Goal: Task Accomplishment & Management: Complete application form

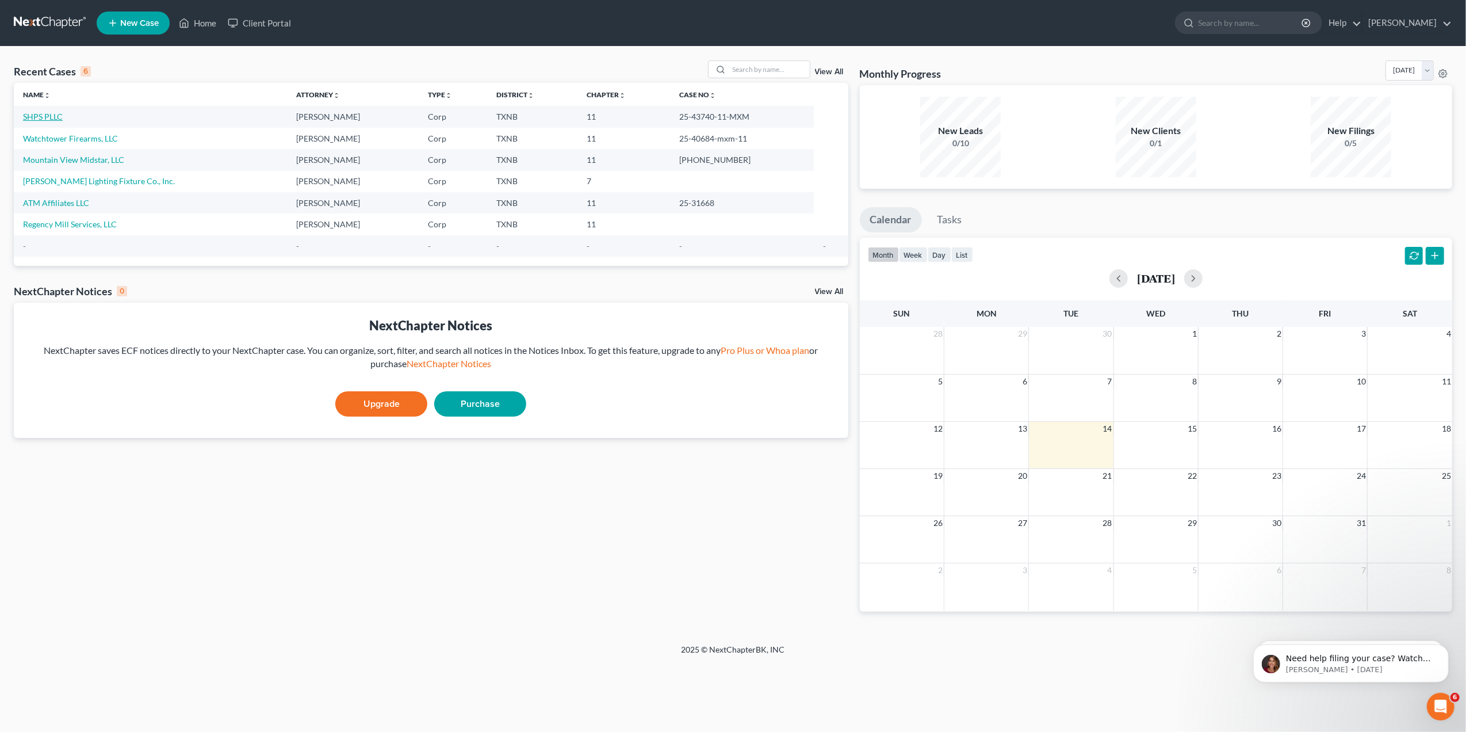
click at [35, 118] on link "SHPS PLLC" at bounding box center [43, 117] width 40 height 10
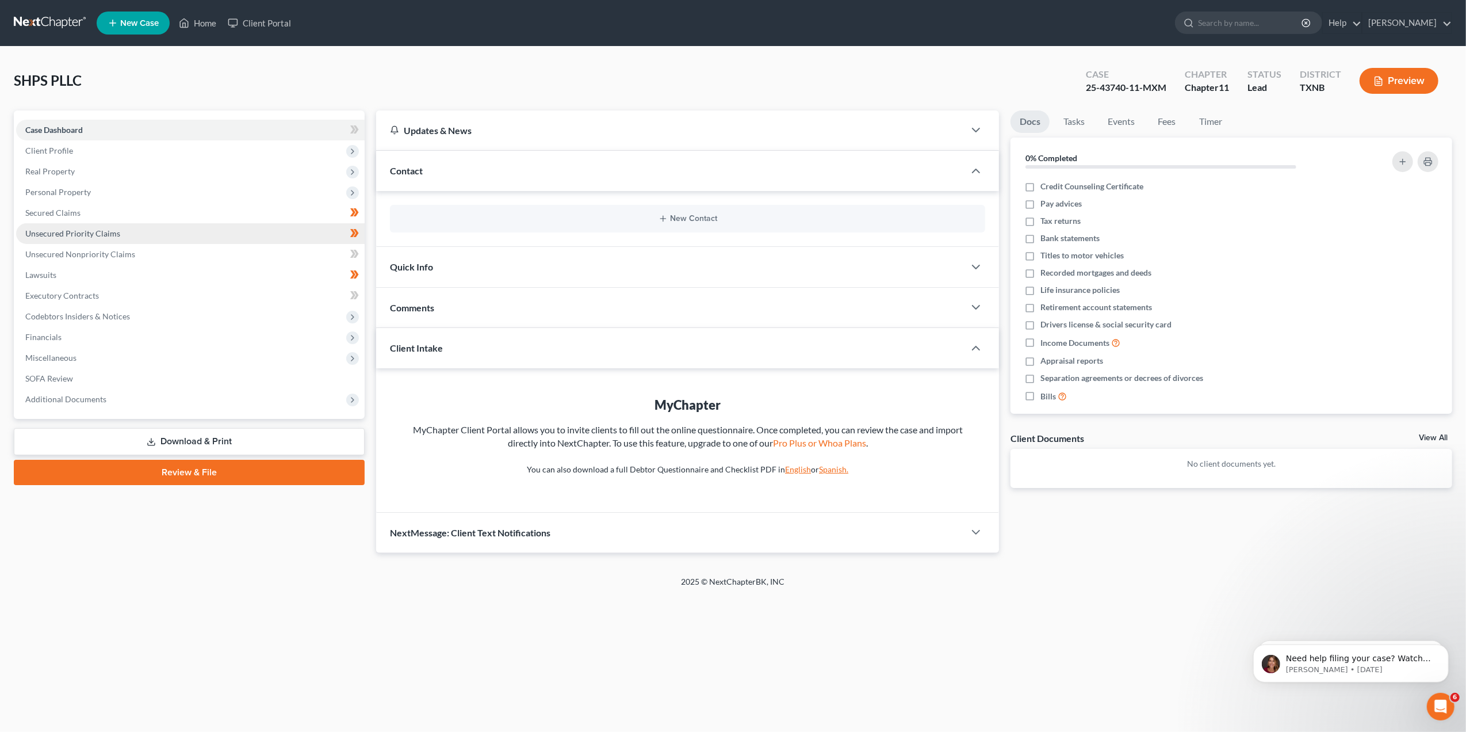
click at [82, 230] on span "Unsecured Priority Claims" at bounding box center [72, 233] width 95 height 10
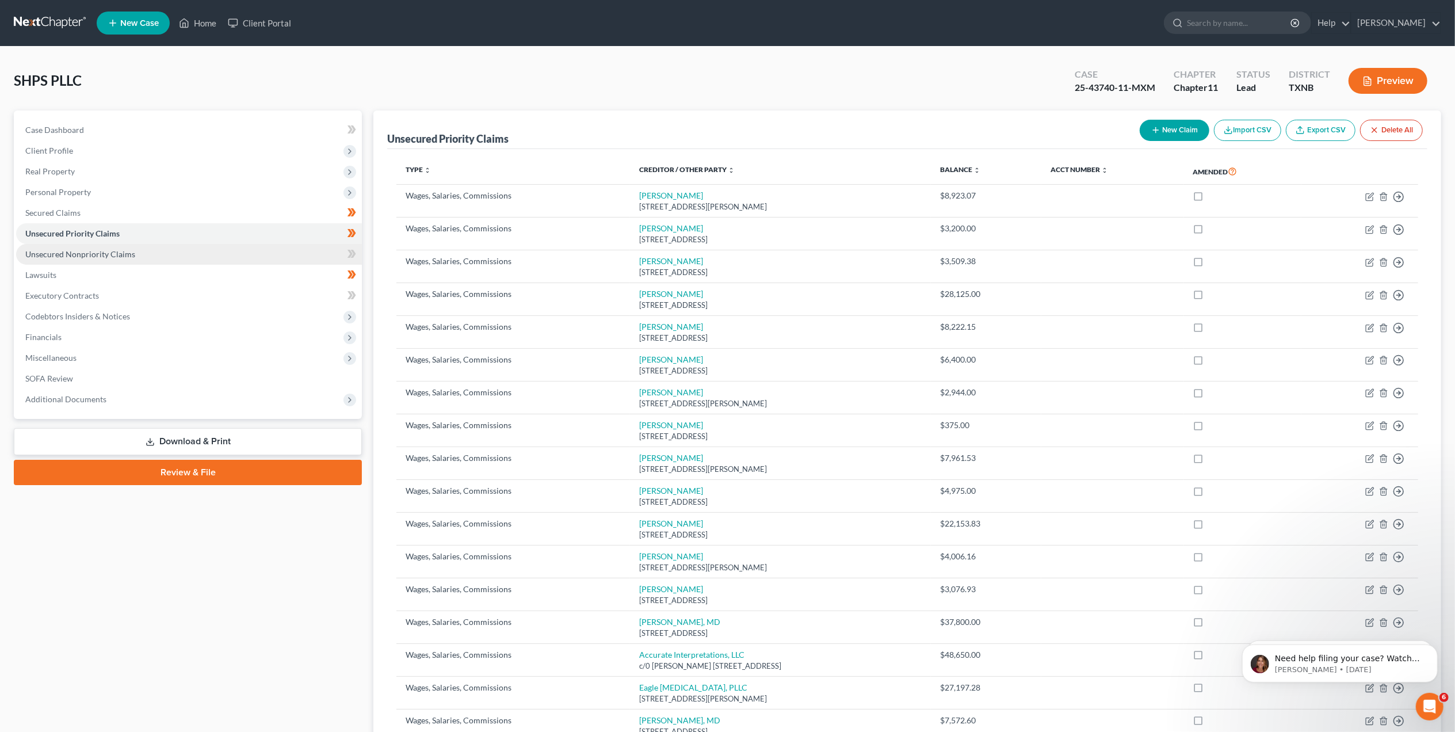
click at [82, 261] on link "Unsecured Nonpriority Claims" at bounding box center [189, 254] width 346 height 21
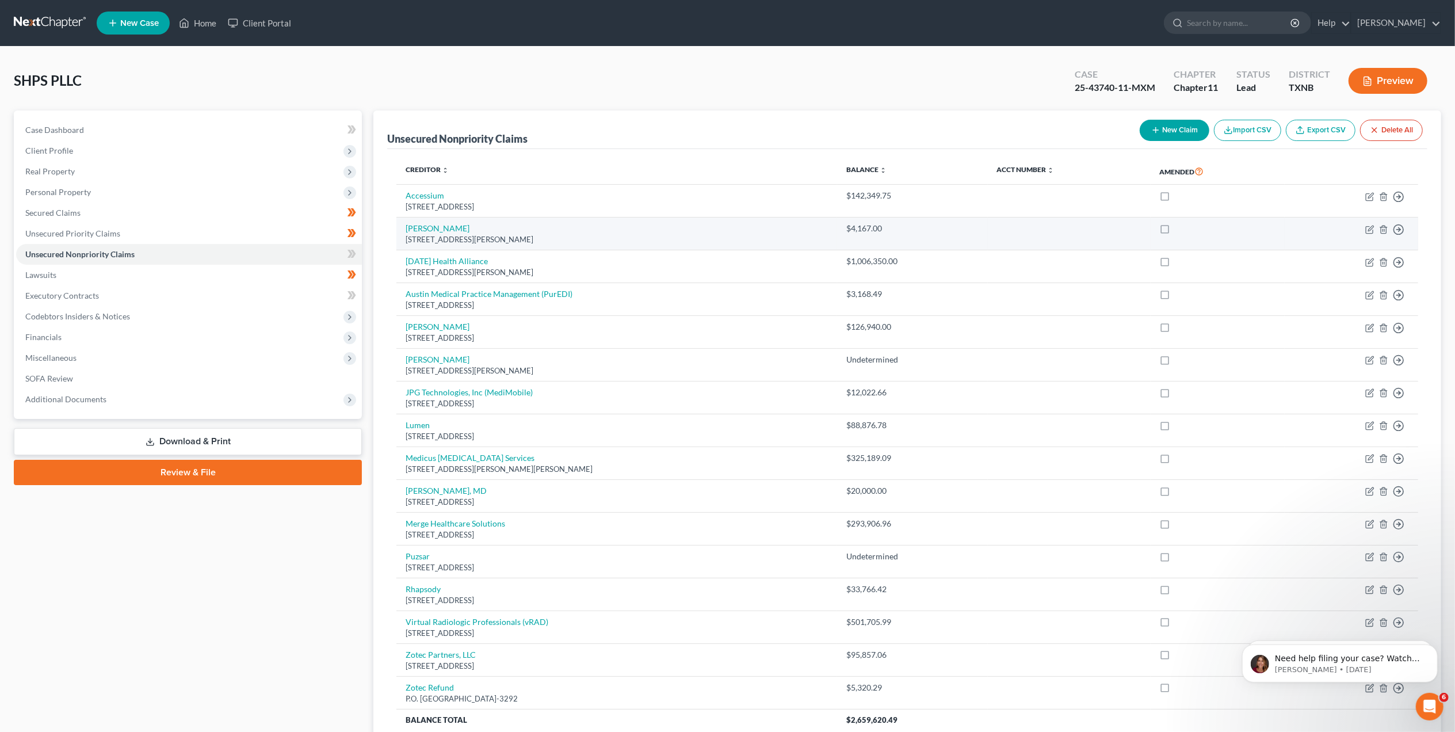
drag, startPoint x: 598, startPoint y: 238, endPoint x: 401, endPoint y: 242, distance: 197.3
click at [401, 242] on td "Amanda Warn 304-1238 Homer St, Vancouver, British Columbia, V6B2Y5" at bounding box center [616, 233] width 441 height 33
drag, startPoint x: 892, startPoint y: 230, endPoint x: 849, endPoint y: 227, distance: 42.7
click at [849, 227] on td "$4,167.00" at bounding box center [912, 233] width 151 height 33
click at [1383, 229] on icon "button" at bounding box center [1383, 229] width 9 height 9
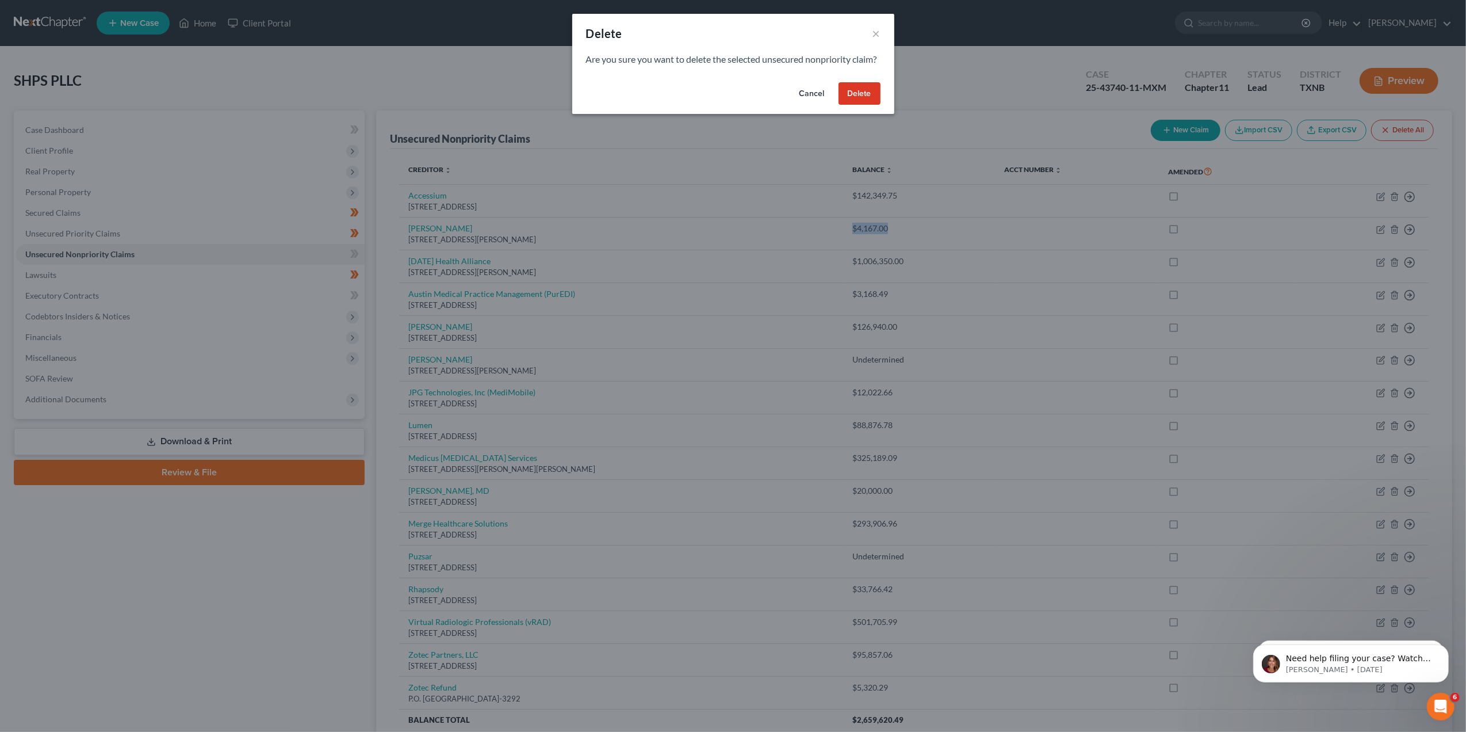
click at [852, 105] on button "Delete" at bounding box center [860, 93] width 42 height 23
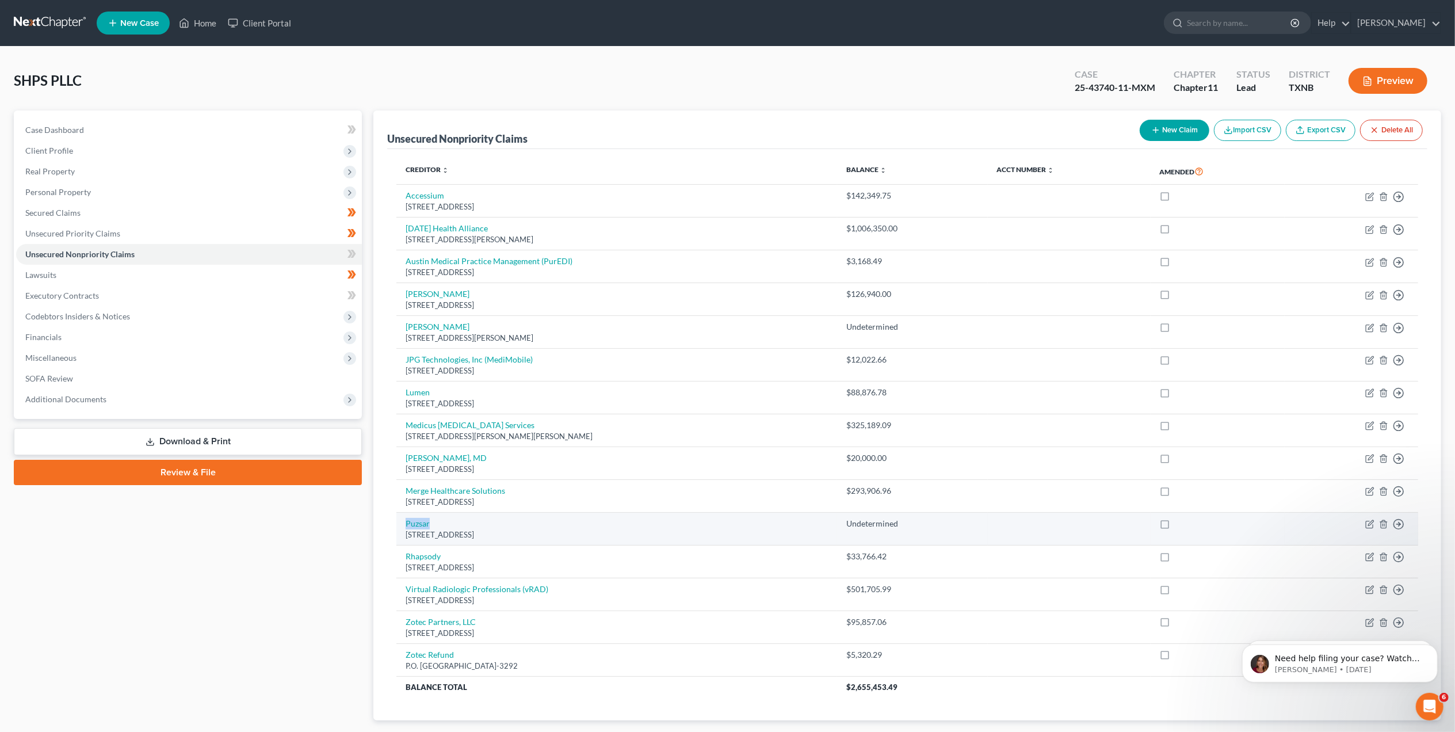
drag, startPoint x: 445, startPoint y: 523, endPoint x: 404, endPoint y: 525, distance: 40.9
click at [404, 525] on td "Puzsar 4292 Terra Ridge Drive, Milford, MI 48381" at bounding box center [616, 528] width 441 height 33
copy link "Puzsar"
drag, startPoint x: 551, startPoint y: 537, endPoint x: 403, endPoint y: 534, distance: 148.4
click at [403, 534] on td "Puzsar 4292 Terra Ridge Drive, Milford, MI 48381" at bounding box center [616, 528] width 441 height 33
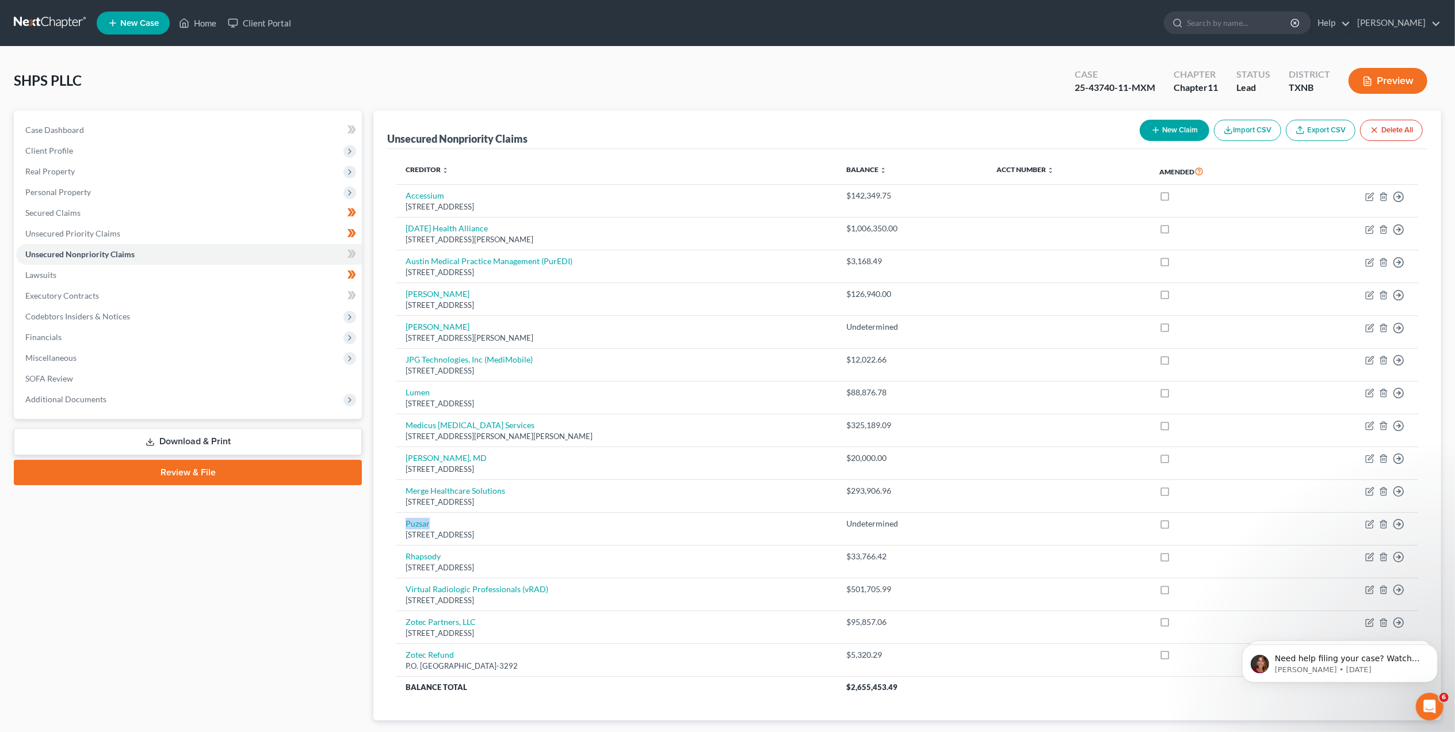
copy div "[STREET_ADDRESS]"
click at [1383, 521] on icon "button" at bounding box center [1383, 523] width 9 height 9
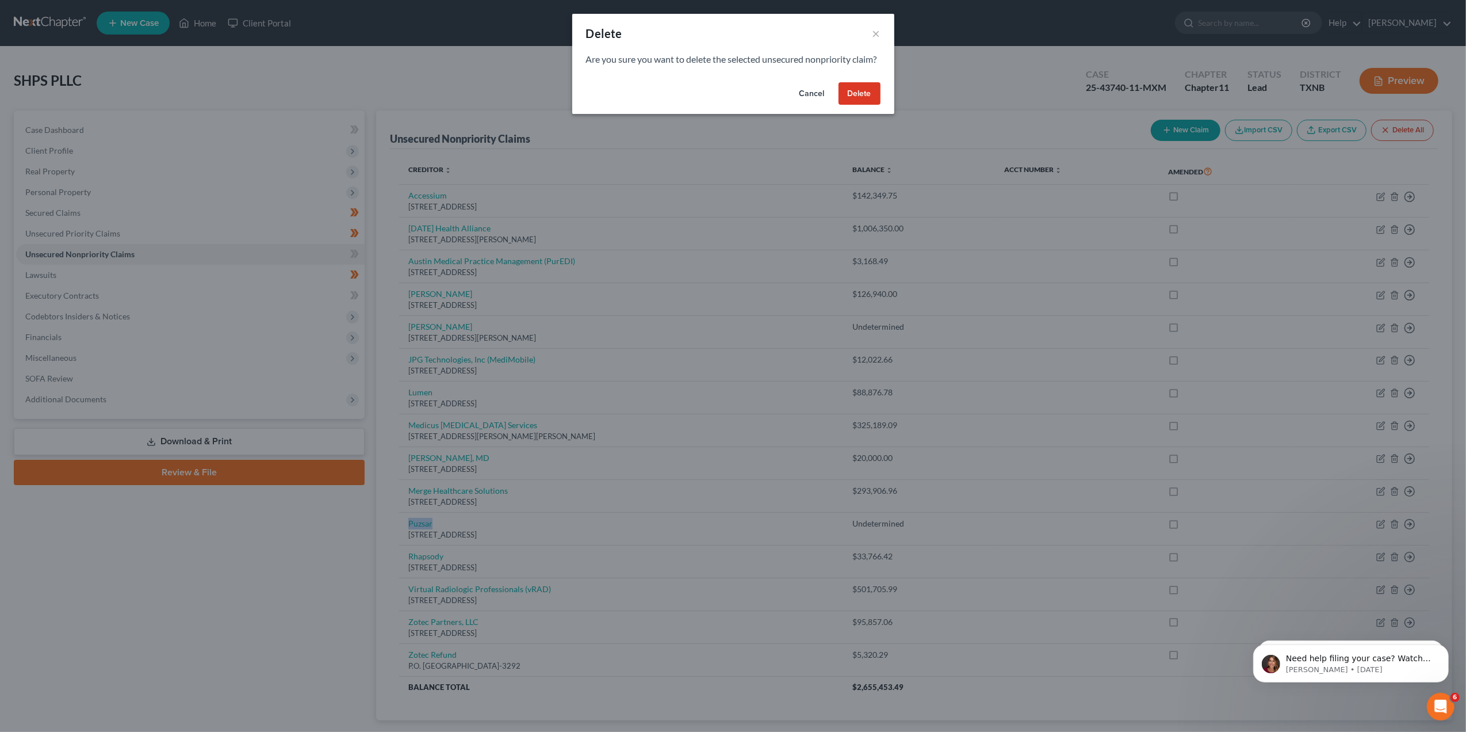
click at [856, 100] on button "Delete" at bounding box center [860, 93] width 42 height 23
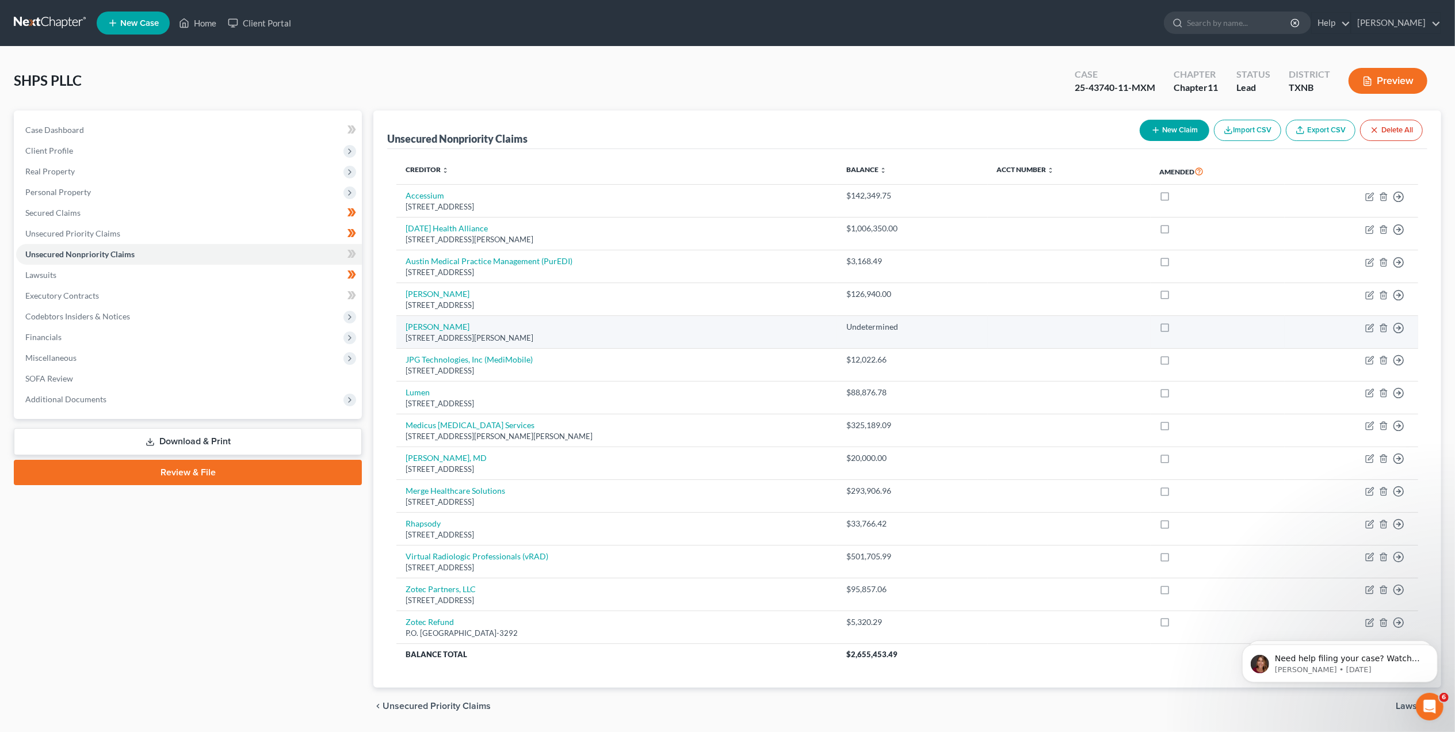
drag, startPoint x: 540, startPoint y: 339, endPoint x: 403, endPoint y: 341, distance: 136.3
click at [403, 341] on td "Holmstrom 44 S Morning Ridge Dr, Gilbert, AZ 85296" at bounding box center [616, 332] width 441 height 33
copy div "[STREET_ADDRESS][PERSON_NAME]"
click at [1384, 331] on icon "button" at bounding box center [1383, 327] width 9 height 9
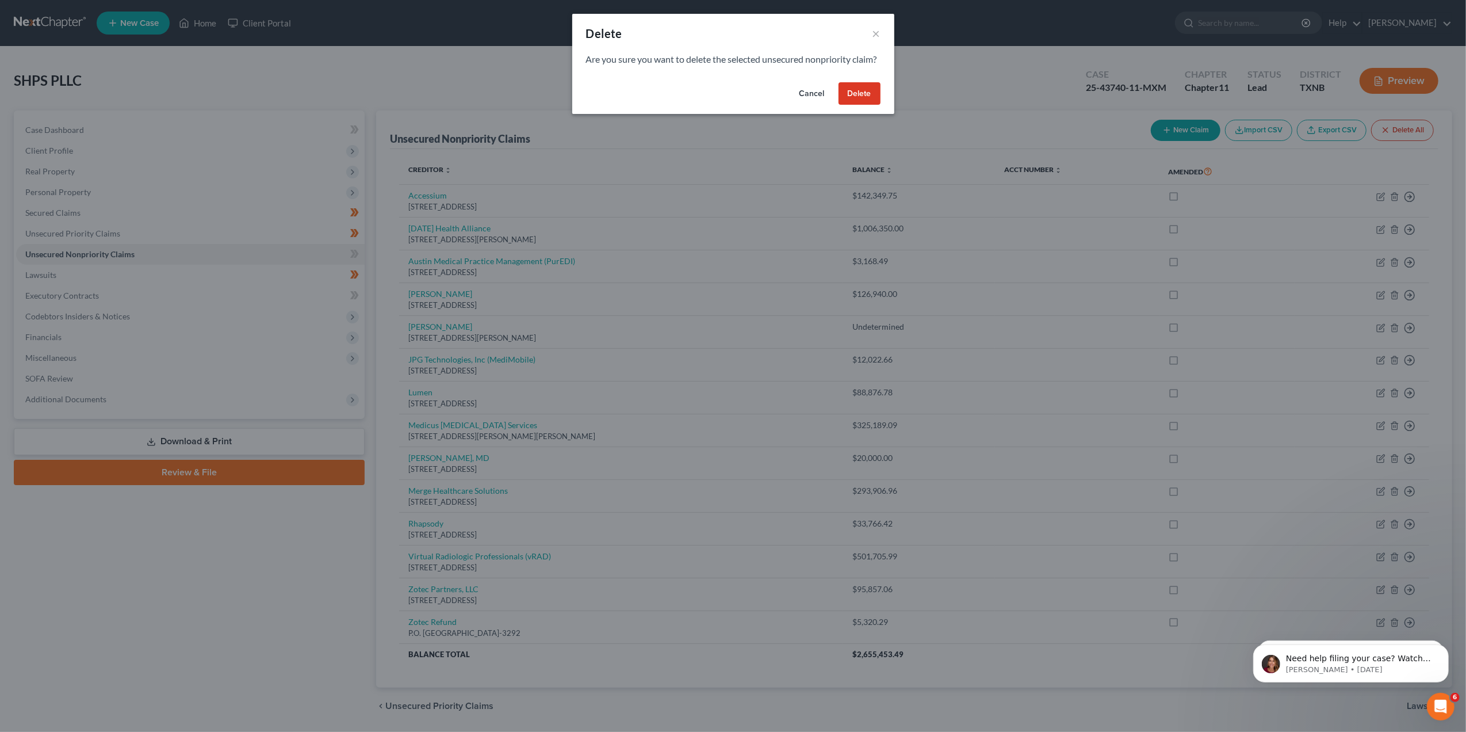
click at [863, 105] on button "Delete" at bounding box center [860, 93] width 42 height 23
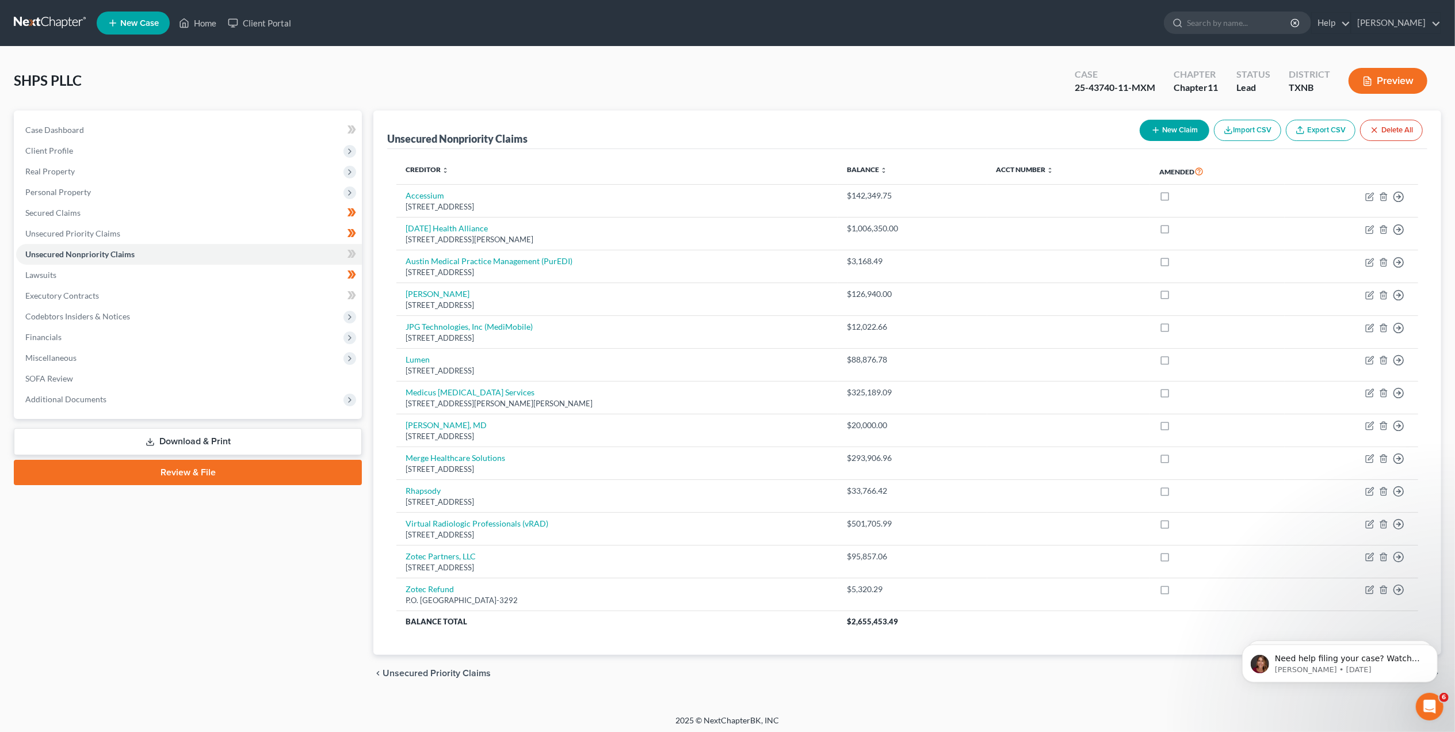
click at [270, 435] on link "Download & Print" at bounding box center [188, 441] width 348 height 27
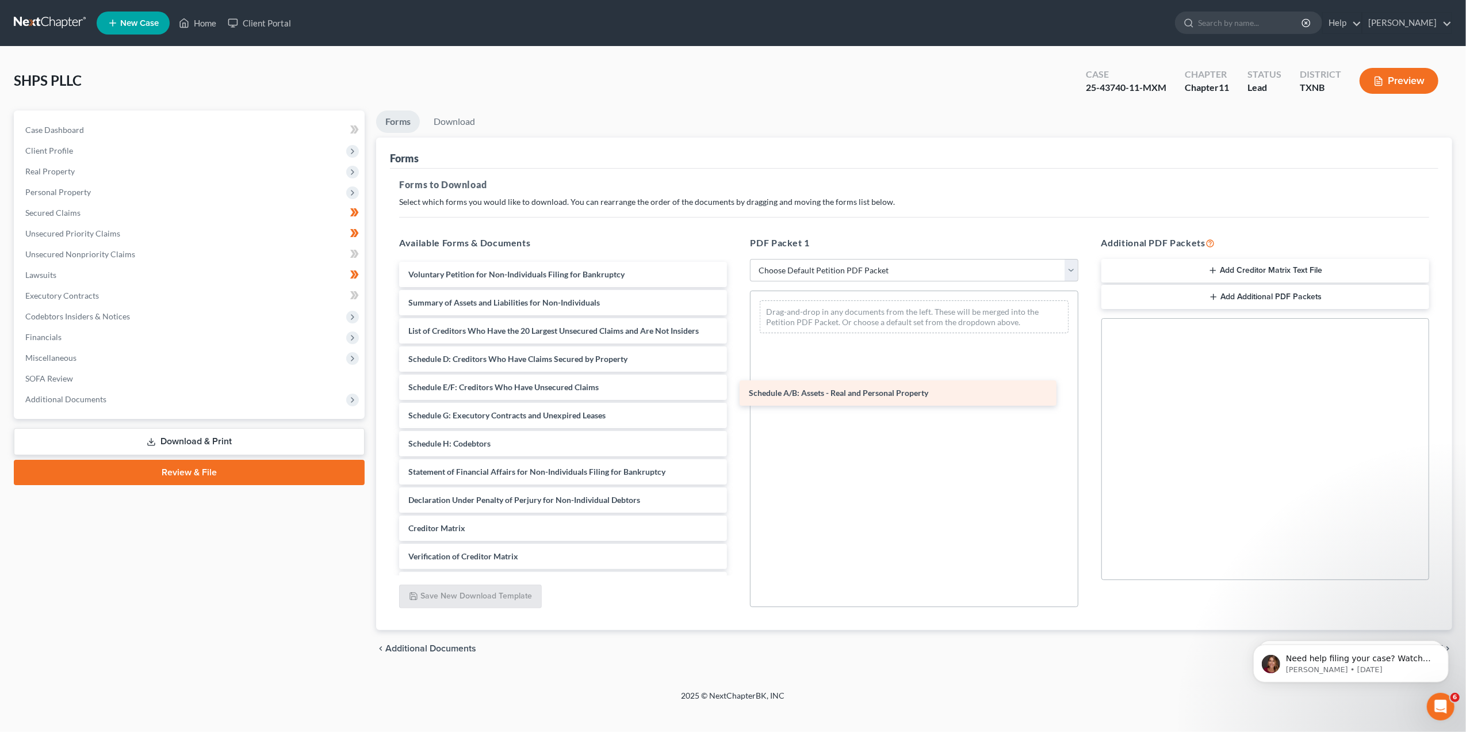
drag, startPoint x: 540, startPoint y: 357, endPoint x: 880, endPoint y: 392, distance: 342.2
click at [736, 392] on div "Schedule A/B: Assets - Real and Personal Property Voluntary Petition for Non-In…" at bounding box center [563, 444] width 346 height 364
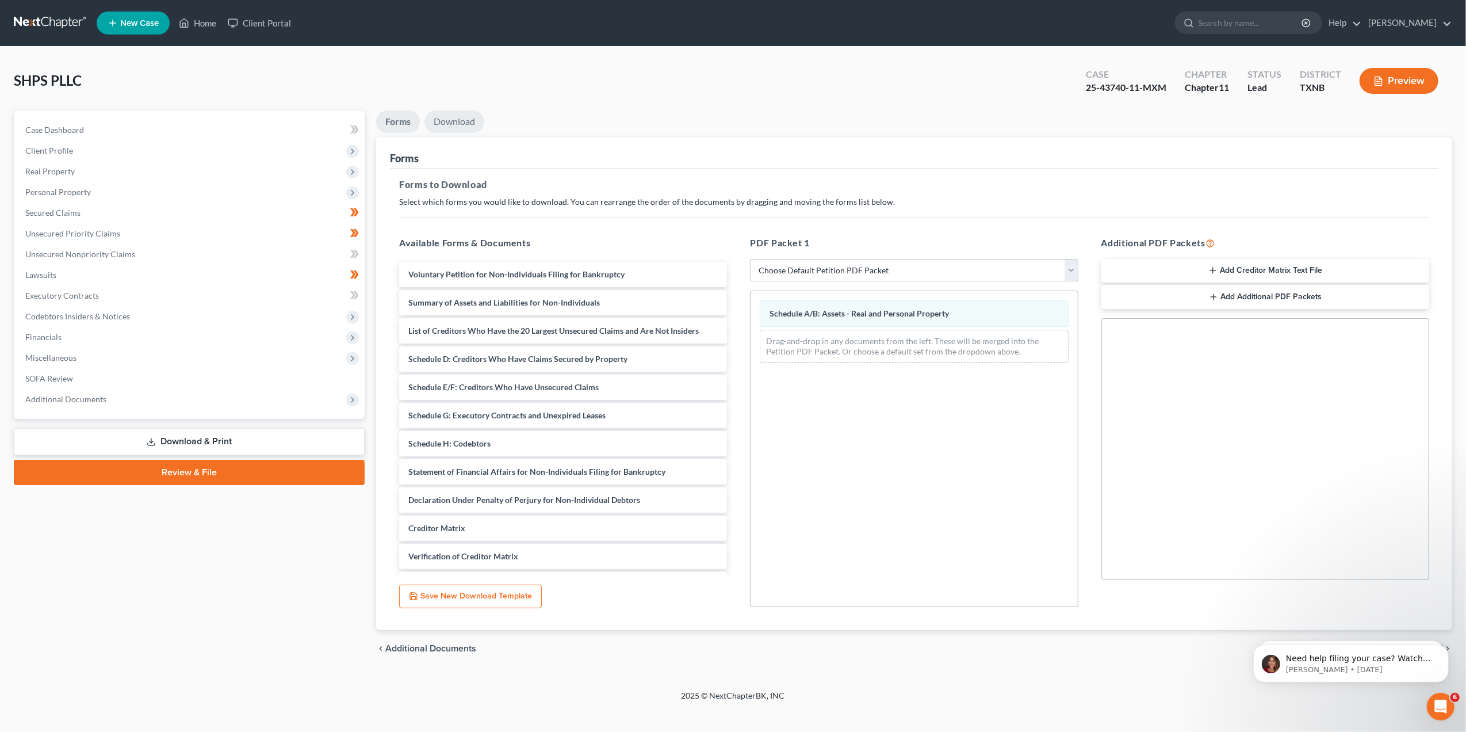
click at [481, 118] on link "Download" at bounding box center [454, 121] width 60 height 22
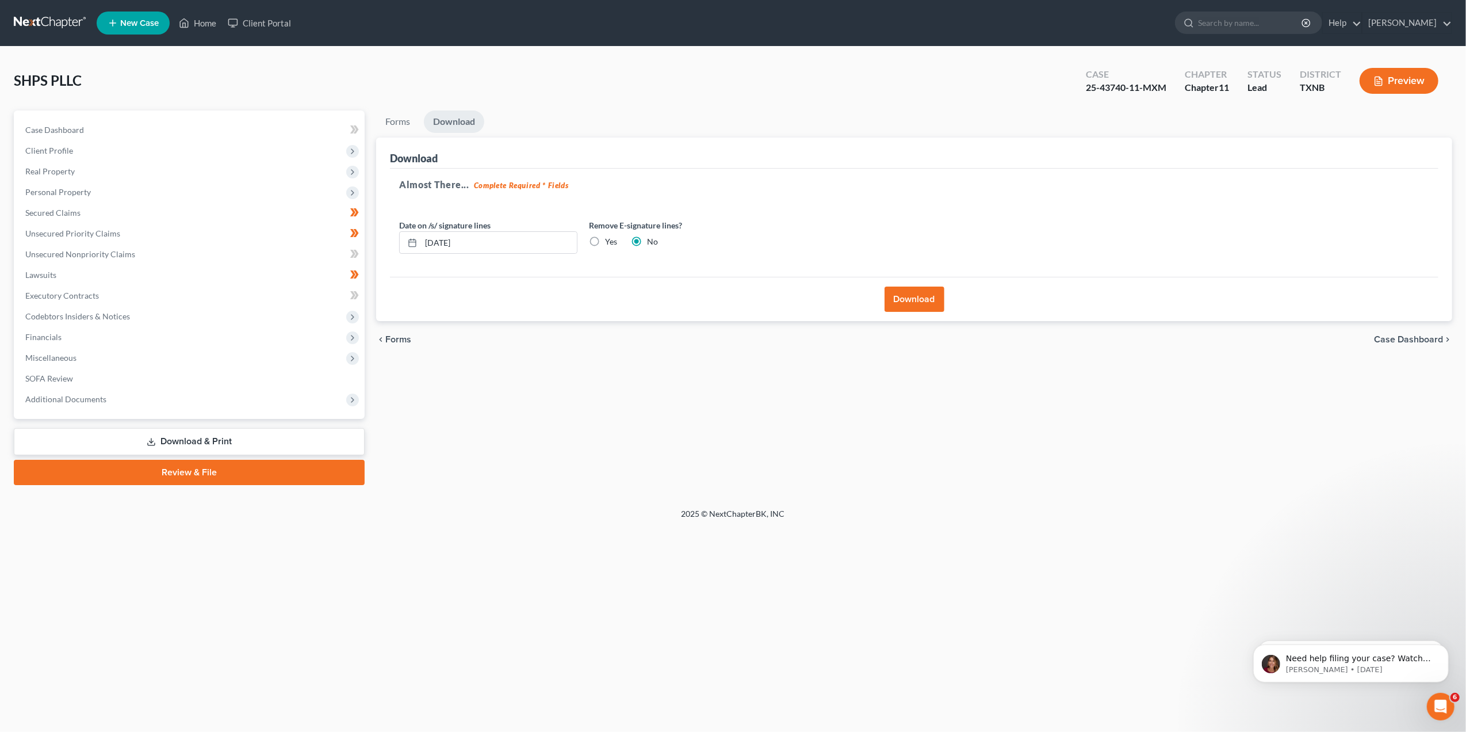
click at [914, 295] on button "Download" at bounding box center [915, 298] width 60 height 25
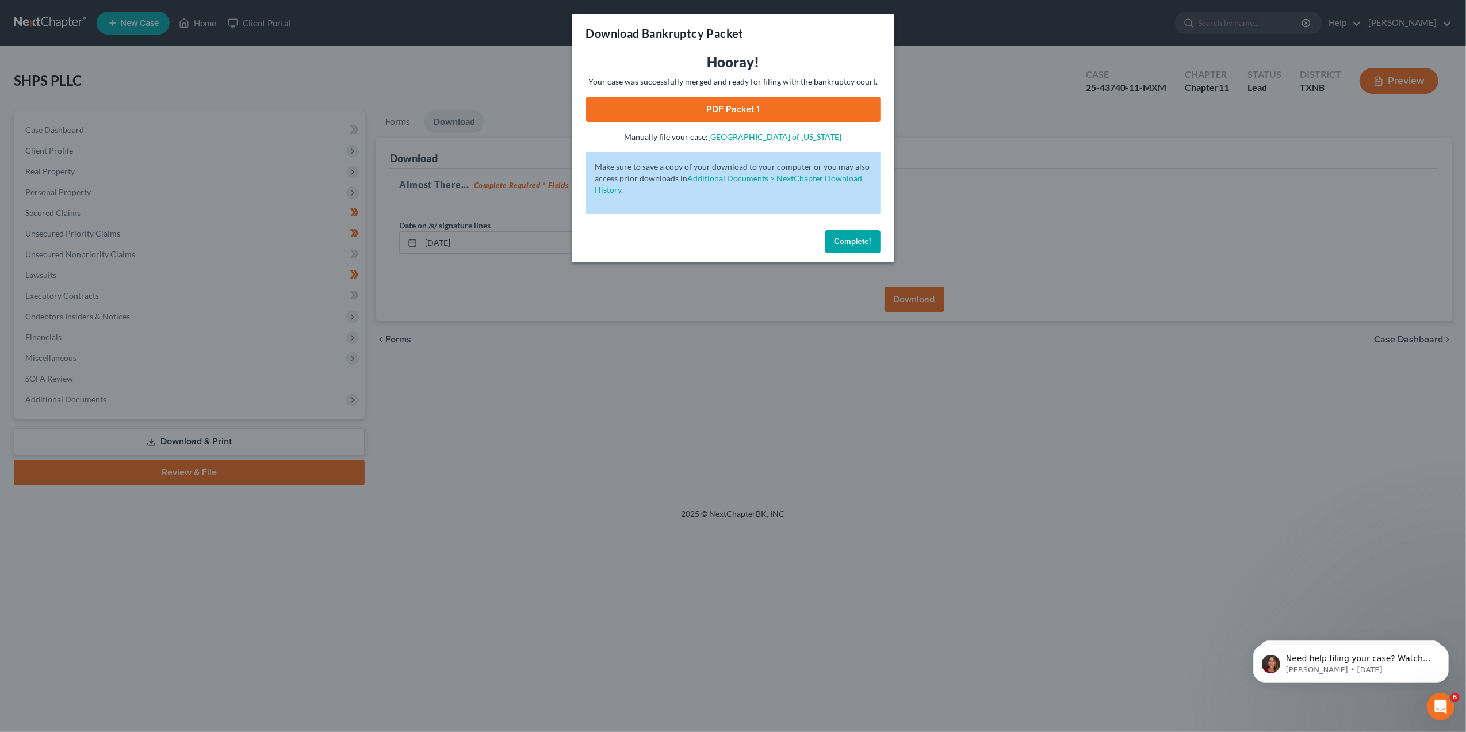
click at [799, 105] on link "PDF Packet 1" at bounding box center [733, 109] width 294 height 25
click at [866, 247] on button "Complete!" at bounding box center [852, 241] width 55 height 23
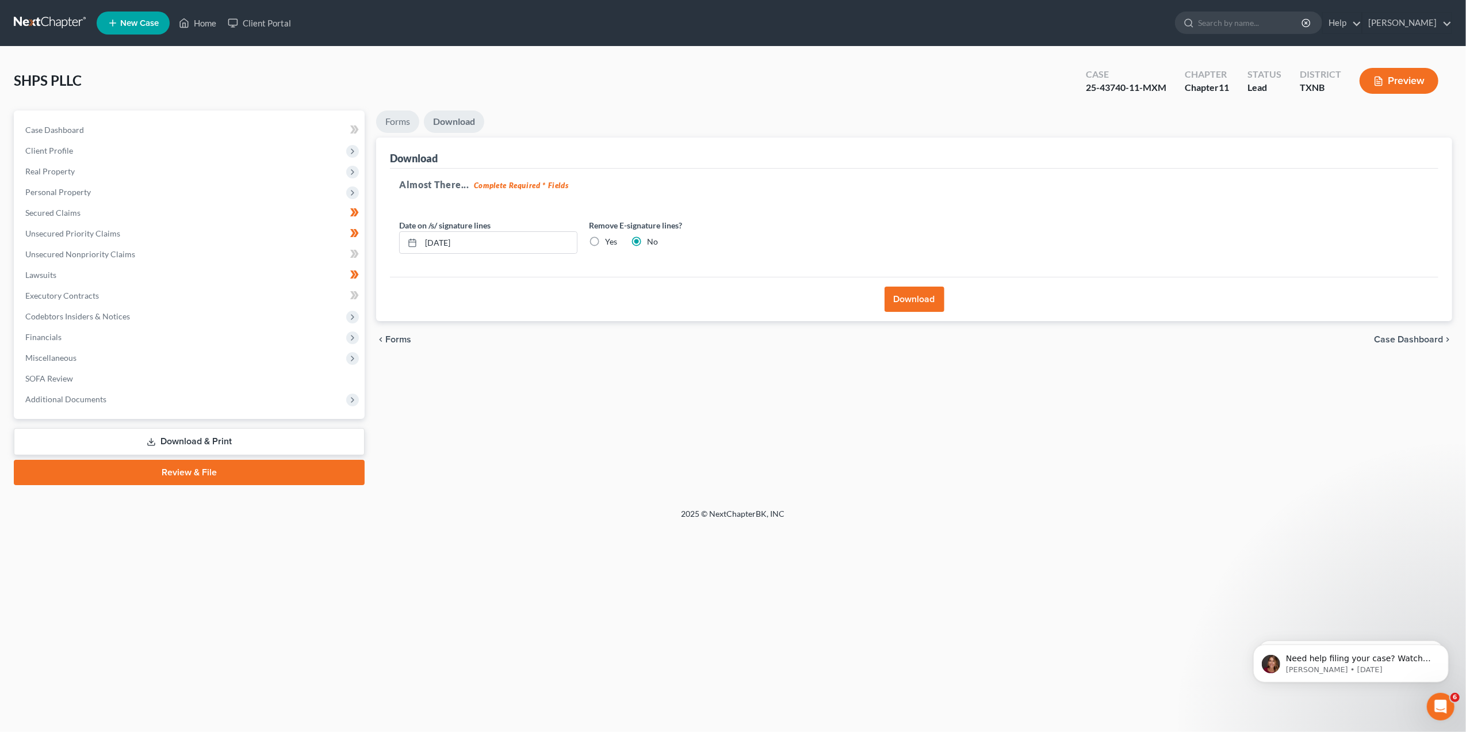
click at [408, 118] on link "Forms" at bounding box center [397, 121] width 43 height 22
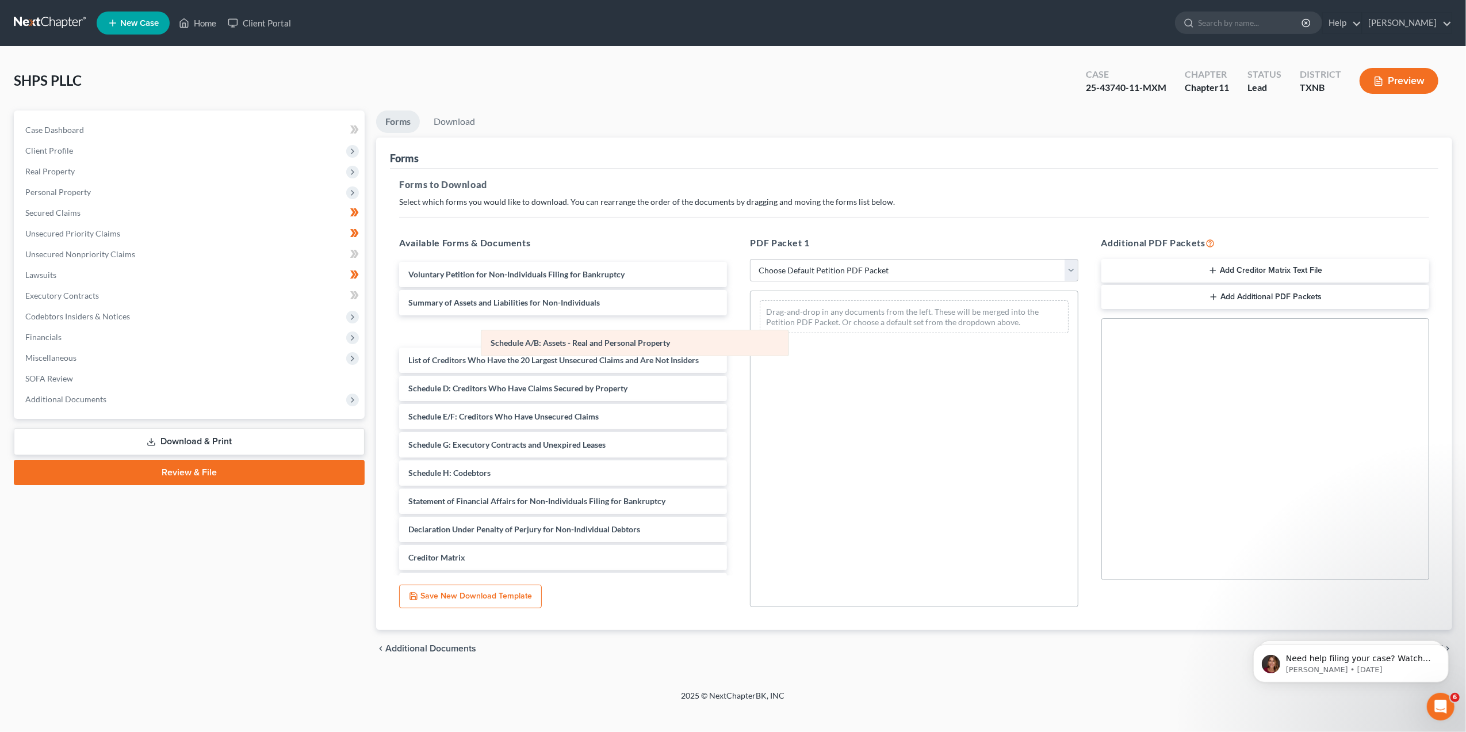
drag, startPoint x: 825, startPoint y: 319, endPoint x: 544, endPoint y: 347, distance: 282.2
click at [751, 342] on div "Schedule A/B: Assets - Real and Personal Property Schedule A/B: Assets - Real a…" at bounding box center [914, 316] width 327 height 51
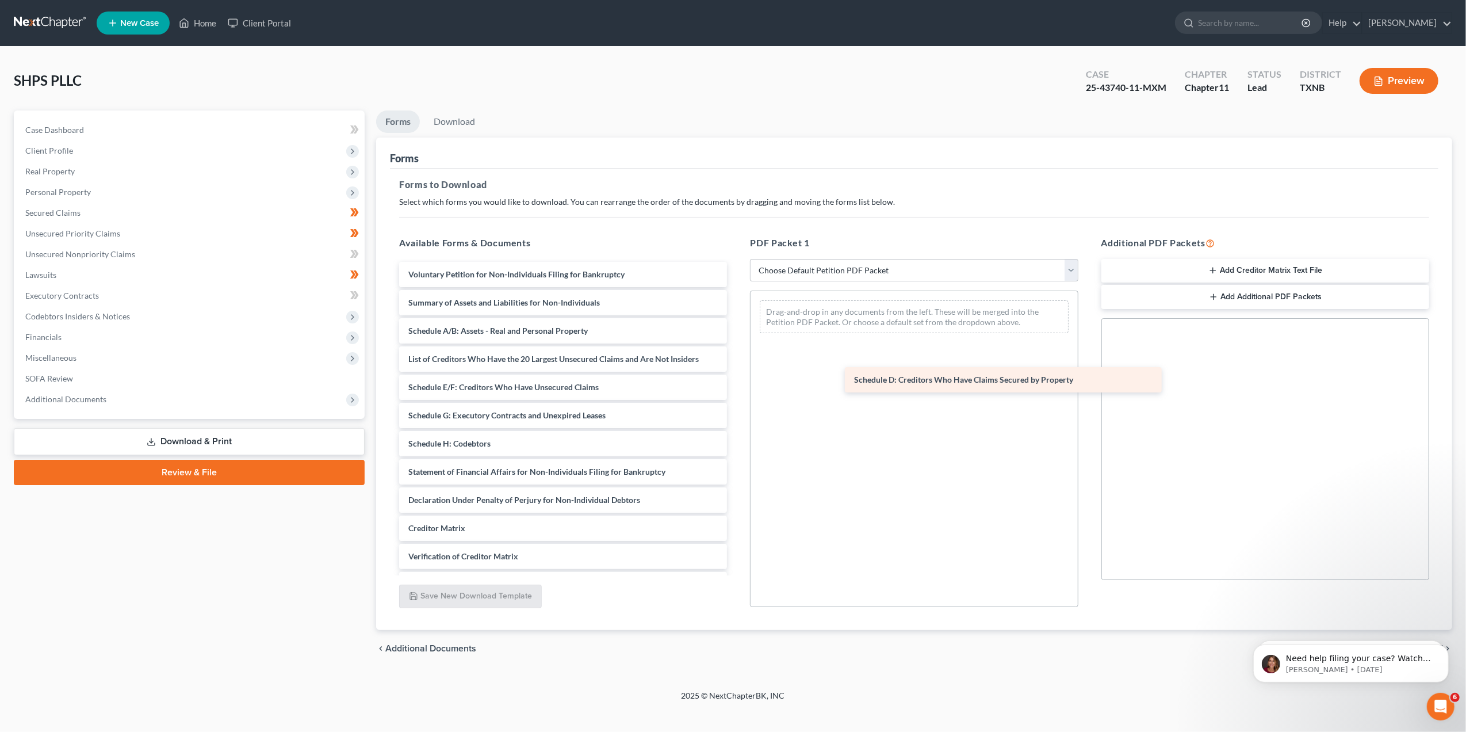
drag, startPoint x: 491, startPoint y: 391, endPoint x: 932, endPoint y: 384, distance: 441.2
click at [736, 384] on div "Schedule D: Creditors Who Have Claims Secured by Property Voluntary Petition fo…" at bounding box center [563, 444] width 346 height 364
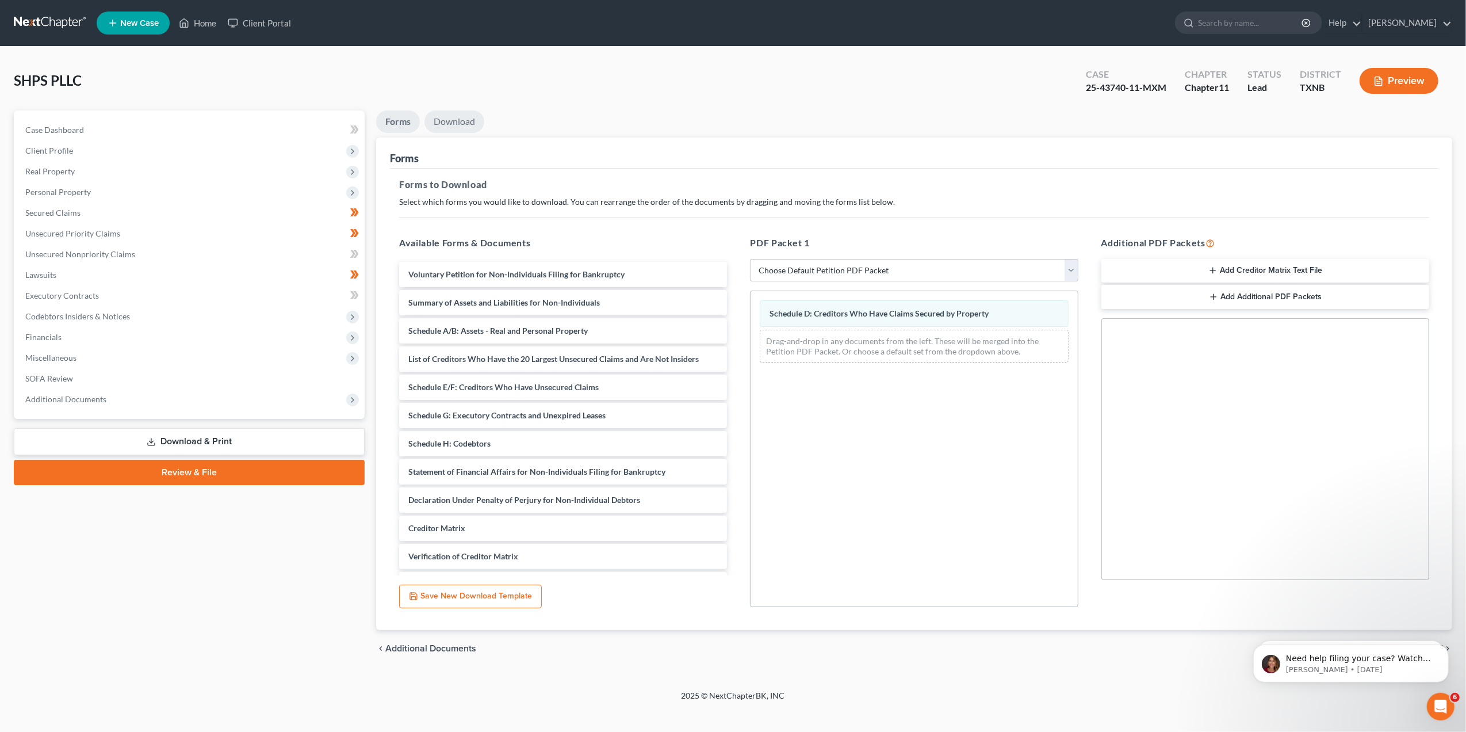
click at [461, 123] on link "Download" at bounding box center [454, 121] width 60 height 22
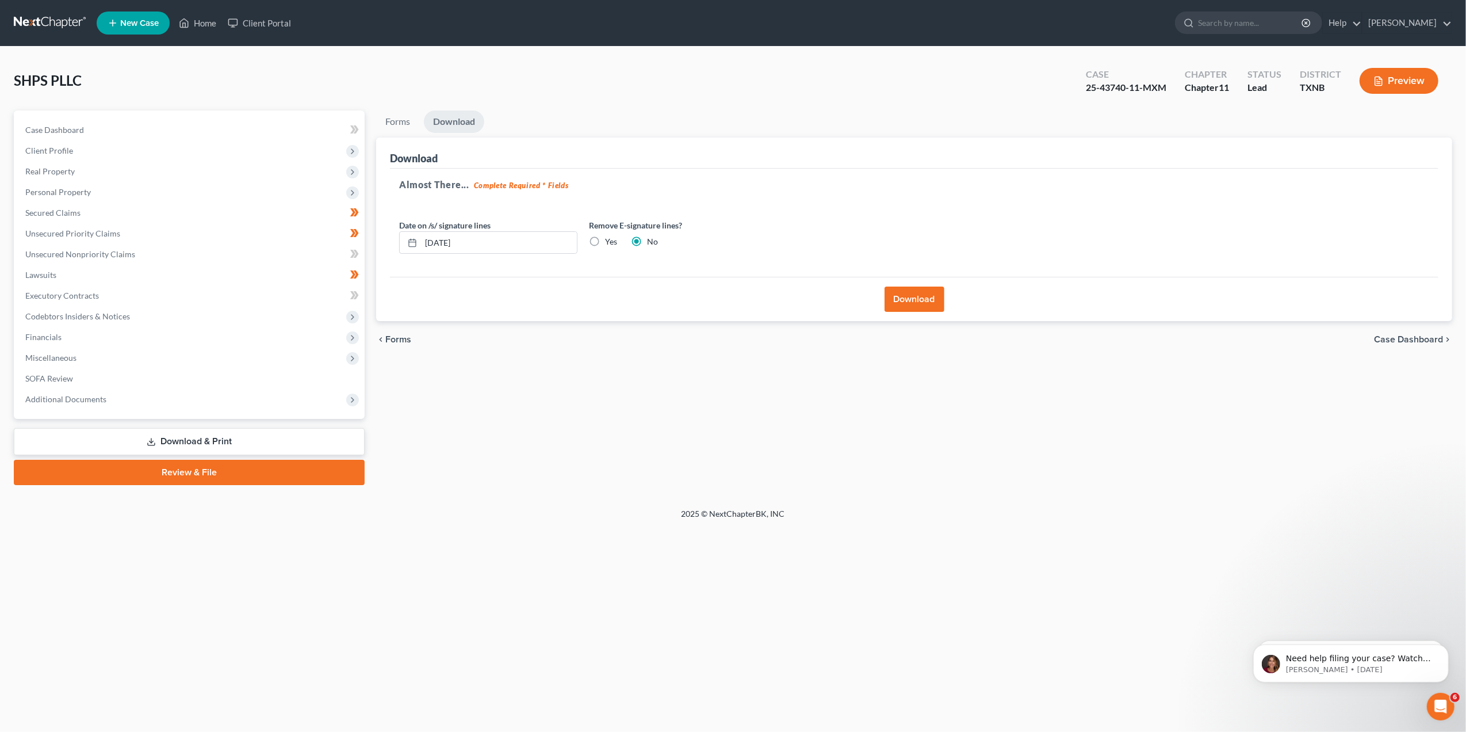
click at [919, 297] on button "Download" at bounding box center [915, 298] width 60 height 25
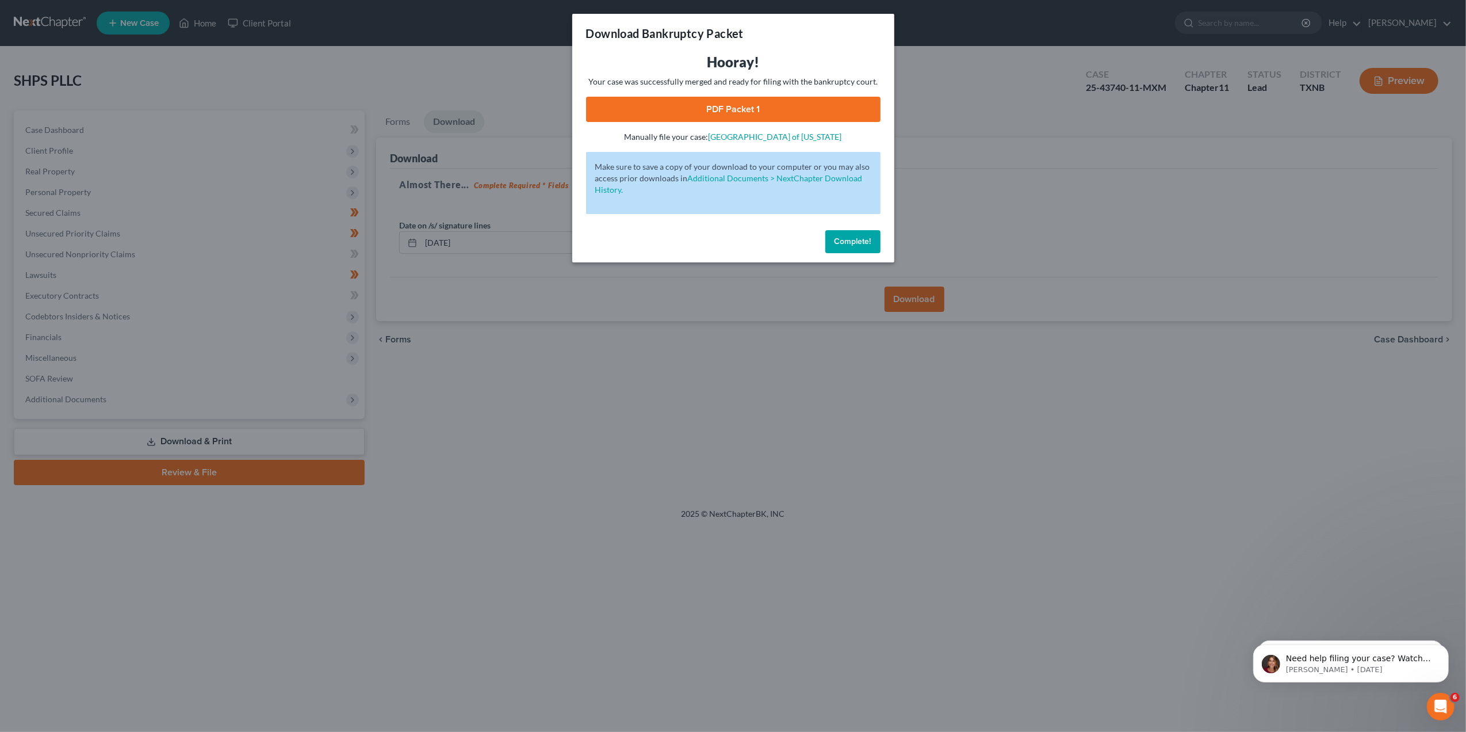
click at [783, 114] on link "PDF Packet 1" at bounding box center [733, 109] width 294 height 25
click at [854, 242] on span "Complete!" at bounding box center [853, 241] width 37 height 10
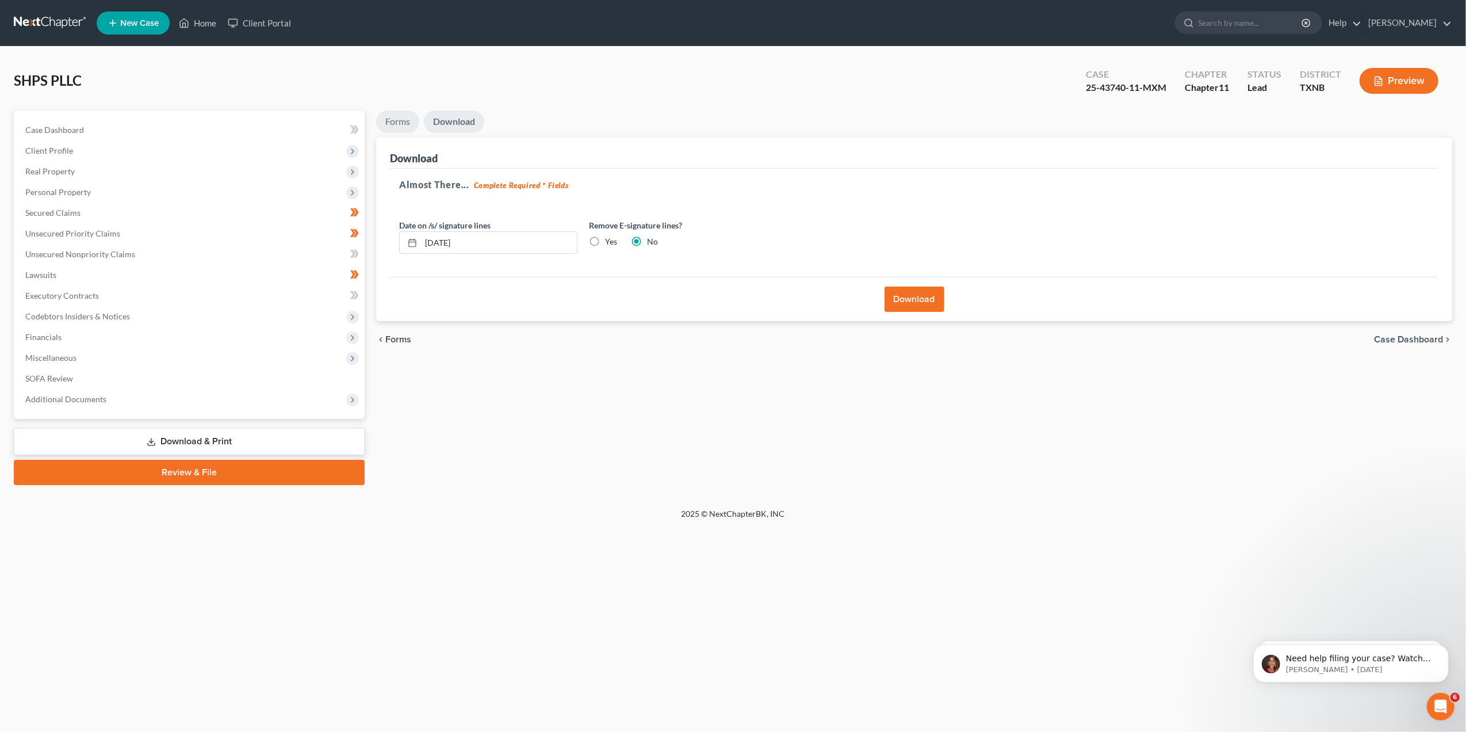
click at [381, 116] on link "Forms" at bounding box center [397, 121] width 43 height 22
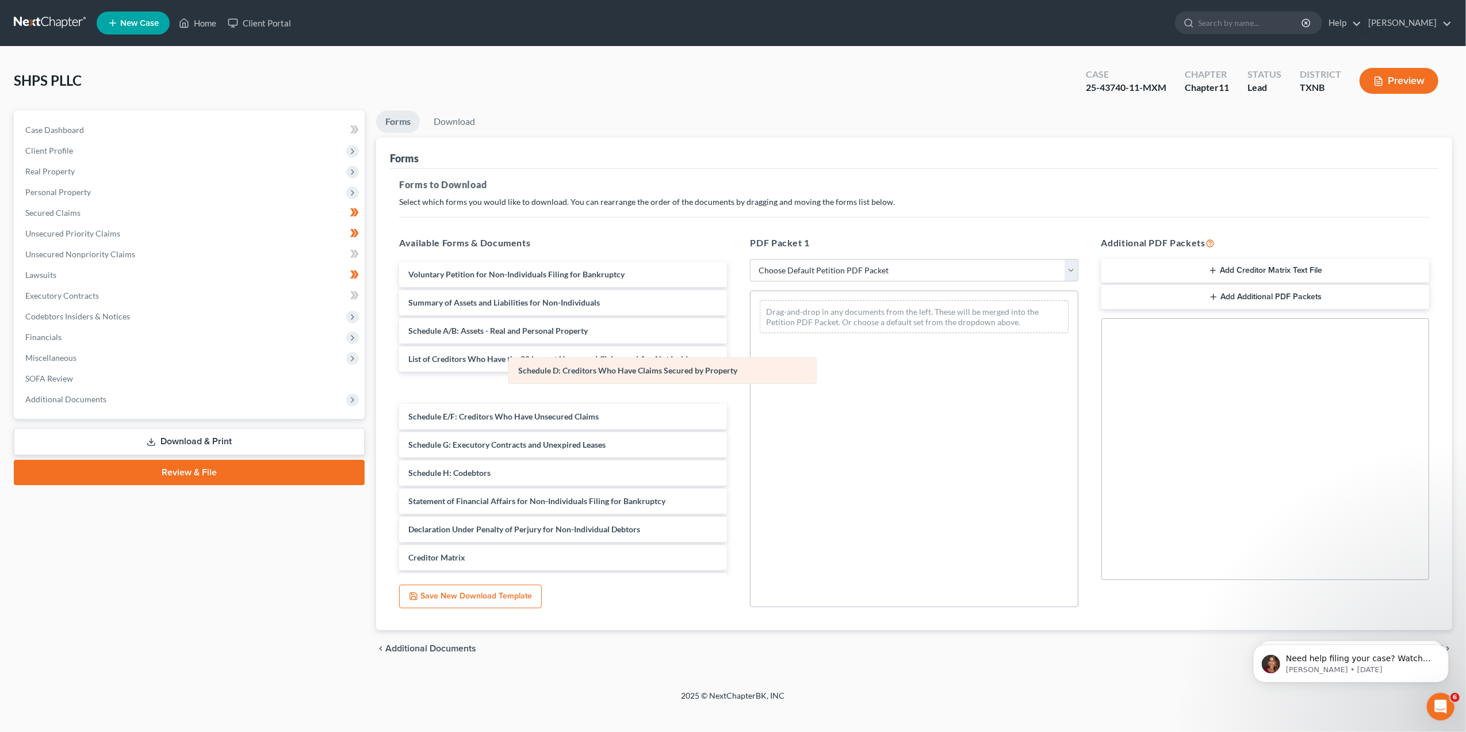
drag, startPoint x: 870, startPoint y: 311, endPoint x: 564, endPoint y: 372, distance: 312.0
click at [751, 342] on div "Schedule D: Creditors Who Have Claims Secured by Property Schedule D: Creditors…" at bounding box center [914, 316] width 327 height 51
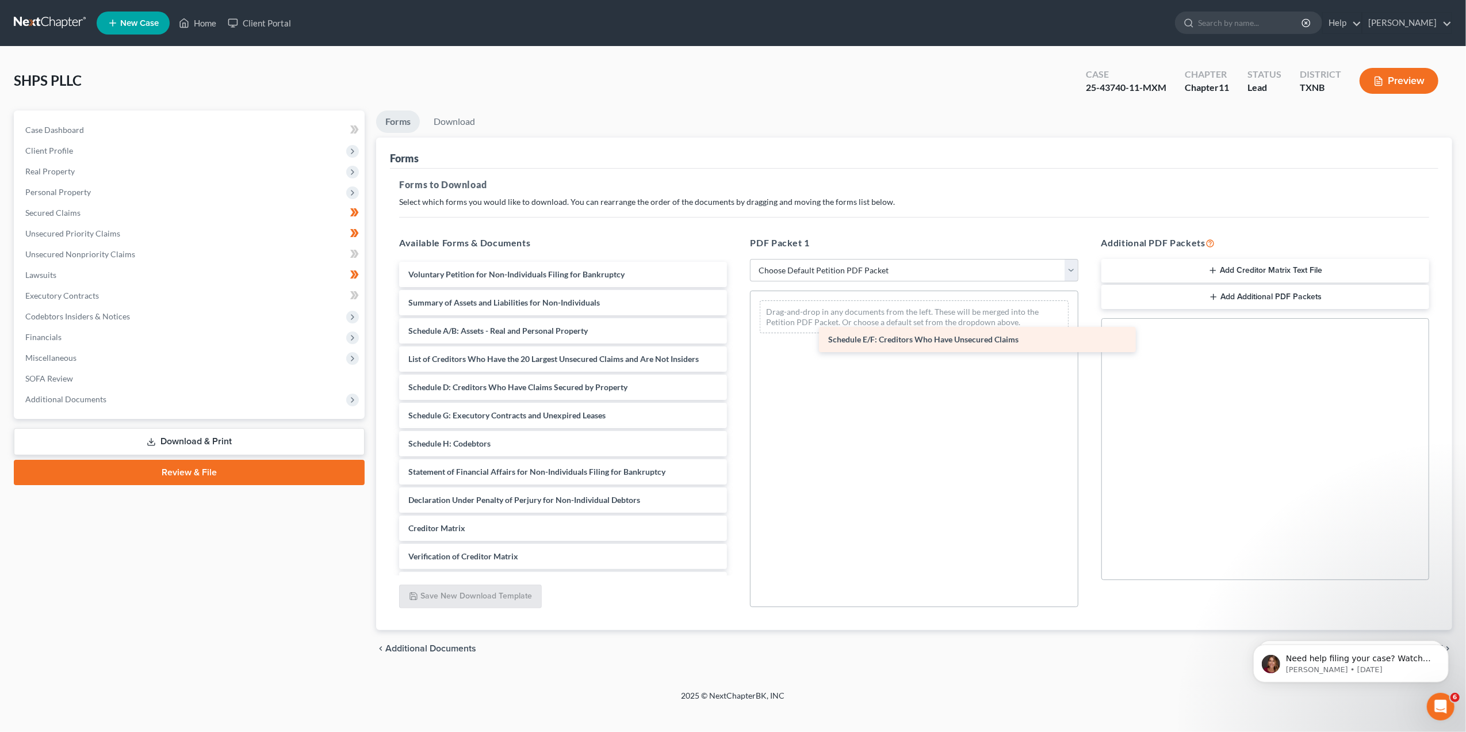
drag, startPoint x: 481, startPoint y: 416, endPoint x: 874, endPoint y: 336, distance: 401.5
click at [736, 336] on div "Schedule E/F: Creditors Who Have Unsecured Claims Voluntary Petition for Non-In…" at bounding box center [563, 444] width 346 height 364
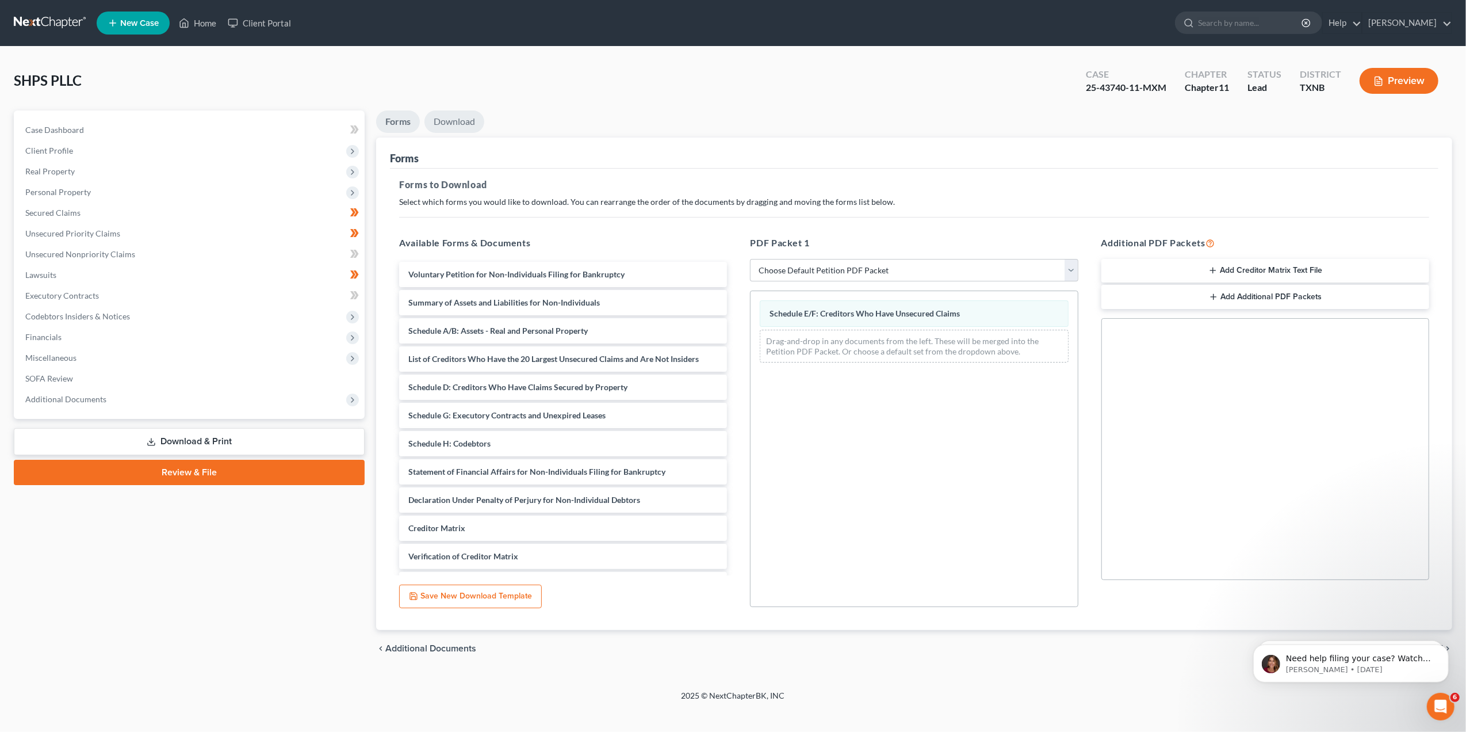
click at [470, 118] on link "Download" at bounding box center [454, 121] width 60 height 22
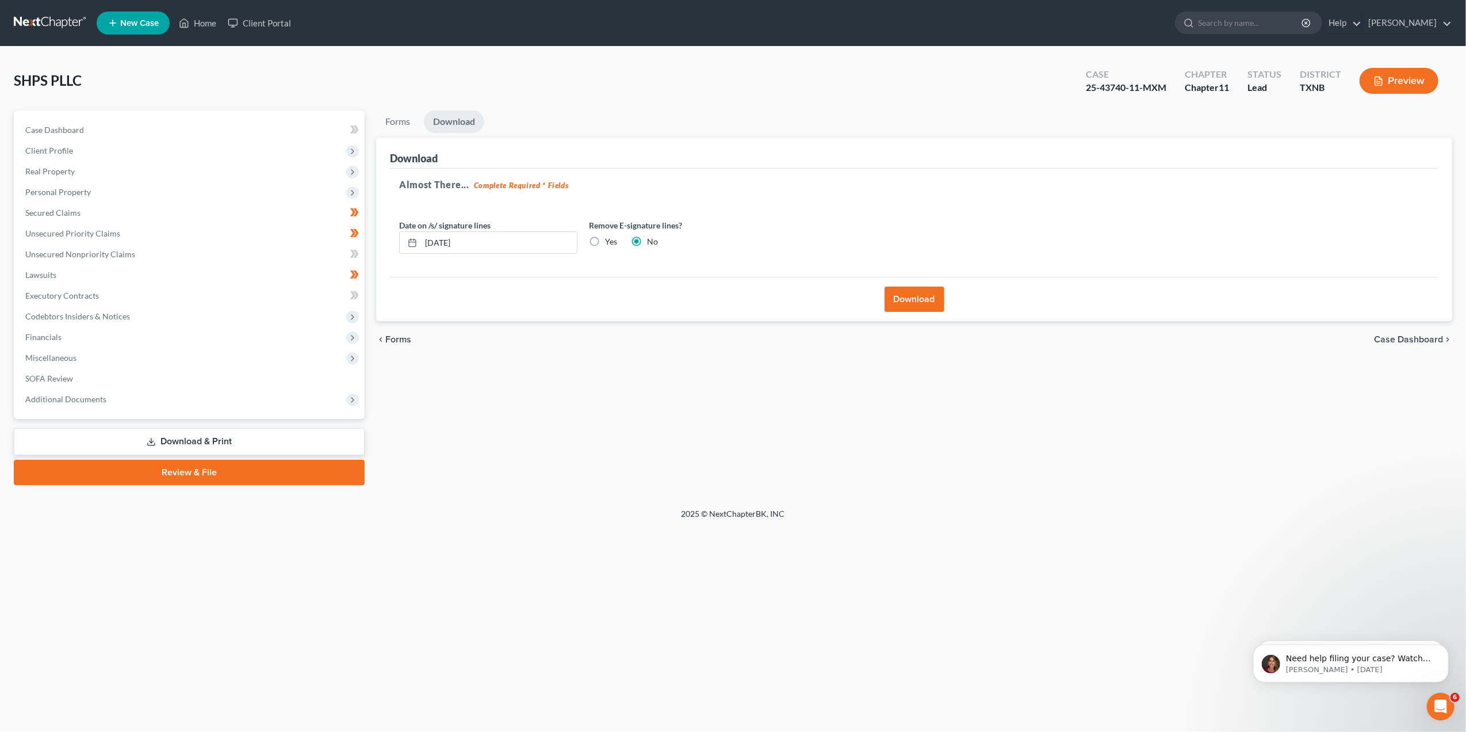
click at [921, 297] on button "Download" at bounding box center [915, 298] width 60 height 25
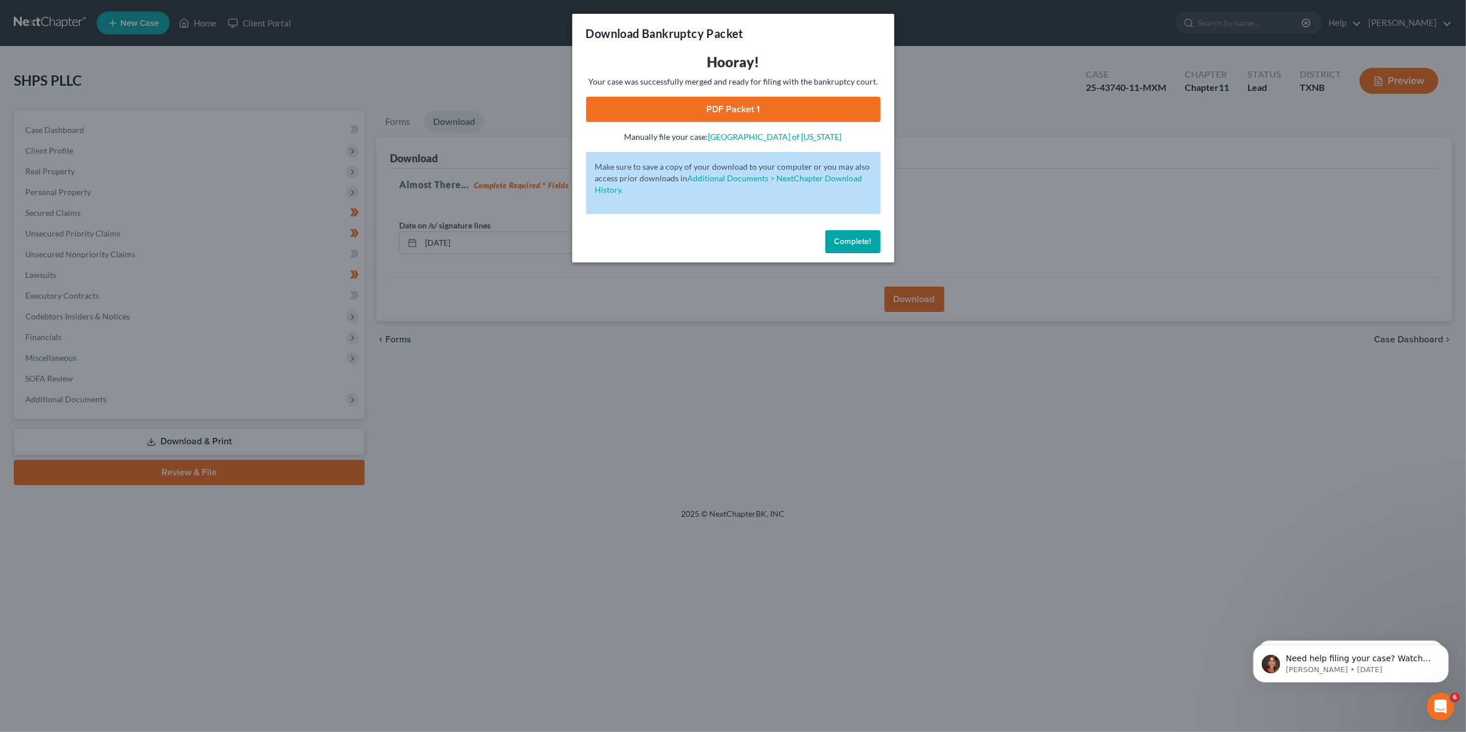
click at [781, 109] on link "PDF Packet 1" at bounding box center [733, 109] width 294 height 25
click at [845, 242] on span "Complete!" at bounding box center [853, 241] width 37 height 10
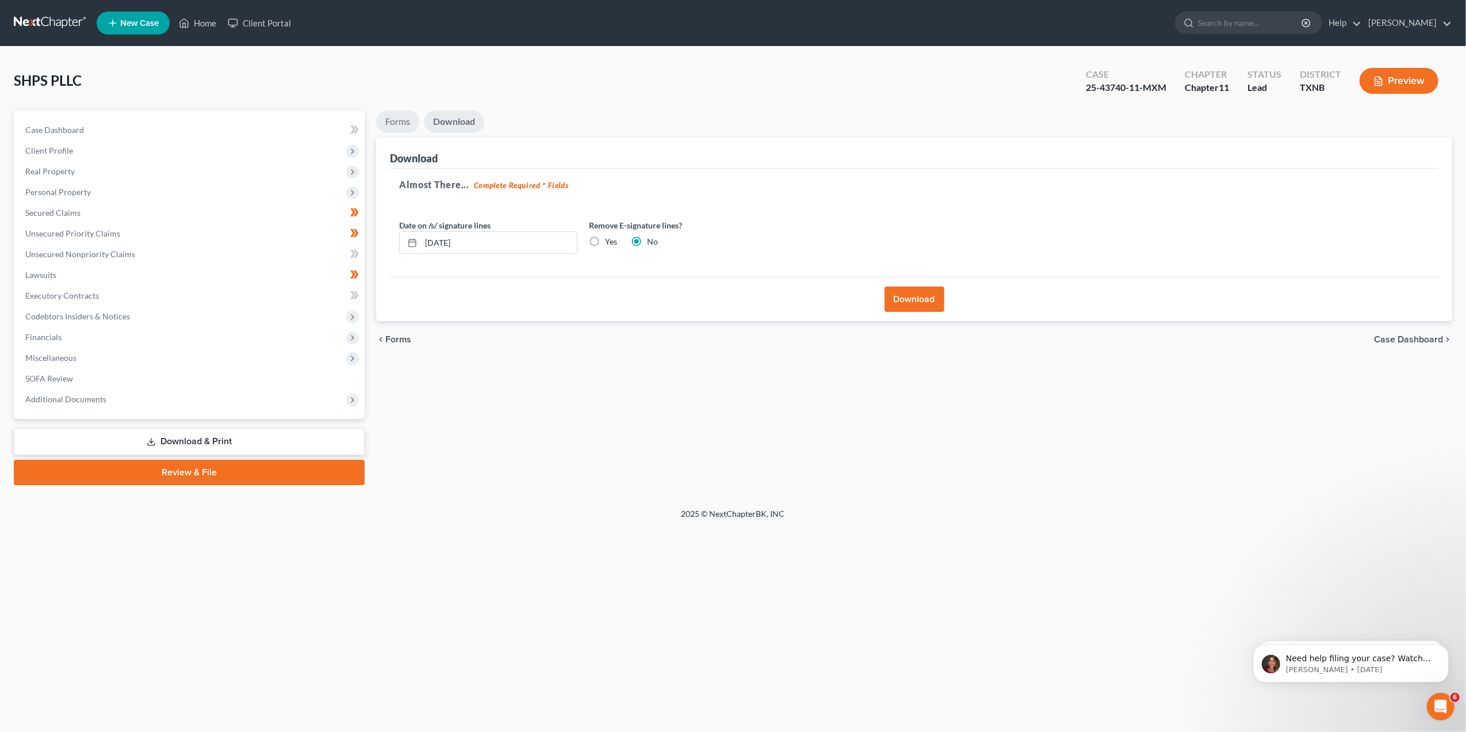
click at [406, 125] on link "Forms" at bounding box center [397, 121] width 43 height 22
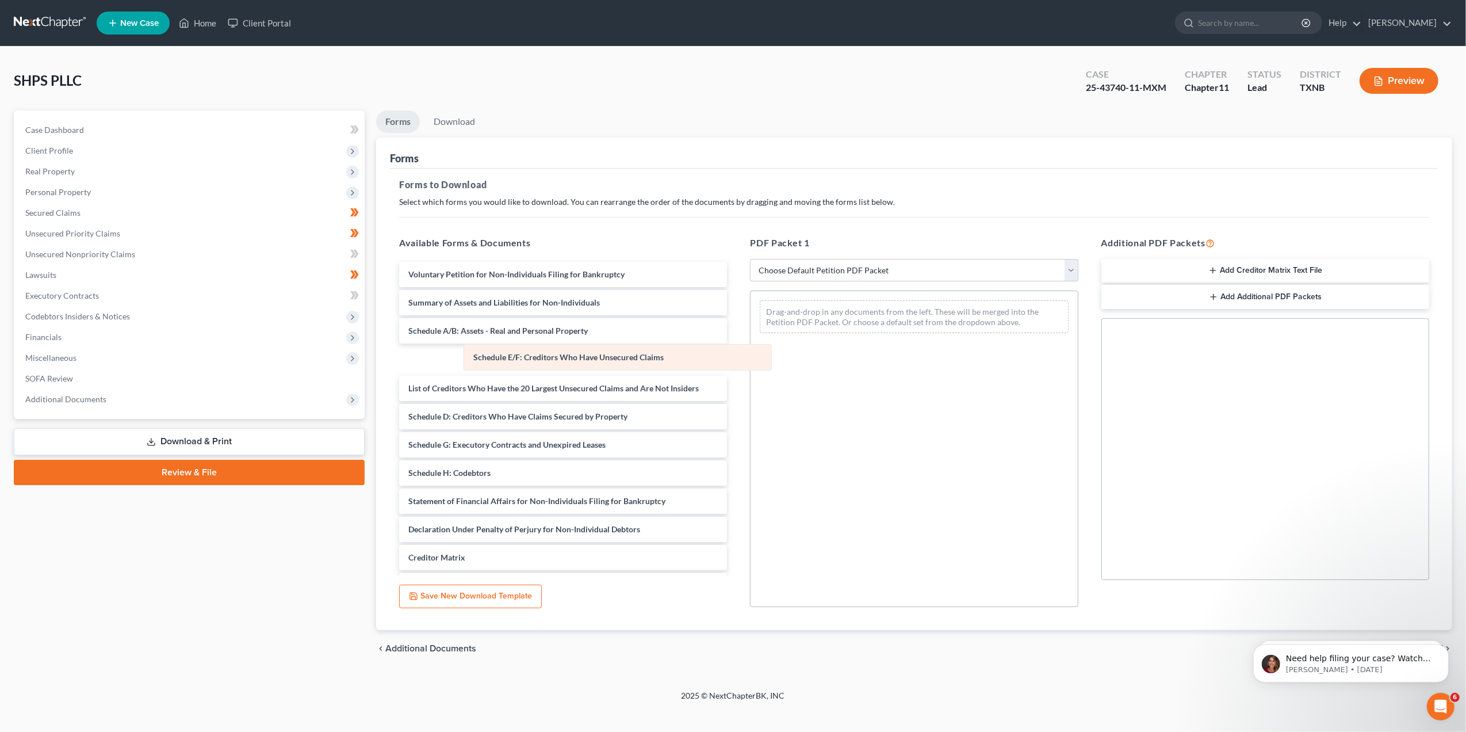
drag, startPoint x: 817, startPoint y: 316, endPoint x: 519, endPoint y: 359, distance: 301.0
click at [751, 342] on div "Schedule E/F: Creditors Who Have Unsecured Claims Schedule E/F: Creditors Who H…" at bounding box center [914, 316] width 327 height 51
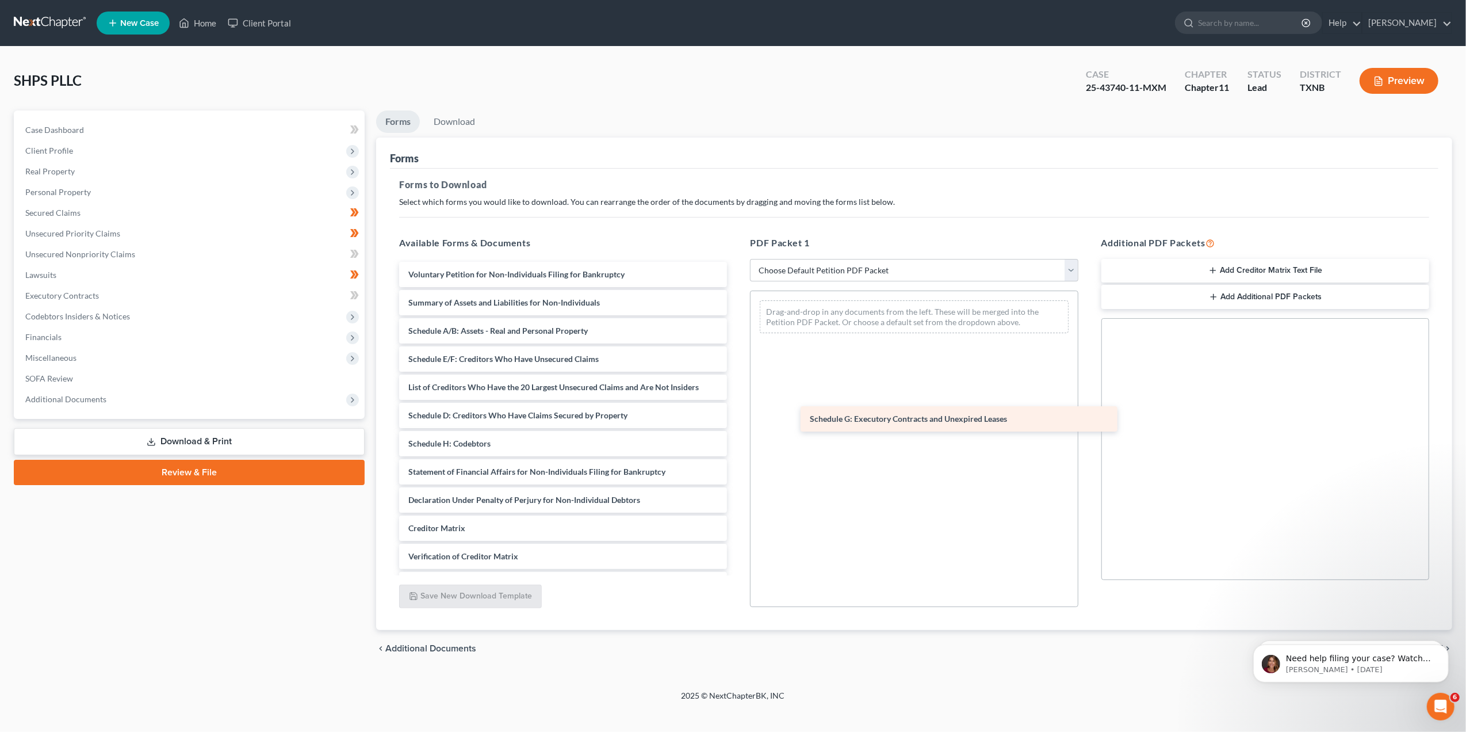
drag, startPoint x: 468, startPoint y: 438, endPoint x: 873, endPoint y: 413, distance: 405.1
click at [736, 413] on div "Schedule G: Executory Contracts and Unexpired Leases Voluntary Petition for Non…" at bounding box center [563, 444] width 346 height 364
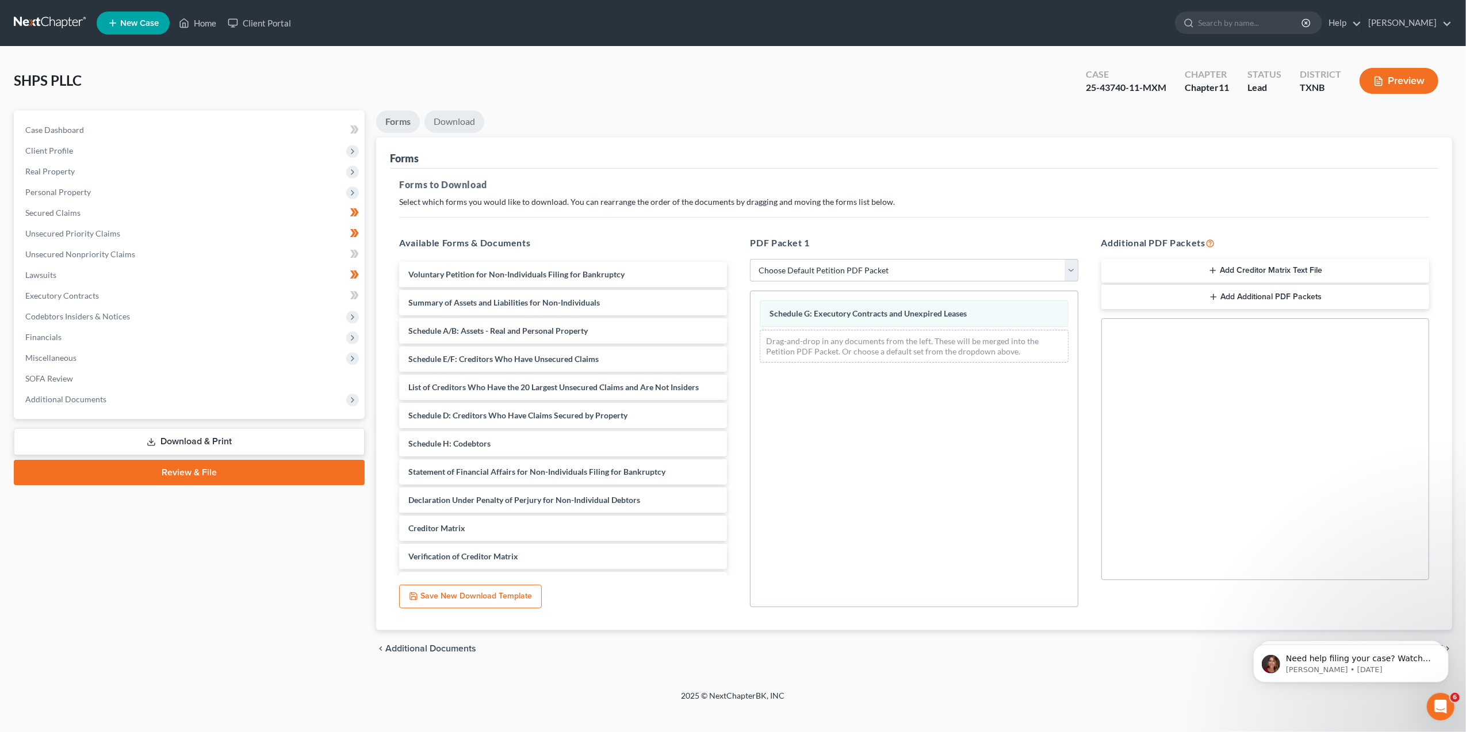
click at [466, 120] on link "Download" at bounding box center [454, 121] width 60 height 22
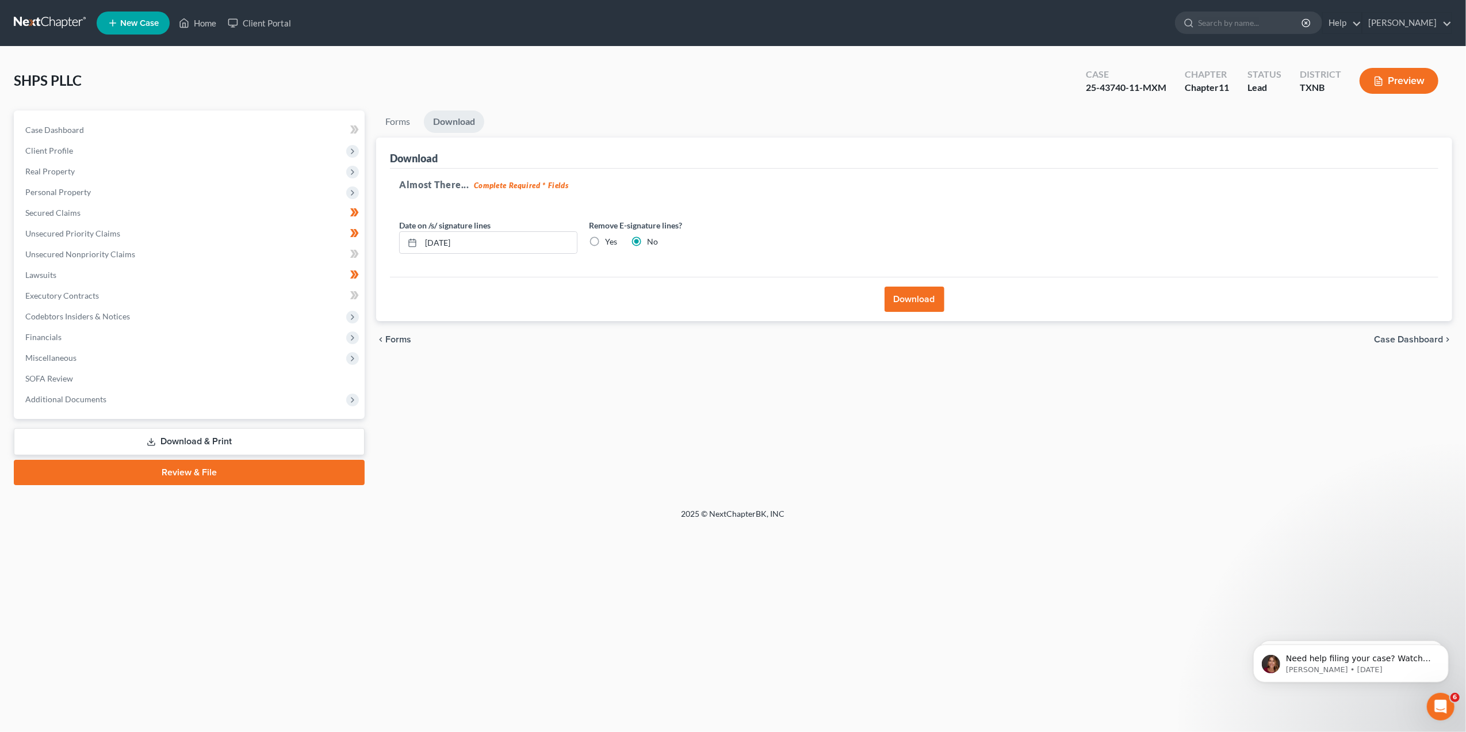
click at [894, 288] on button "Download" at bounding box center [915, 298] width 60 height 25
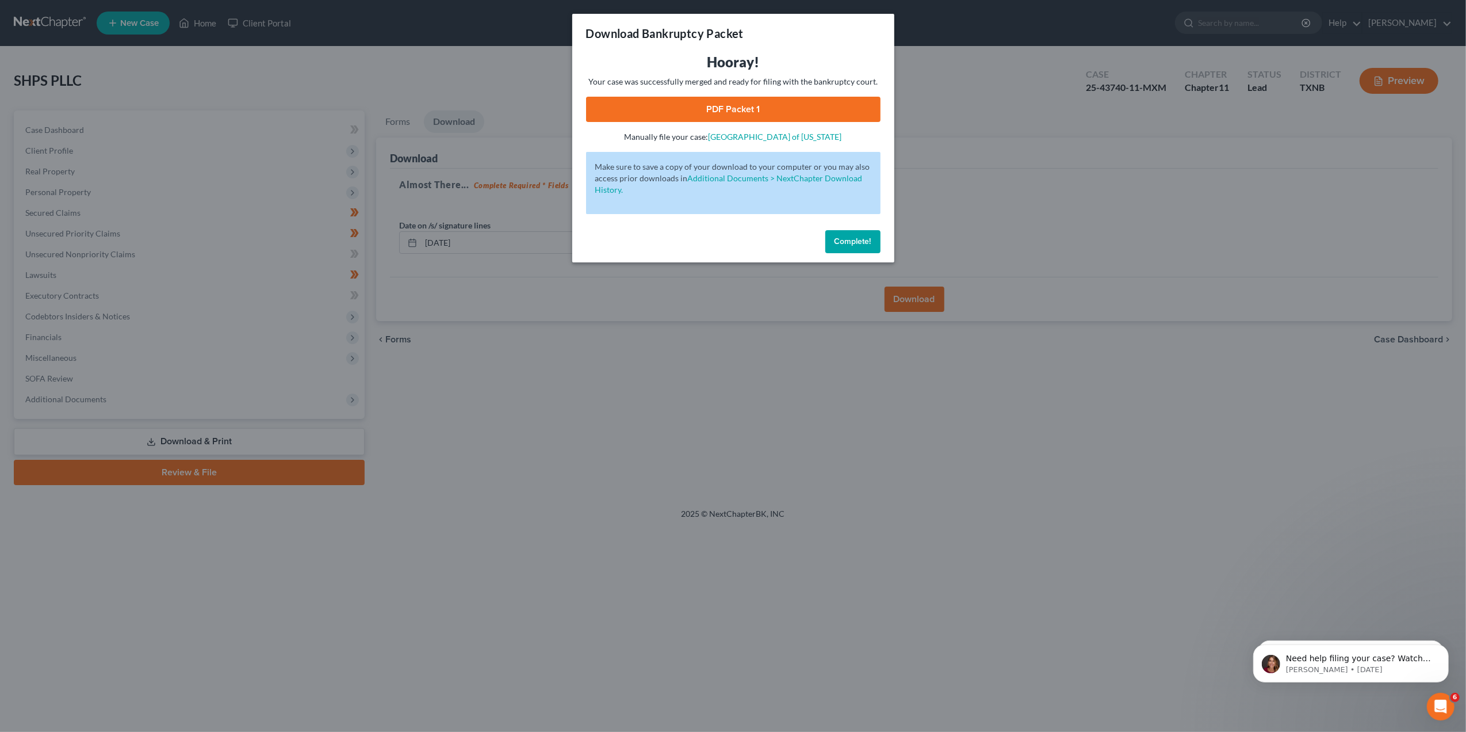
click at [716, 116] on link "PDF Packet 1" at bounding box center [733, 109] width 294 height 25
drag, startPoint x: 842, startPoint y: 240, endPoint x: 769, endPoint y: 224, distance: 74.8
click at [842, 240] on span "Complete!" at bounding box center [853, 241] width 37 height 10
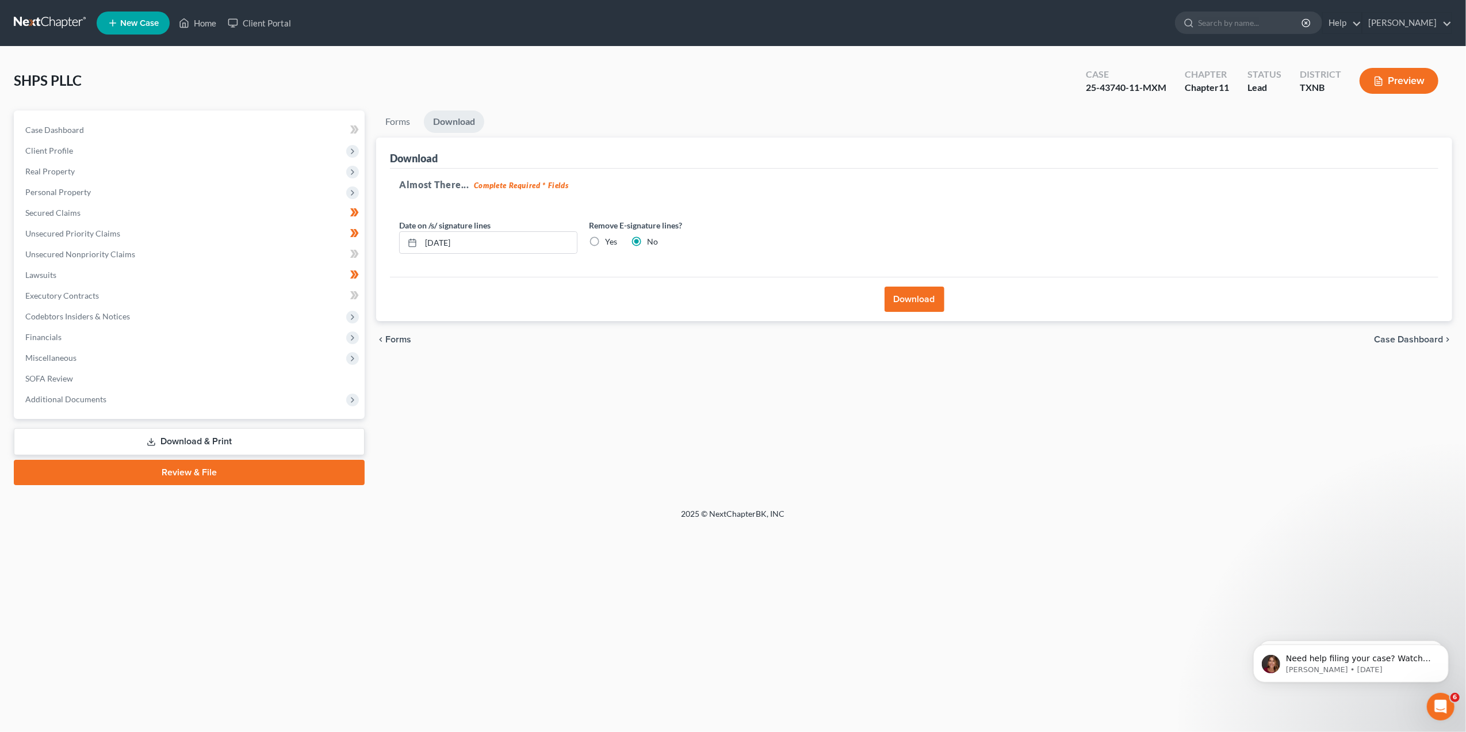
click at [447, 129] on link "Download" at bounding box center [454, 121] width 60 height 22
click at [405, 123] on link "Forms" at bounding box center [397, 121] width 43 height 22
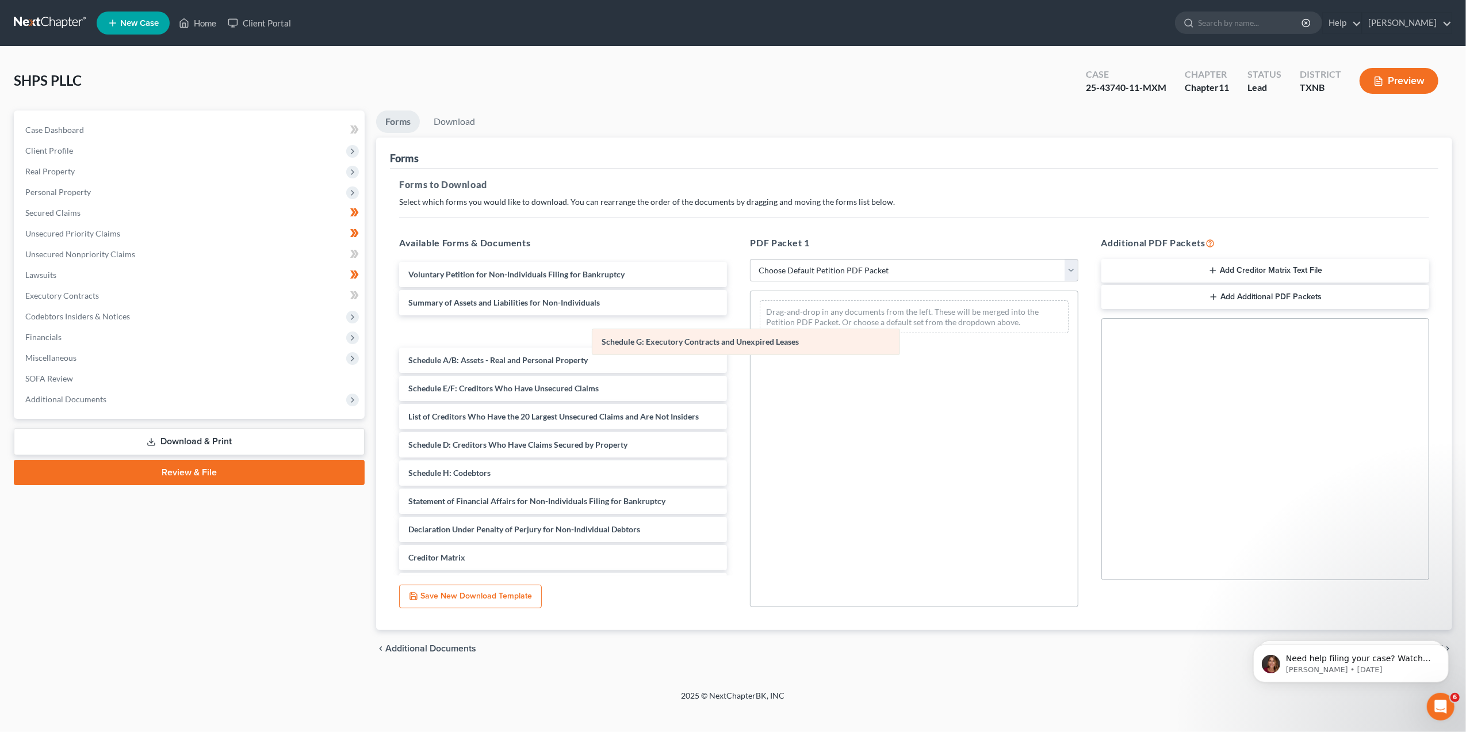
drag, startPoint x: 845, startPoint y: 308, endPoint x: 554, endPoint y: 355, distance: 294.7
click at [751, 342] on div "Schedule G: Executory Contracts and Unexpired Leases Schedule G: Executory Cont…" at bounding box center [914, 316] width 327 height 51
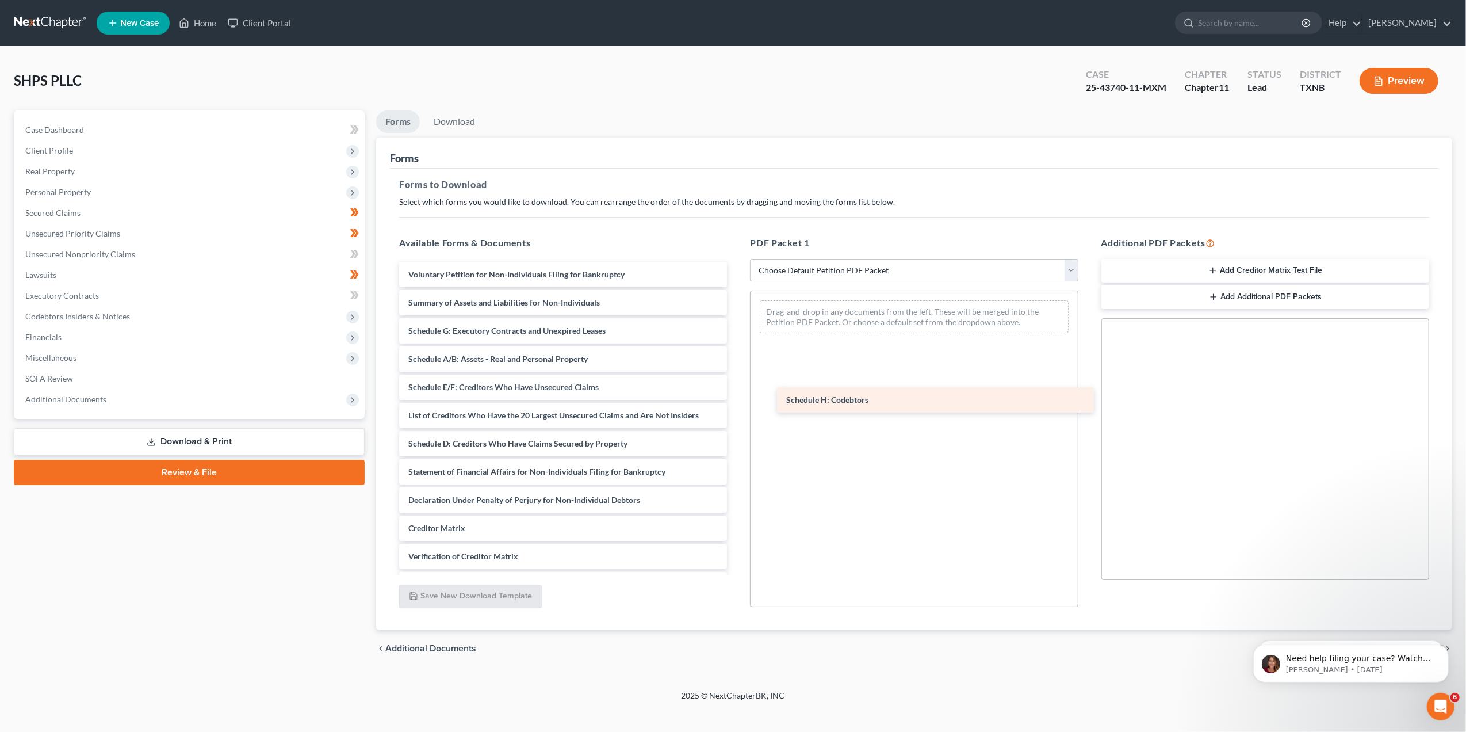
drag, startPoint x: 468, startPoint y: 474, endPoint x: 898, endPoint y: 391, distance: 438.7
click at [736, 391] on div "Schedule H: Codebtors Voluntary Petition for Non-Individuals Filing for Bankrup…" at bounding box center [563, 444] width 346 height 364
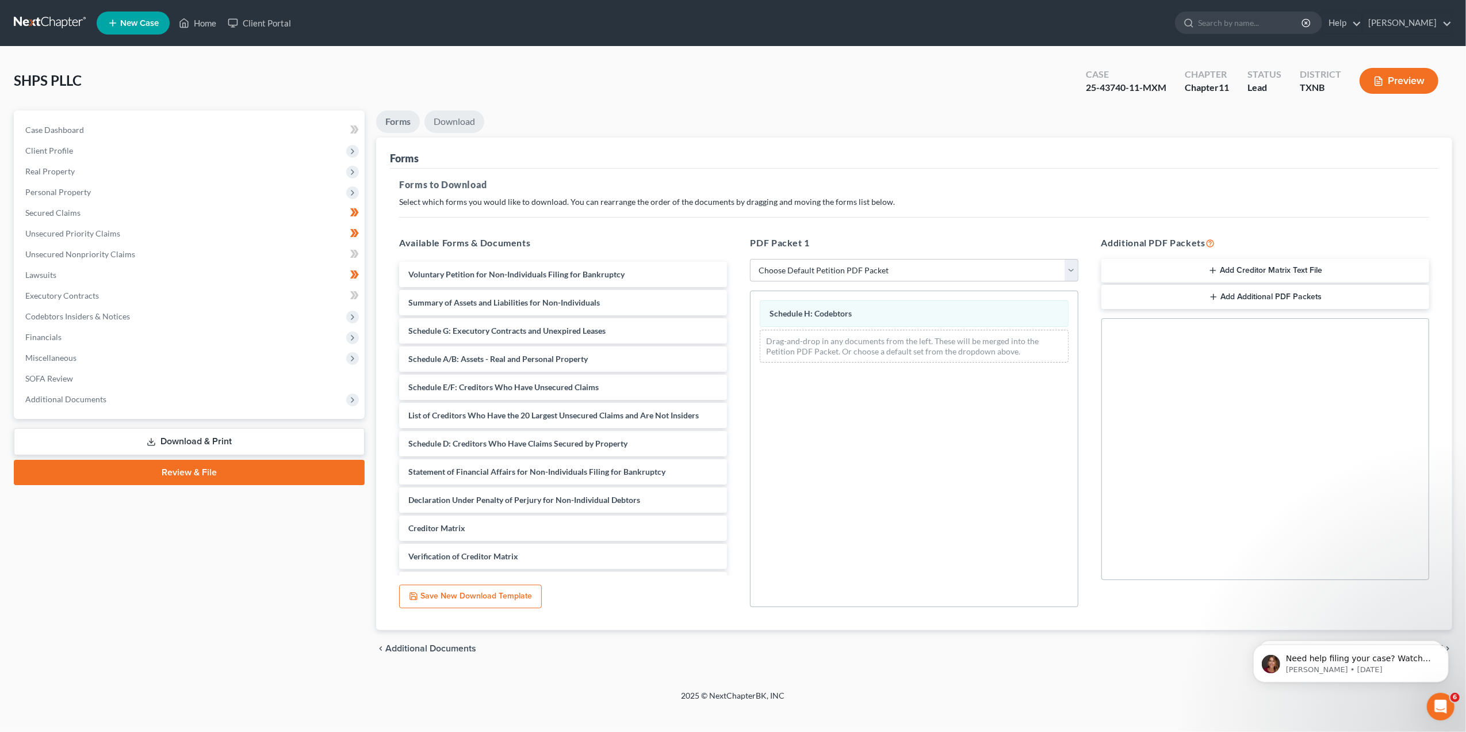
click at [447, 125] on link "Download" at bounding box center [454, 121] width 60 height 22
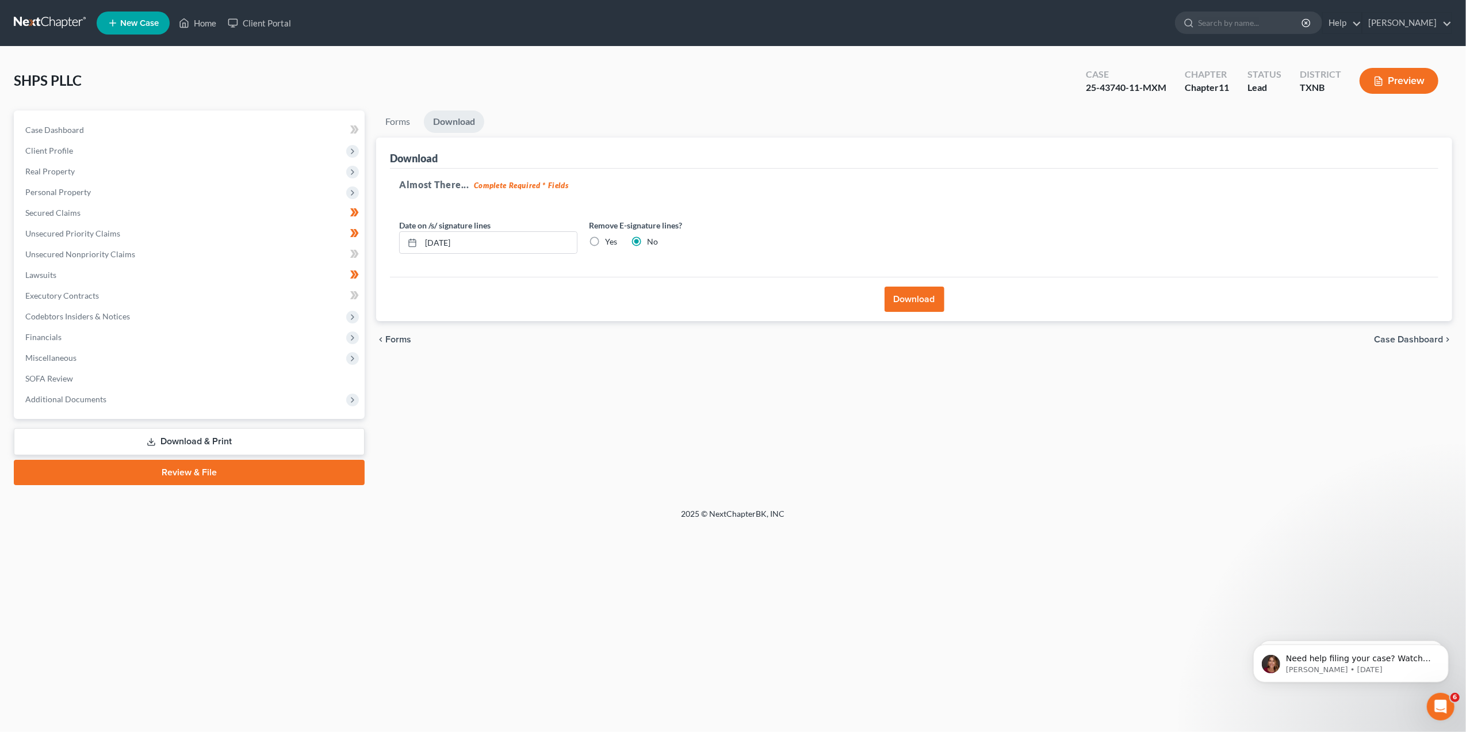
click at [900, 297] on button "Download" at bounding box center [915, 298] width 60 height 25
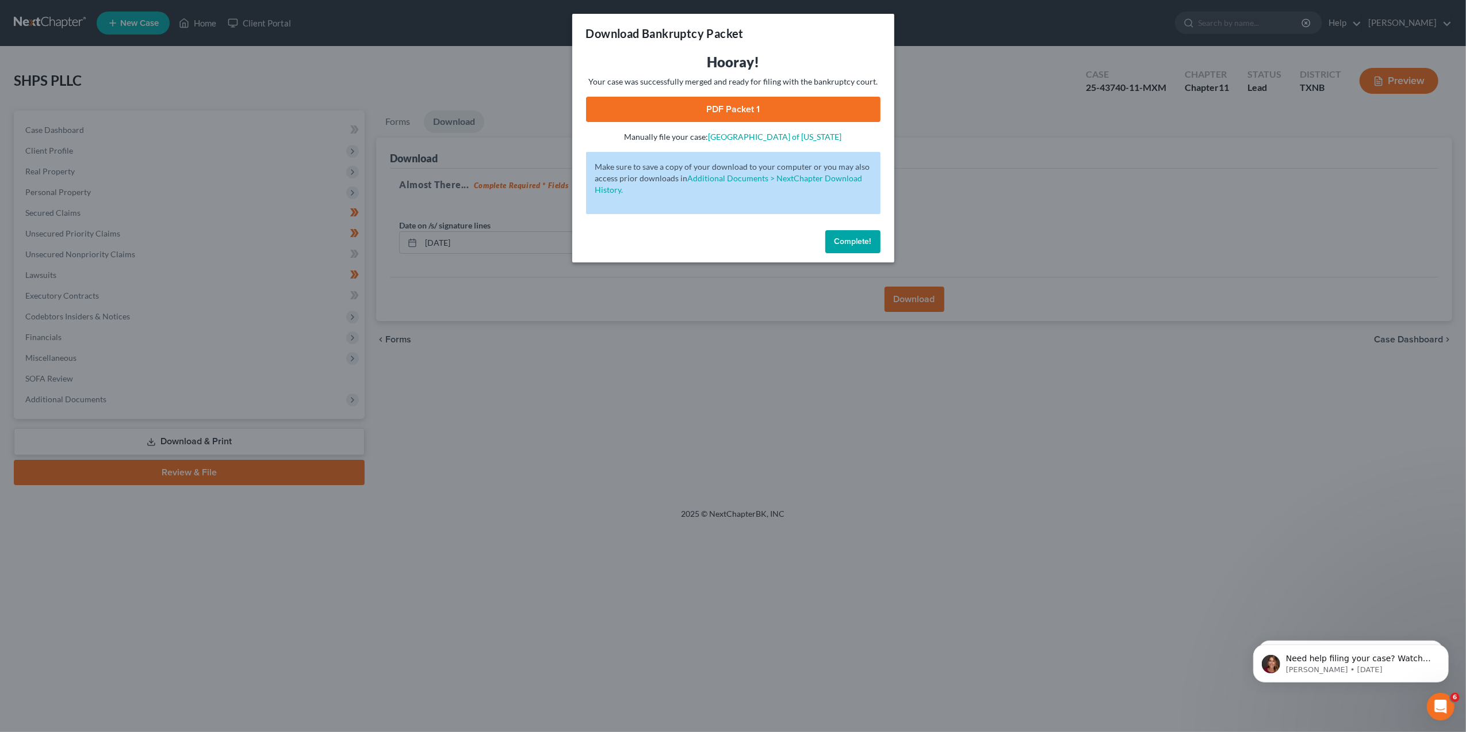
click at [707, 112] on link "PDF Packet 1" at bounding box center [733, 109] width 294 height 25
click at [840, 232] on button "Complete!" at bounding box center [852, 241] width 55 height 23
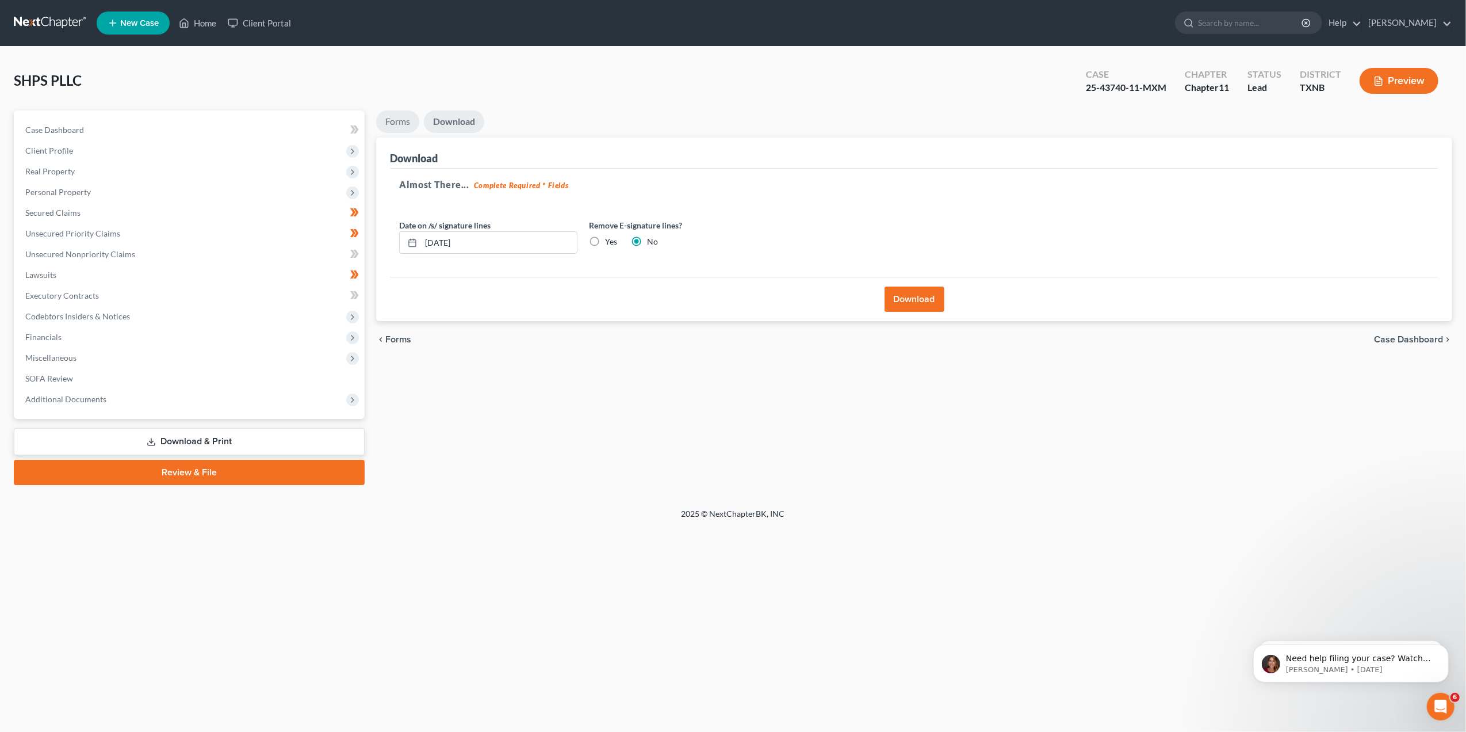
click at [400, 113] on link "Forms" at bounding box center [397, 121] width 43 height 22
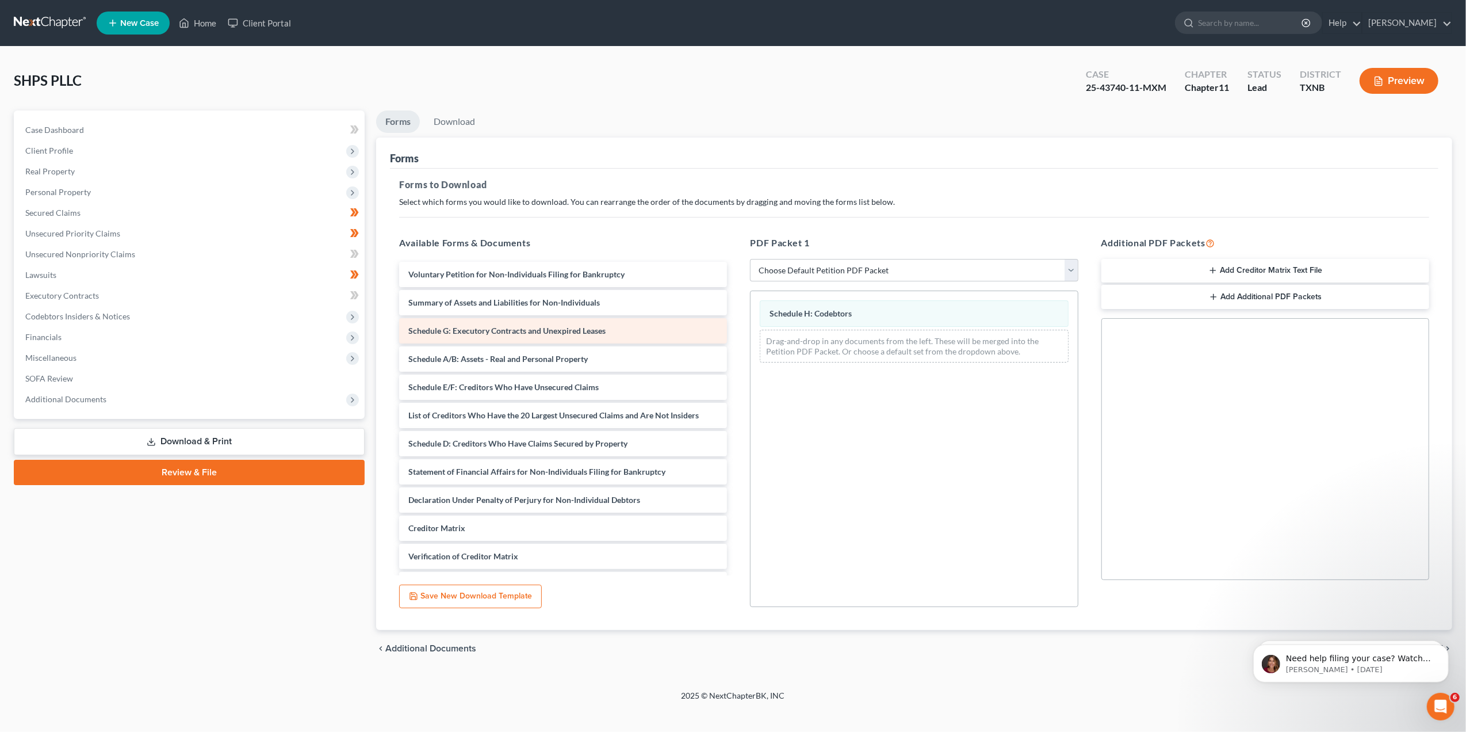
scroll to position [53, 0]
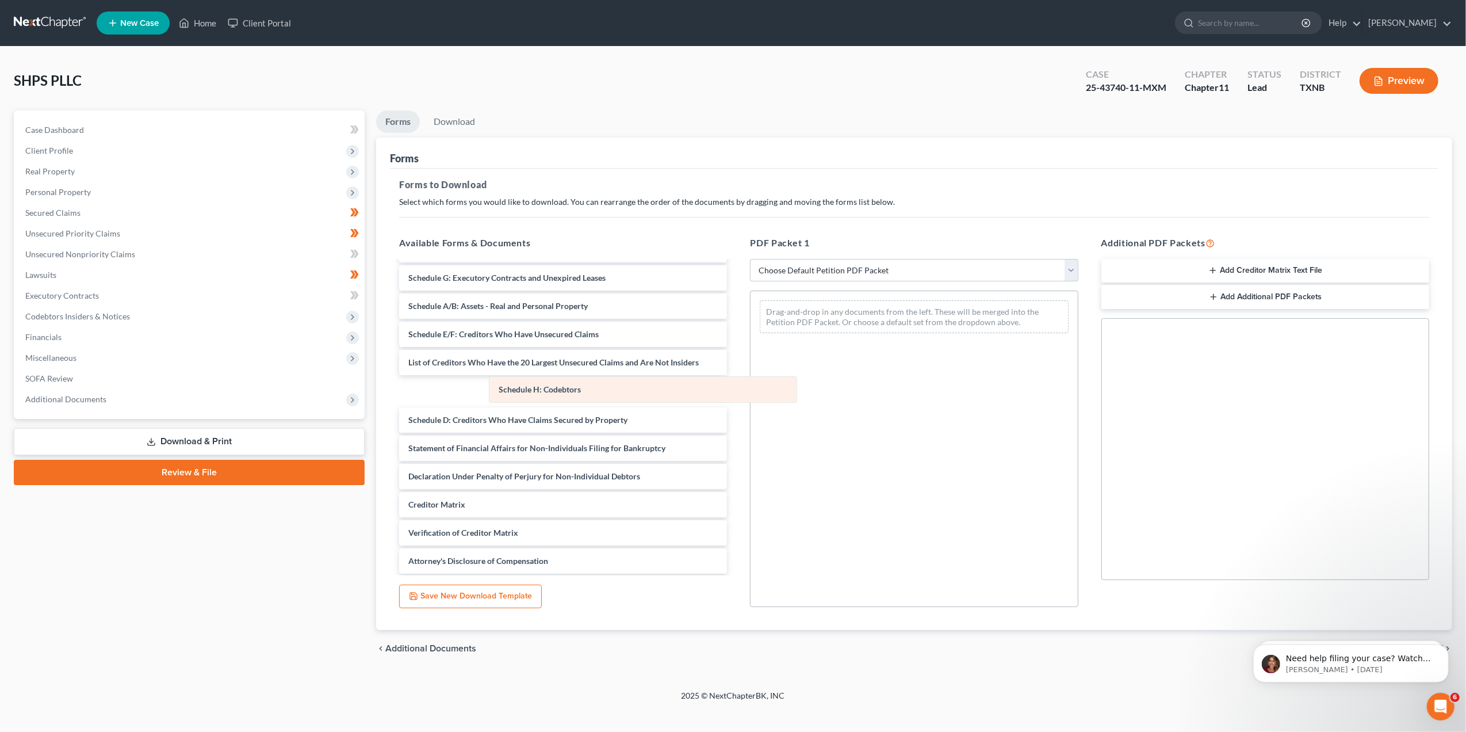
drag, startPoint x: 875, startPoint y: 316, endPoint x: 599, endPoint y: 392, distance: 286.3
click at [751, 342] on div "Schedule H: Codebtors Schedule H: Codebtors Drag-and-drop in any documents from…" at bounding box center [914, 316] width 327 height 51
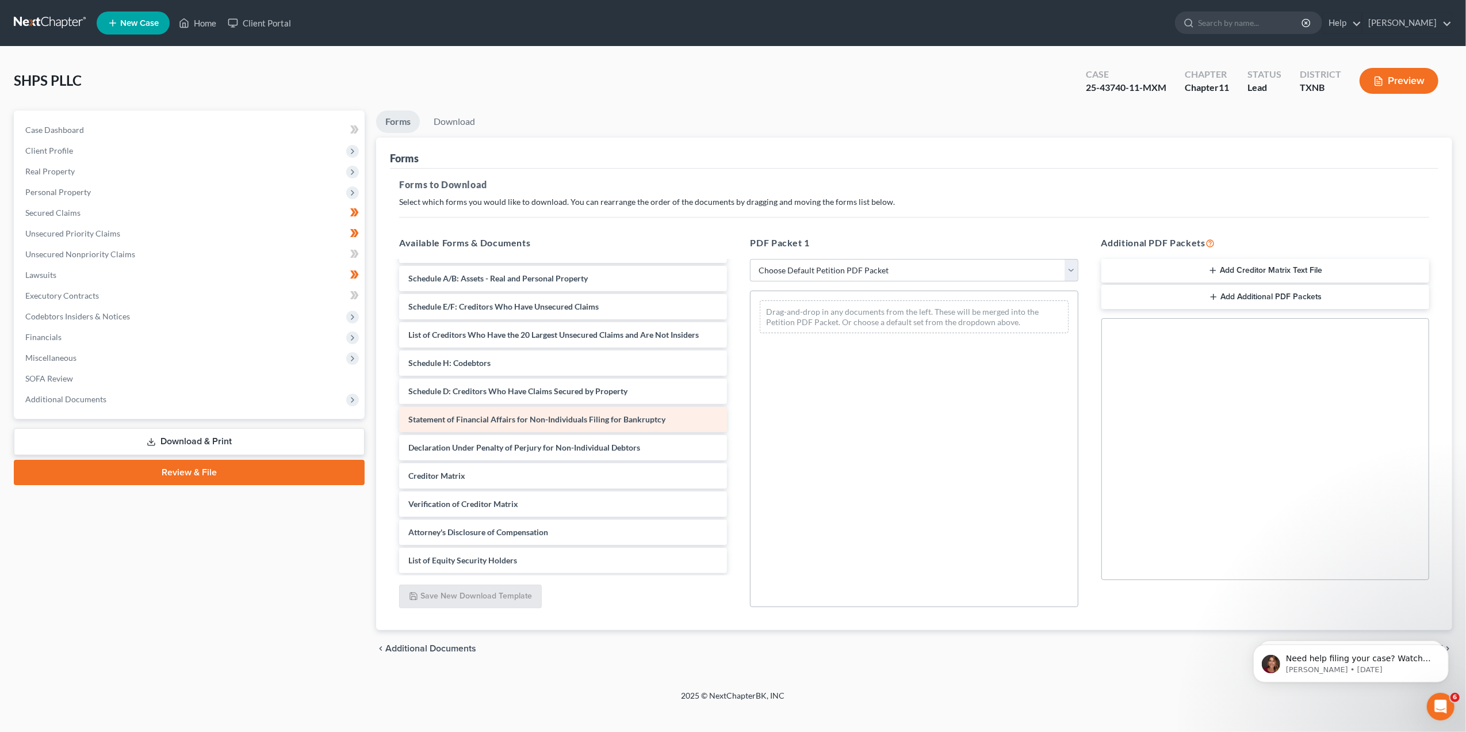
scroll to position [0, 0]
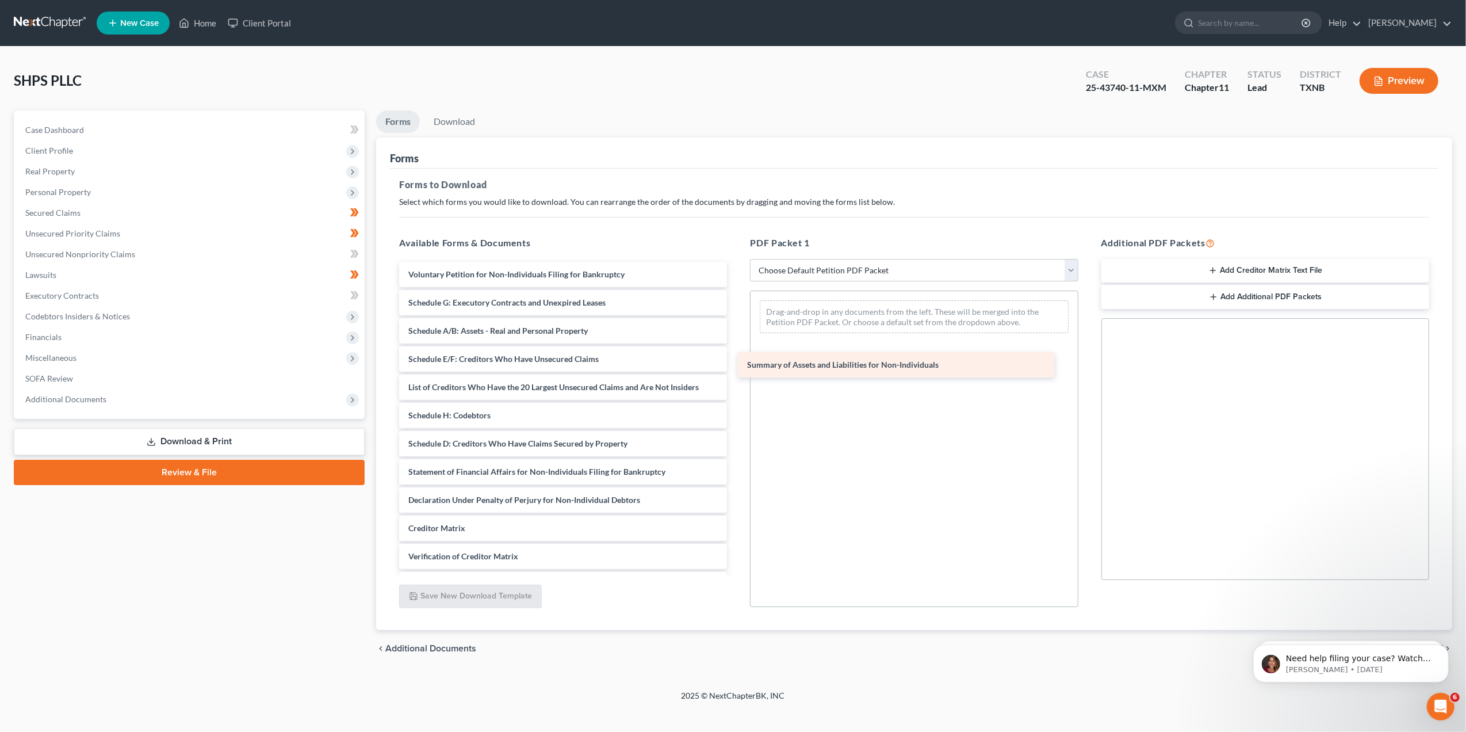
drag, startPoint x: 538, startPoint y: 304, endPoint x: 949, endPoint y: 369, distance: 415.7
click at [736, 369] on div "Summary of Assets and Liabilities for Non-Individuals Voluntary Petition for No…" at bounding box center [563, 444] width 346 height 364
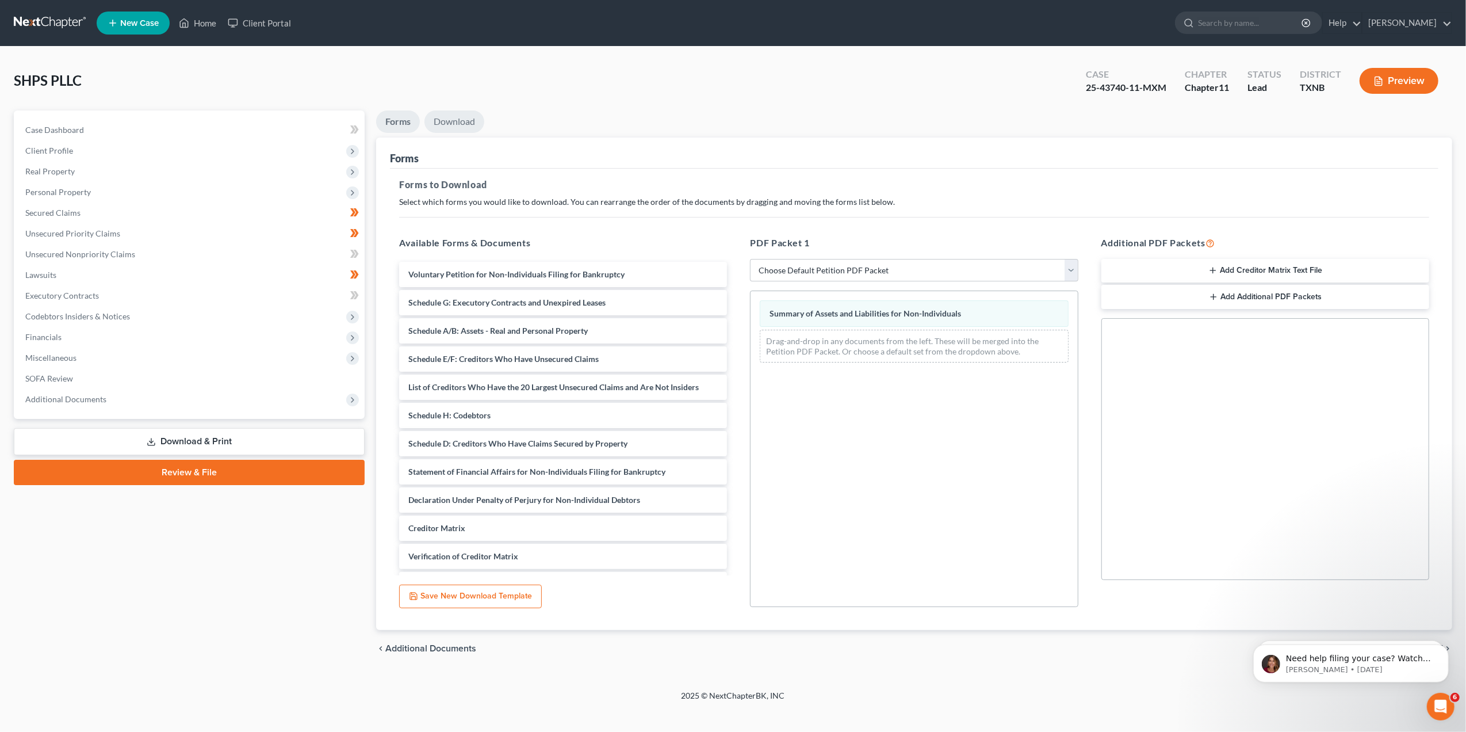
click at [468, 114] on link "Download" at bounding box center [454, 121] width 60 height 22
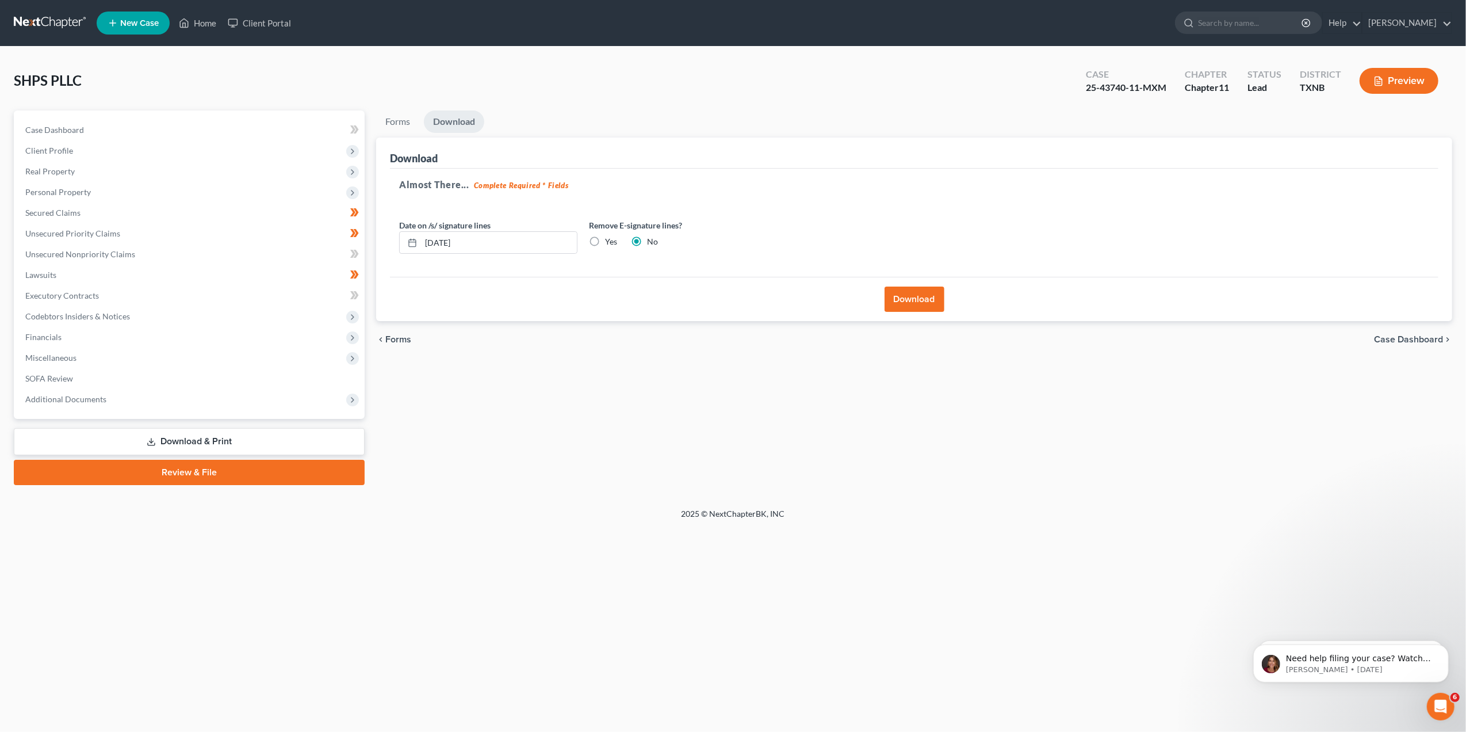
click at [926, 301] on button "Download" at bounding box center [915, 298] width 60 height 25
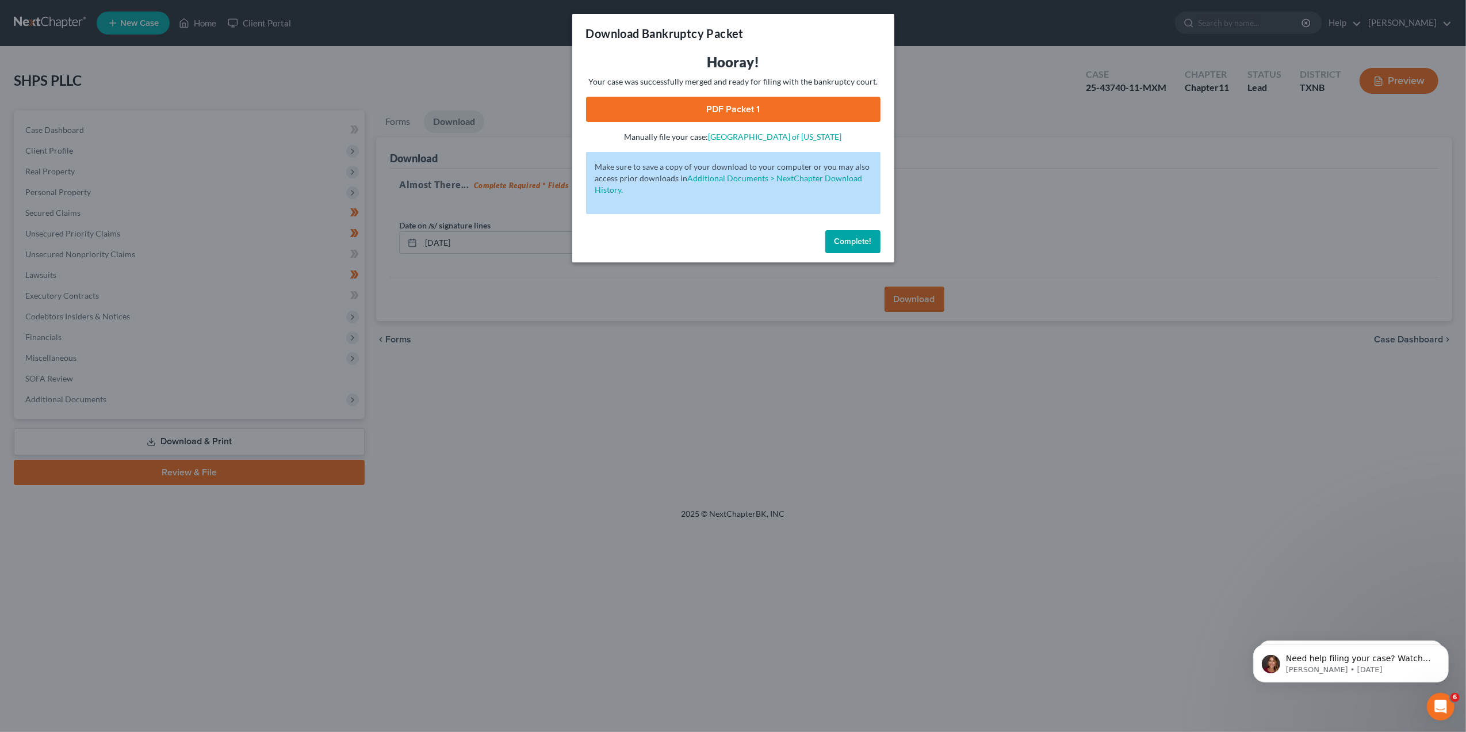
click at [721, 98] on link "PDF Packet 1" at bounding box center [733, 109] width 294 height 25
click at [845, 232] on button "Complete!" at bounding box center [852, 241] width 55 height 23
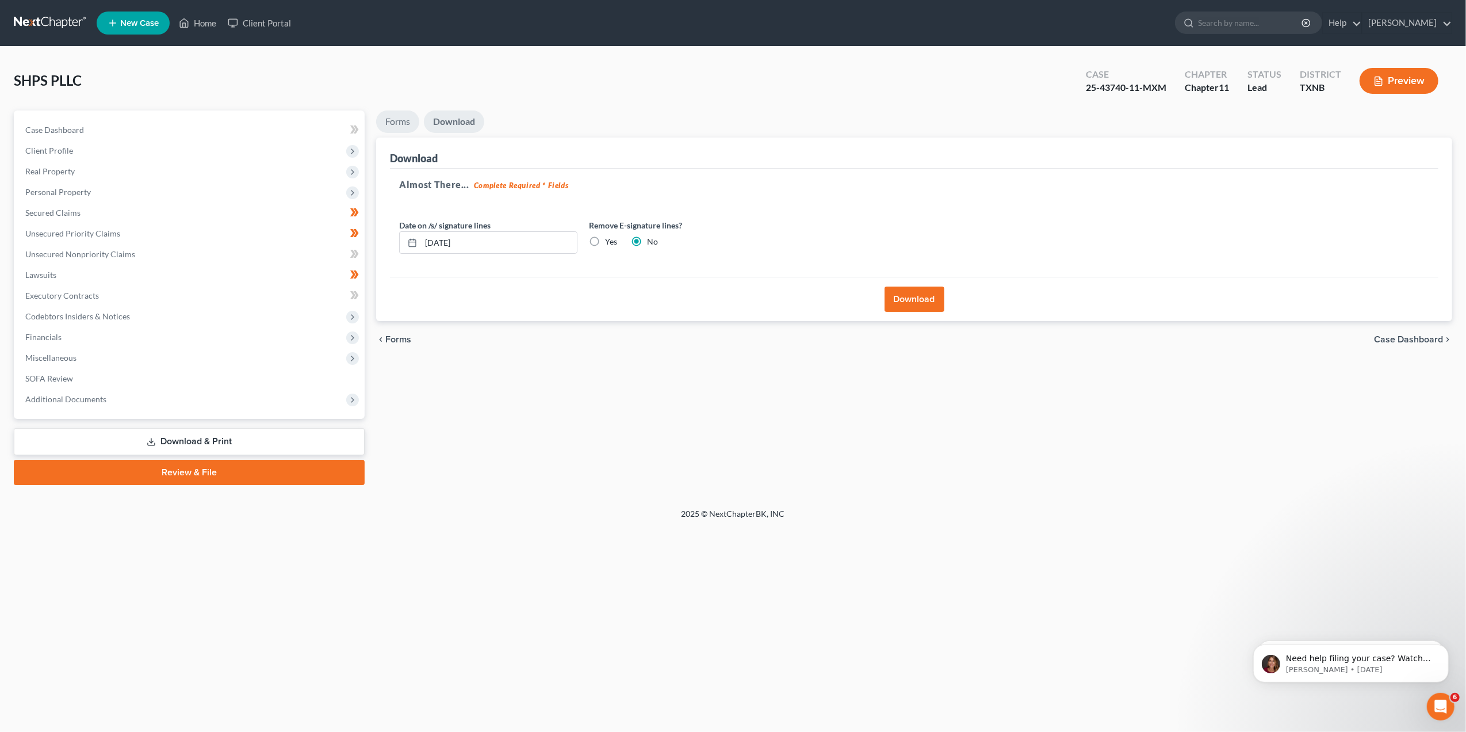
click at [408, 120] on link "Forms" at bounding box center [397, 121] width 43 height 22
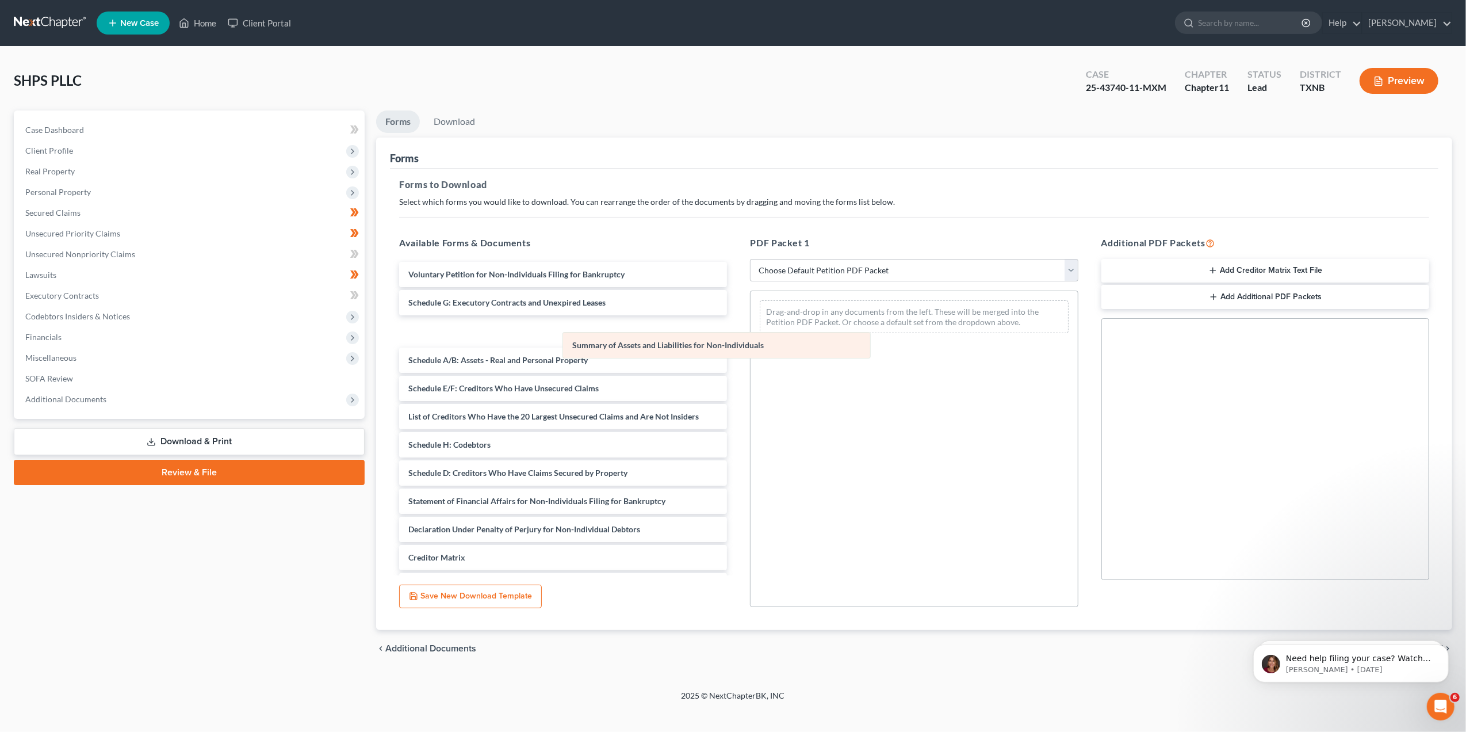
drag, startPoint x: 816, startPoint y: 315, endPoint x: 536, endPoint y: 357, distance: 282.6
click at [751, 342] on div "Summary of Assets and Liabilities for Non-Individuals Summary of Assets and Lia…" at bounding box center [914, 316] width 327 height 51
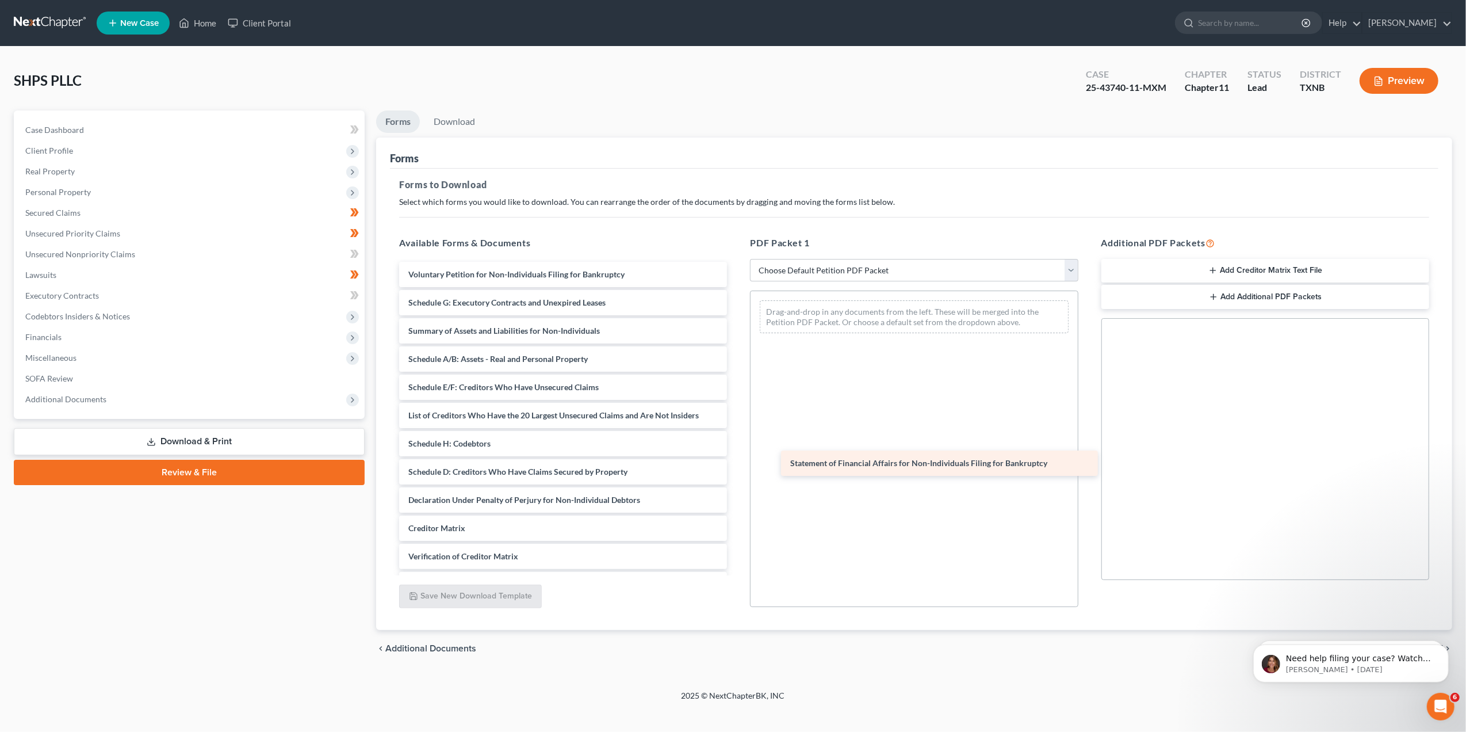
drag, startPoint x: 553, startPoint y: 492, endPoint x: 936, endPoint y: 456, distance: 384.8
click at [736, 456] on div "Statement of Financial Affairs for Non-Individuals Filing for Bankruptcy Volunt…" at bounding box center [563, 444] width 346 height 364
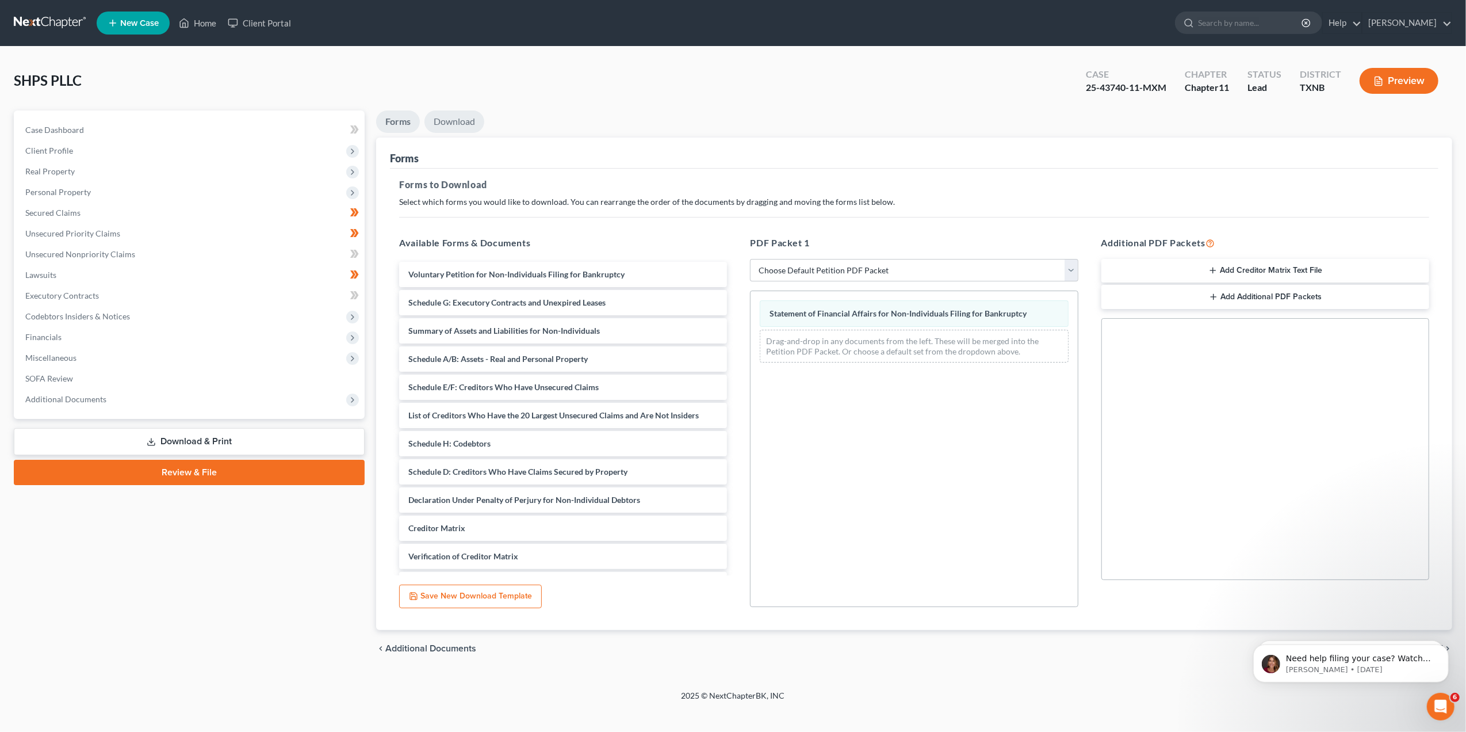
click at [459, 122] on link "Download" at bounding box center [454, 121] width 60 height 22
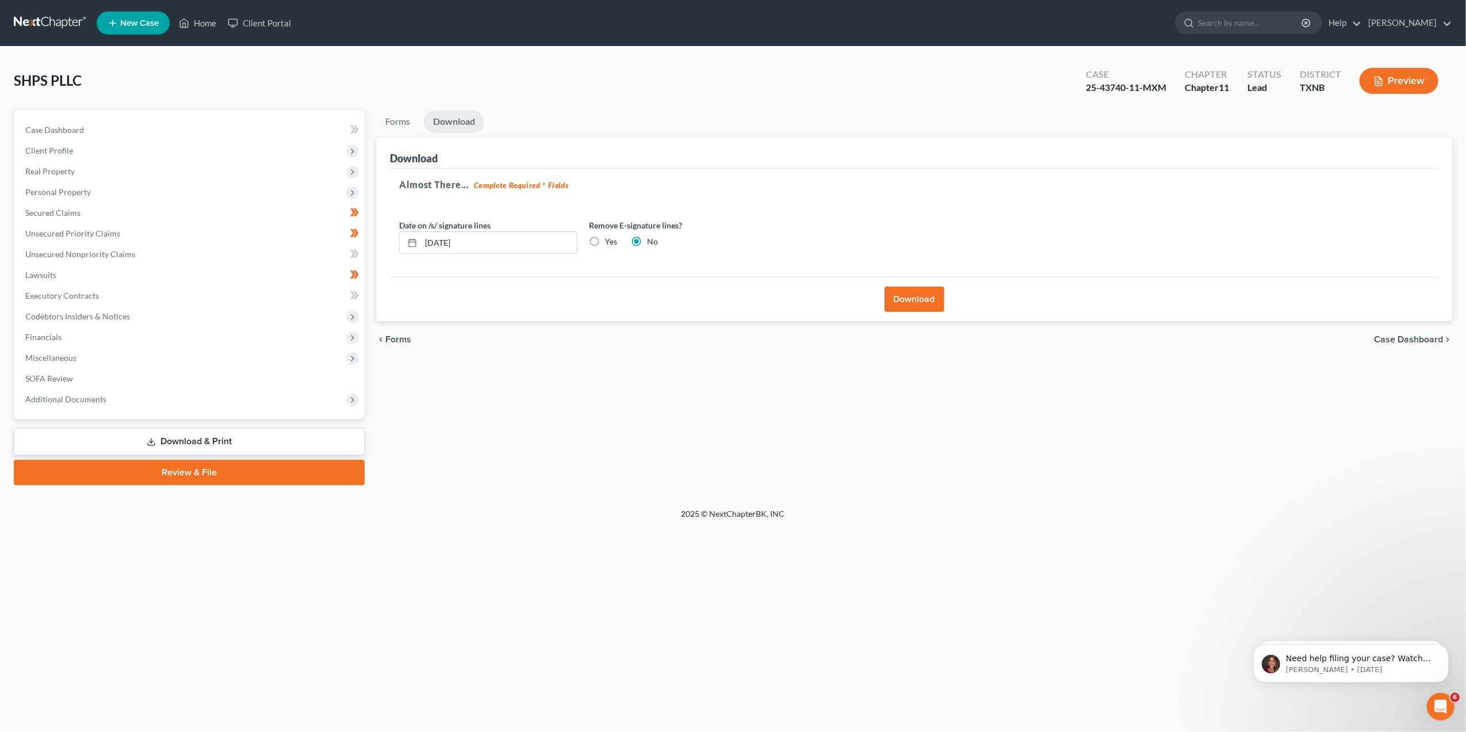
click at [927, 297] on button "Download" at bounding box center [915, 298] width 60 height 25
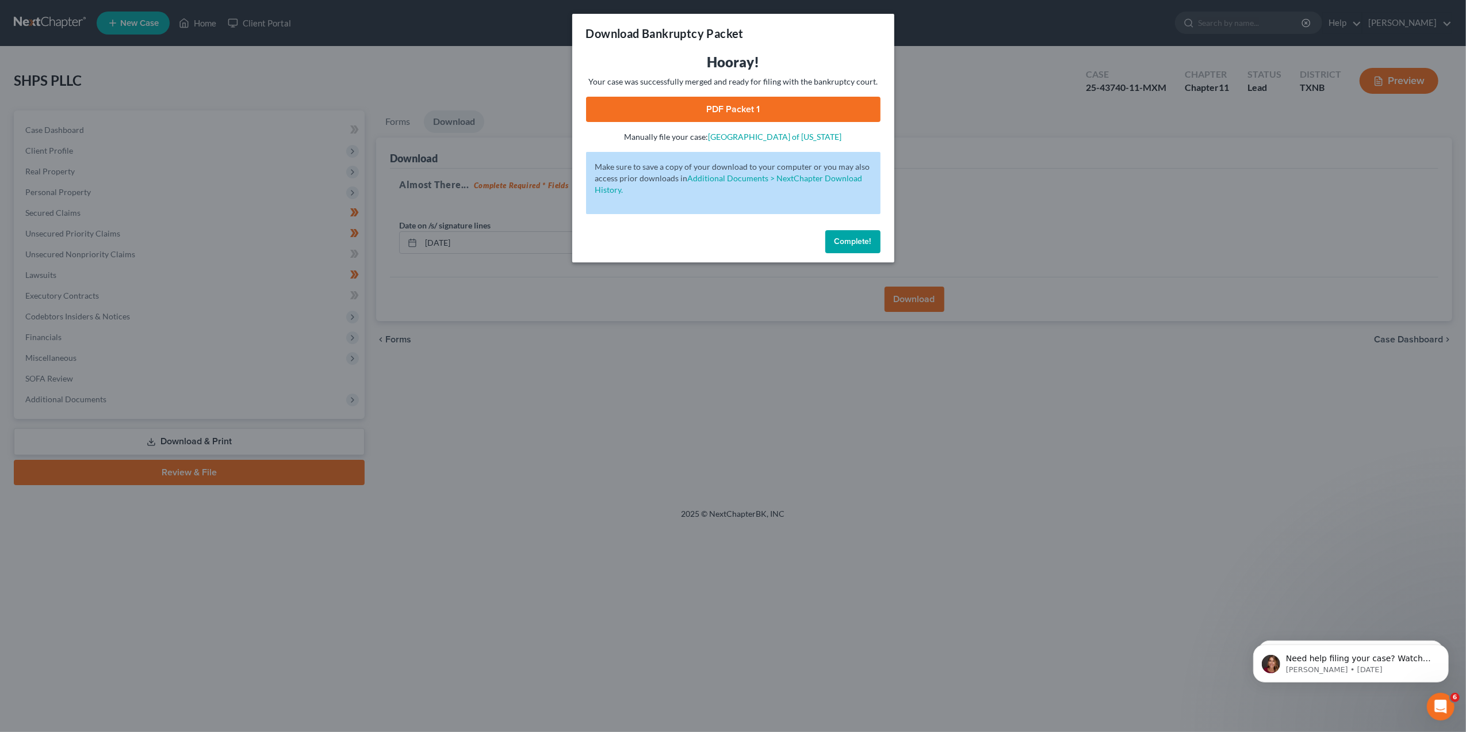
click at [755, 114] on link "PDF Packet 1" at bounding box center [733, 109] width 294 height 25
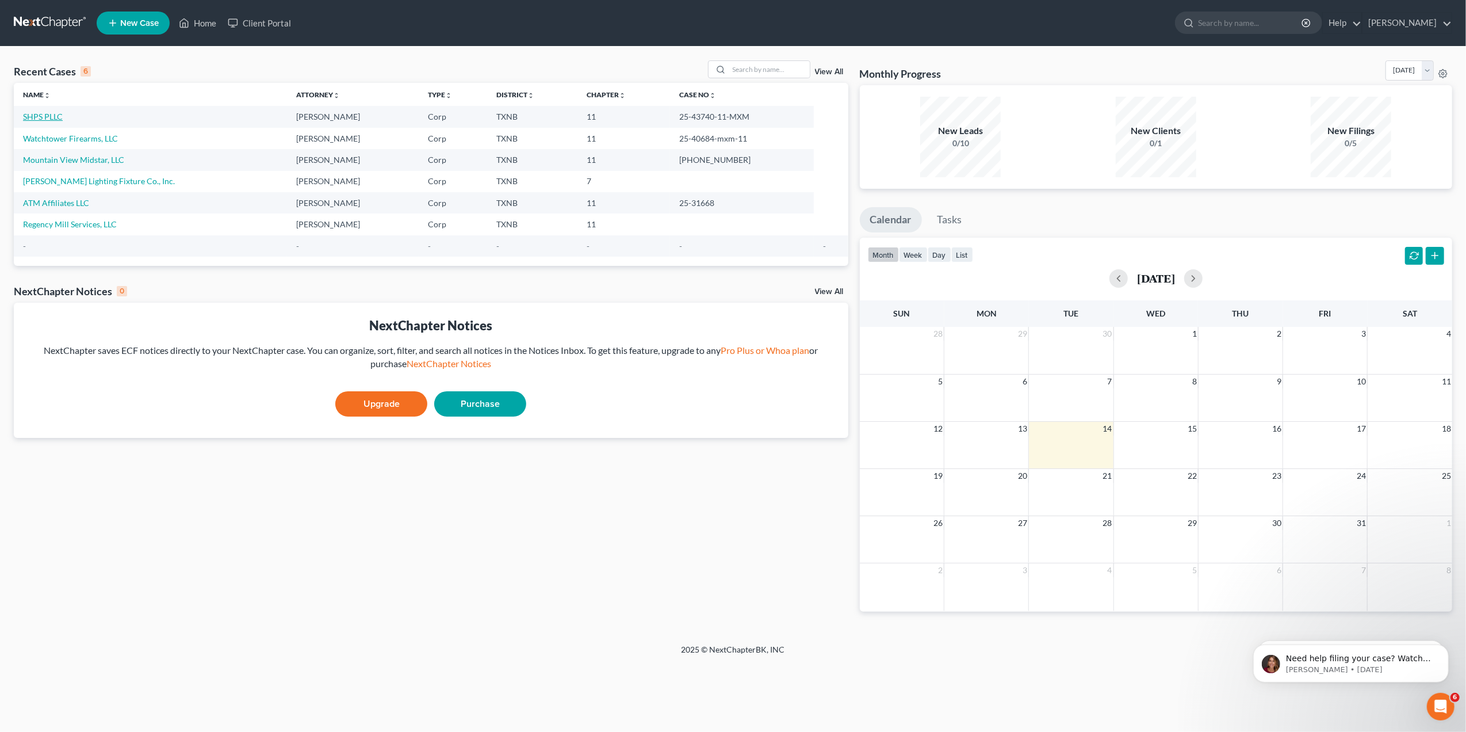
click at [26, 121] on link "SHPS PLLC" at bounding box center [43, 117] width 40 height 10
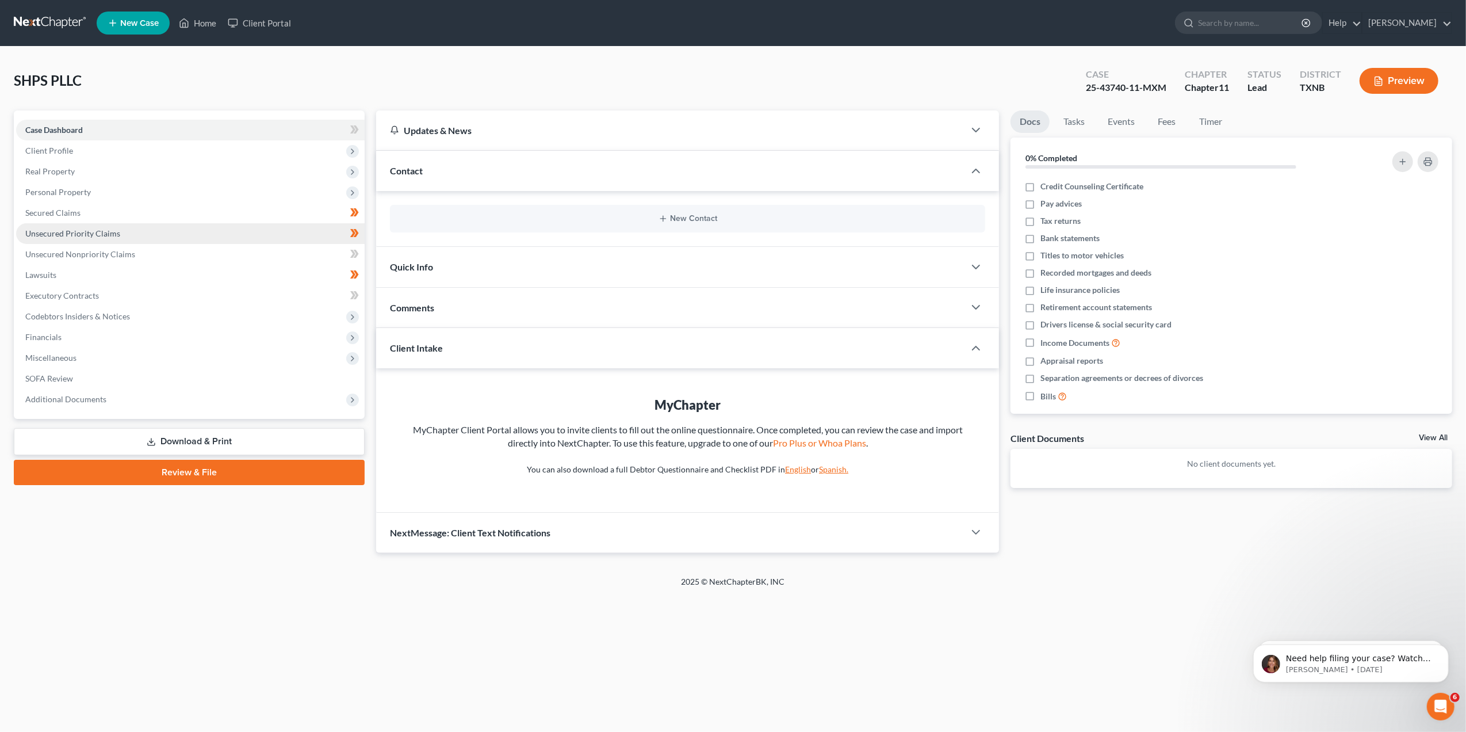
click at [60, 230] on span "Unsecured Priority Claims" at bounding box center [72, 233] width 95 height 10
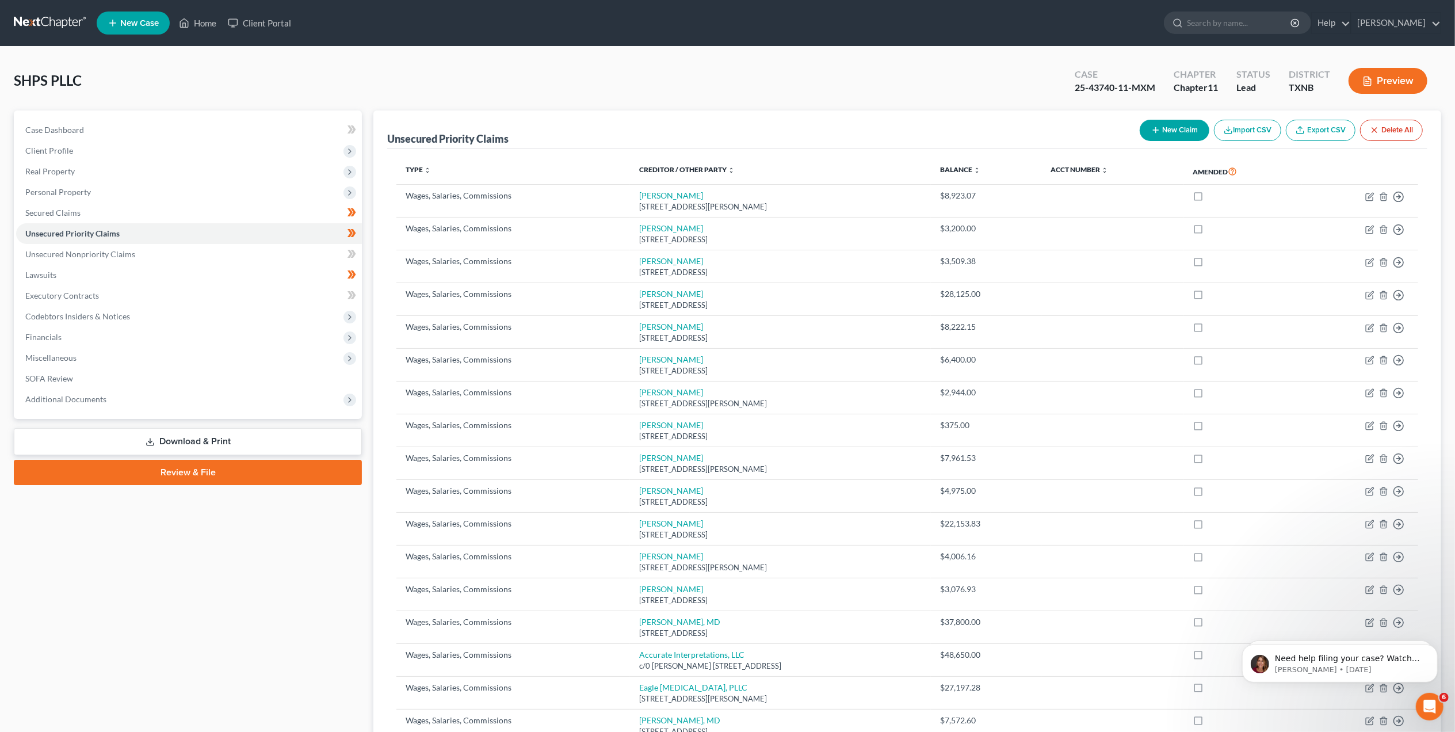
click at [1157, 131] on button "New Claim" at bounding box center [1174, 130] width 70 height 21
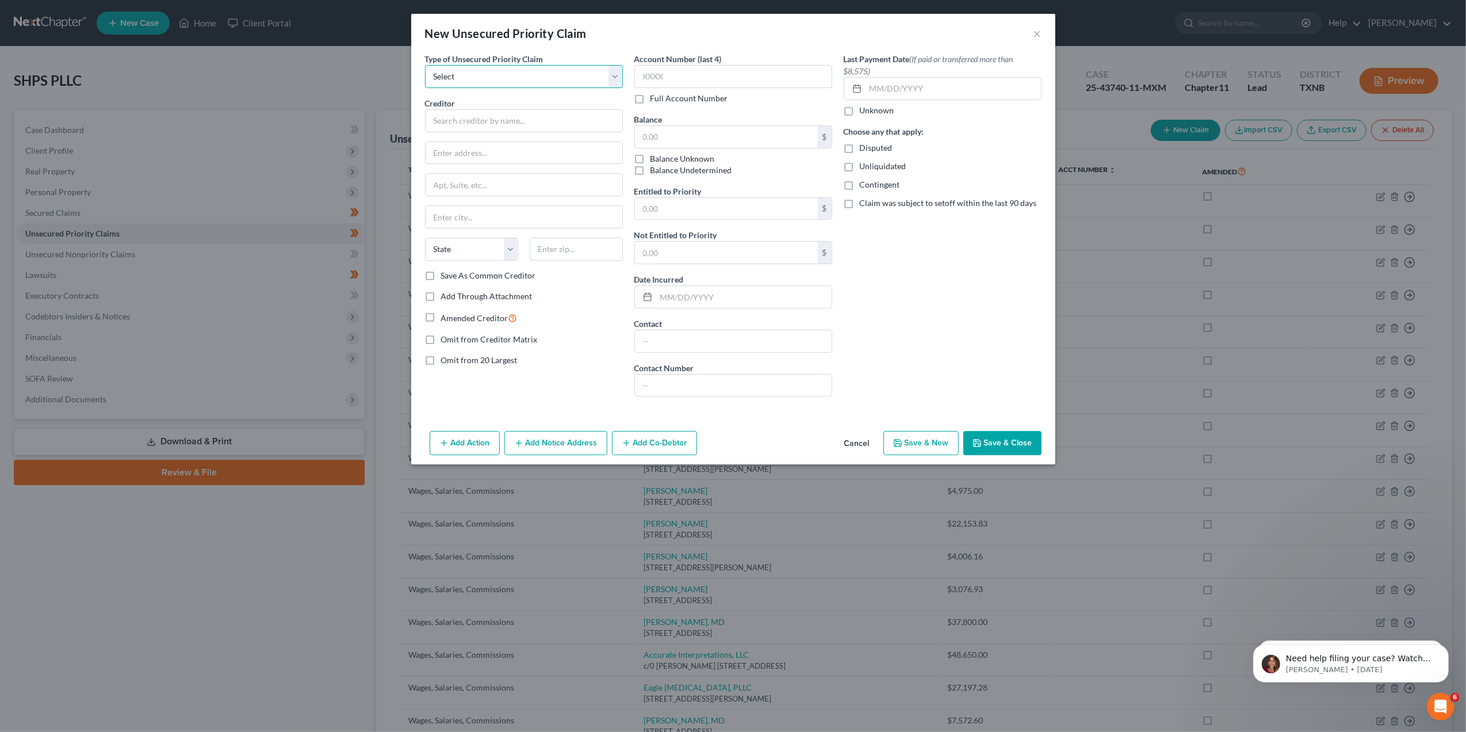
click at [610, 79] on select "Select Taxes & Other Government Units Domestic Support Obligations Extensions o…" at bounding box center [524, 76] width 198 height 23
select select "3"
click at [425, 65] on select "Select Taxes & Other Government Units Domestic Support Obligations Extensions o…" at bounding box center [524, 76] width 198 height 23
click at [511, 118] on input "text" at bounding box center [524, 120] width 198 height 23
type input "[PERSON_NAME]"
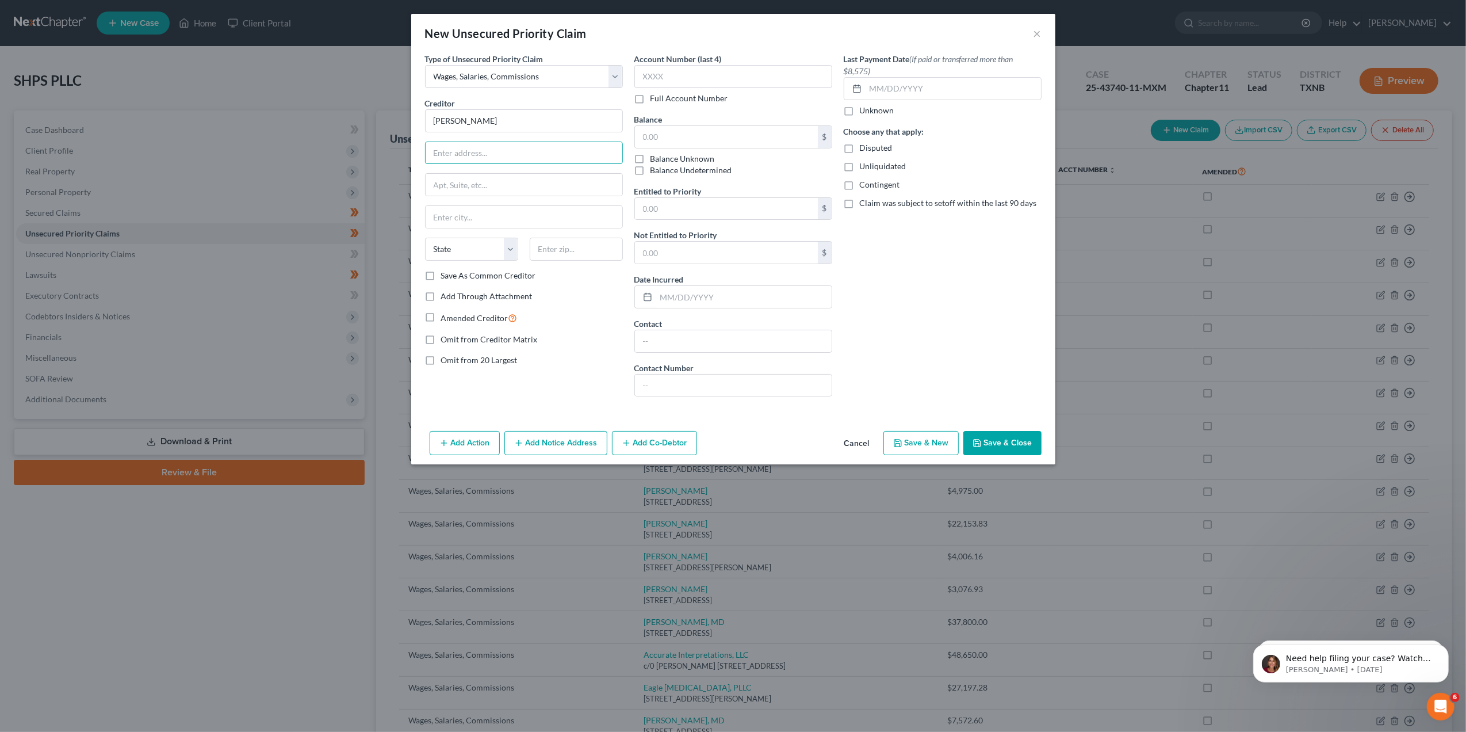
paste input "[STREET_ADDRESS][PERSON_NAME]"
drag, startPoint x: 481, startPoint y: 151, endPoint x: 631, endPoint y: 148, distance: 150.1
click at [631, 148] on div "Type of Unsecured Priority Claim * Select Taxes & Other Government Units Domest…" at bounding box center [733, 229] width 628 height 353
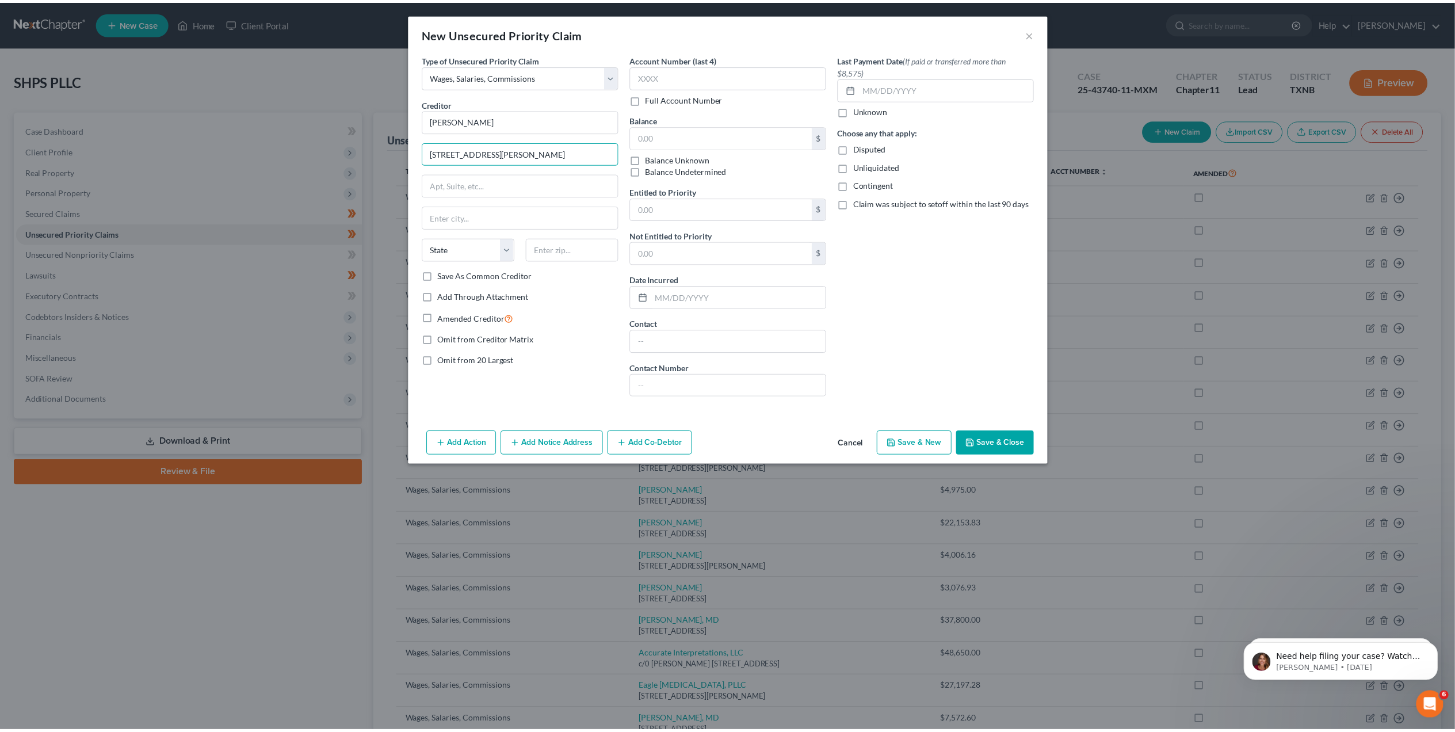
scroll to position [0, 0]
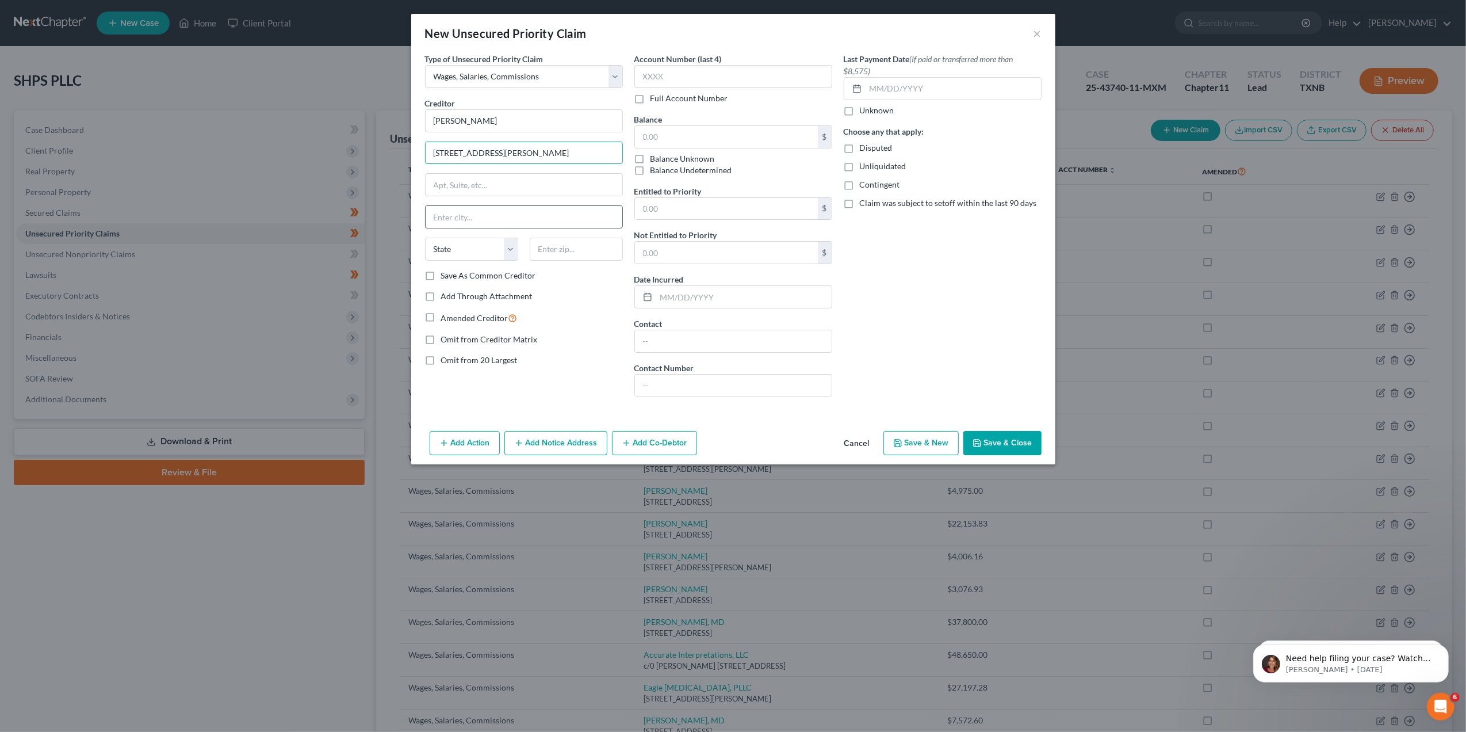
type input "[STREET_ADDRESS][PERSON_NAME]"
click at [445, 219] on input "text" at bounding box center [524, 217] width 197 height 22
paste input "[GEOGRAPHIC_DATA], [GEOGRAPHIC_DATA], V6B2Y5"
drag, startPoint x: 588, startPoint y: 221, endPoint x: 476, endPoint y: 217, distance: 111.6
click at [476, 217] on input "[GEOGRAPHIC_DATA], [GEOGRAPHIC_DATA], V6B2Y5" at bounding box center [524, 217] width 197 height 22
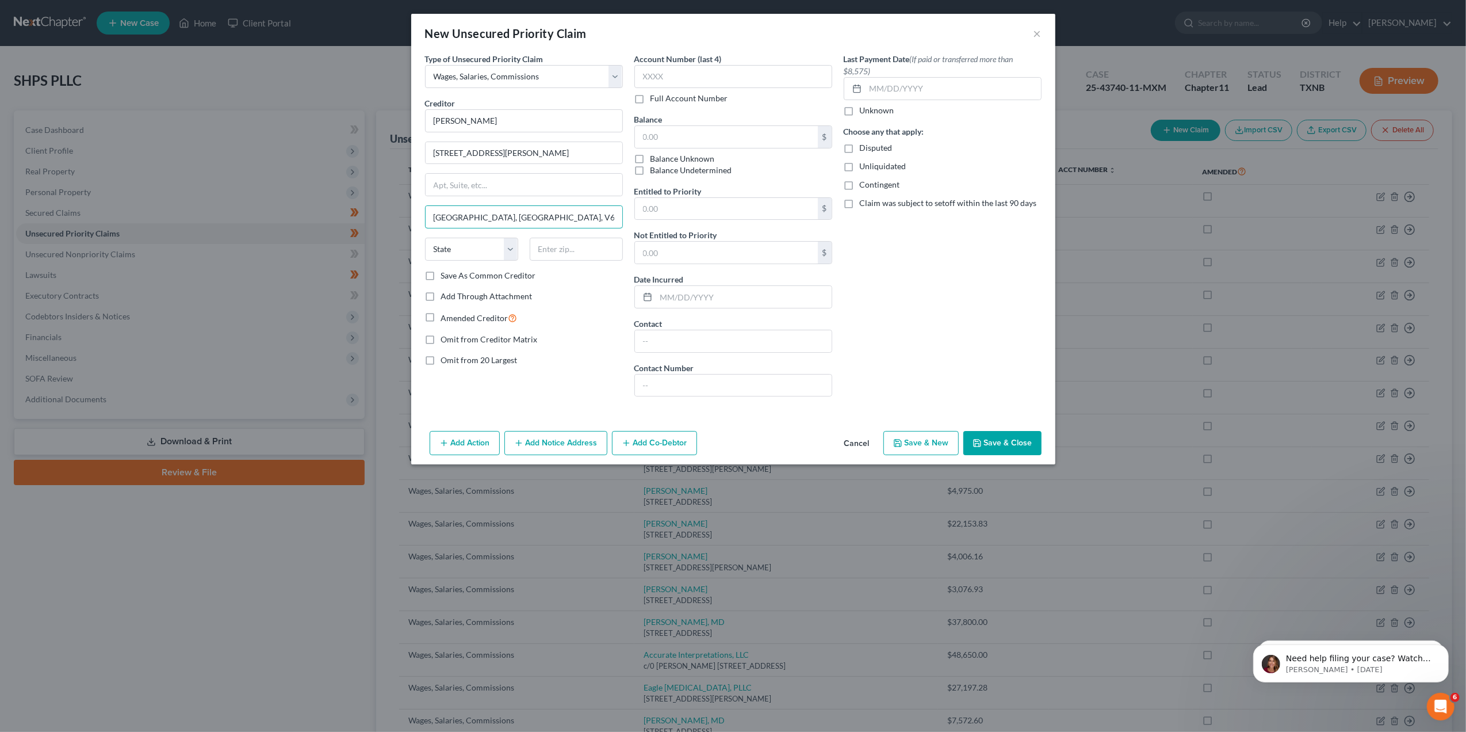
type input "[GEOGRAPHIC_DATA], [GEOGRAPHIC_DATA], V6B2Y5"
click at [713, 200] on input "text" at bounding box center [726, 209] width 183 height 22
paste input "$4,167.00"
type input "4,167.00"
click at [693, 139] on input "text" at bounding box center [726, 137] width 183 height 22
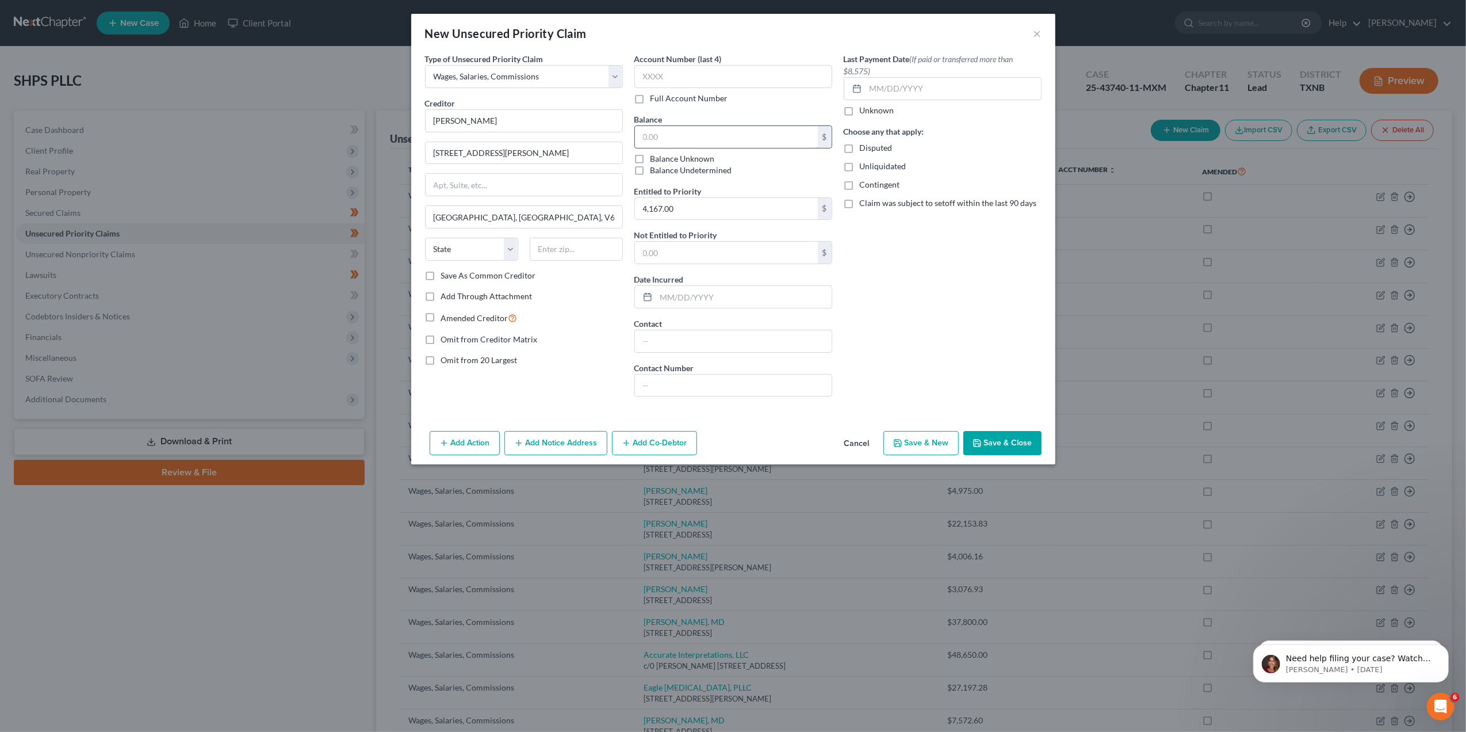
paste input "$4,167.00"
type input "4,167.00"
click at [987, 447] on button "Save & Close" at bounding box center [1002, 443] width 78 height 24
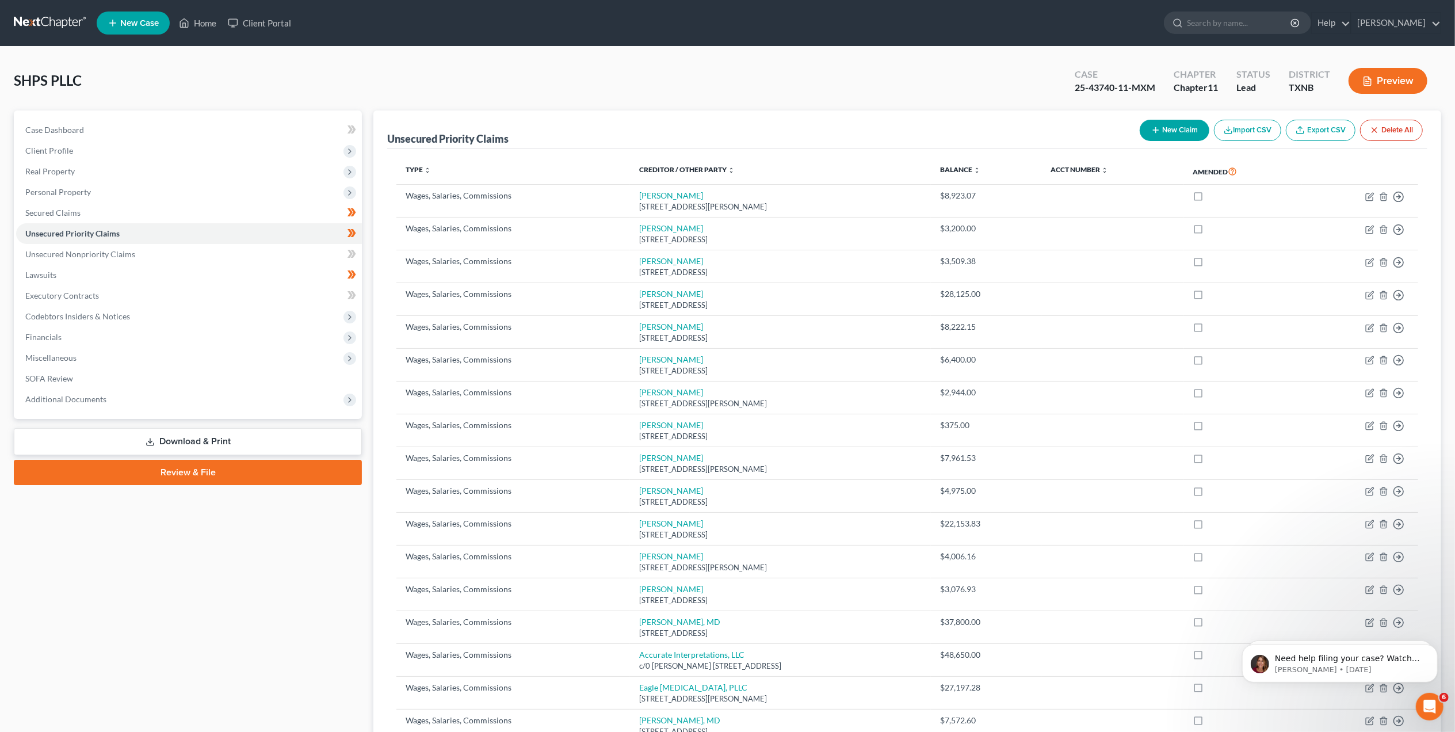
click at [1151, 132] on icon "button" at bounding box center [1155, 129] width 9 height 9
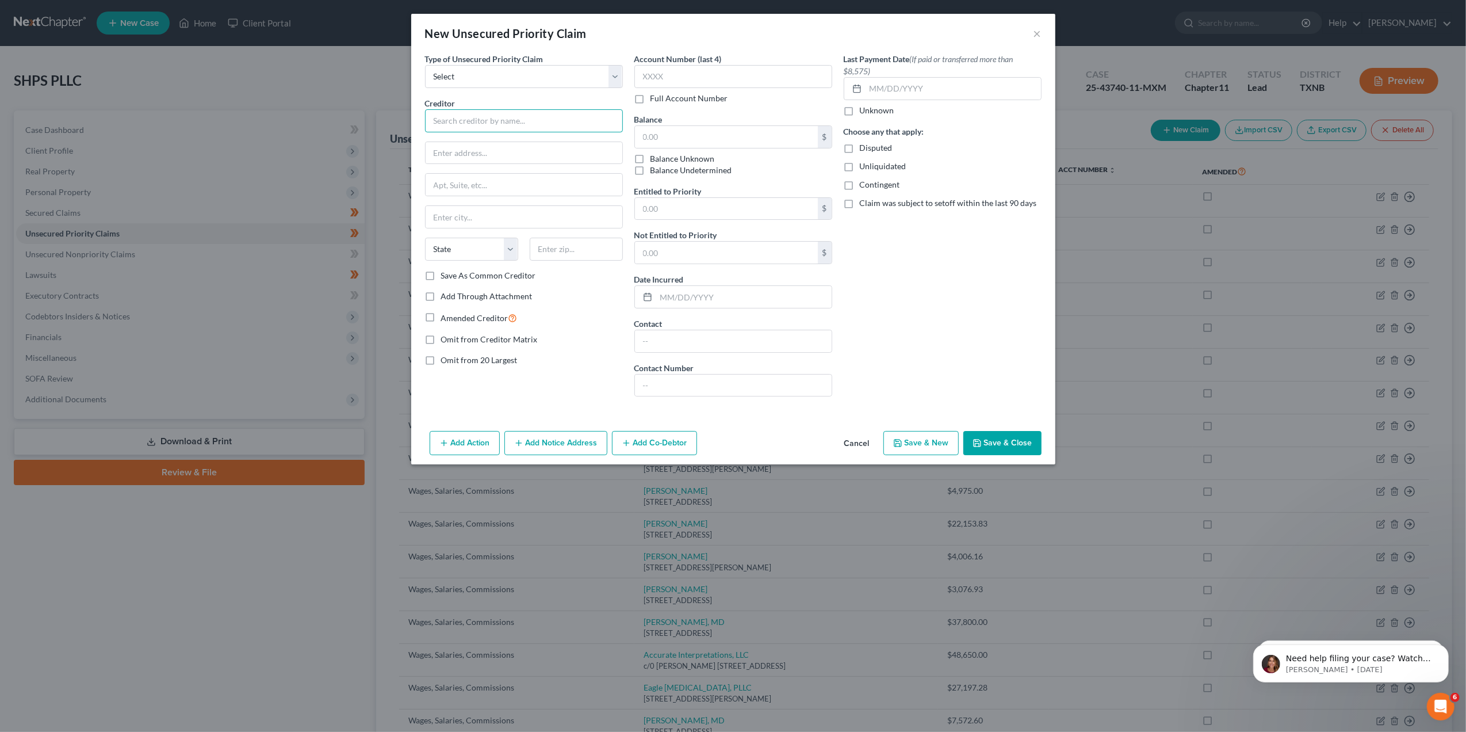
click at [502, 113] on input "text" at bounding box center [524, 120] width 198 height 23
paste input "Puzsar"
click at [431, 122] on input "Puzsar" at bounding box center [524, 120] width 198 height 23
paste input "[PERSON_NAME]"
click at [431, 124] on input "[PERSON_NAME]" at bounding box center [524, 120] width 198 height 23
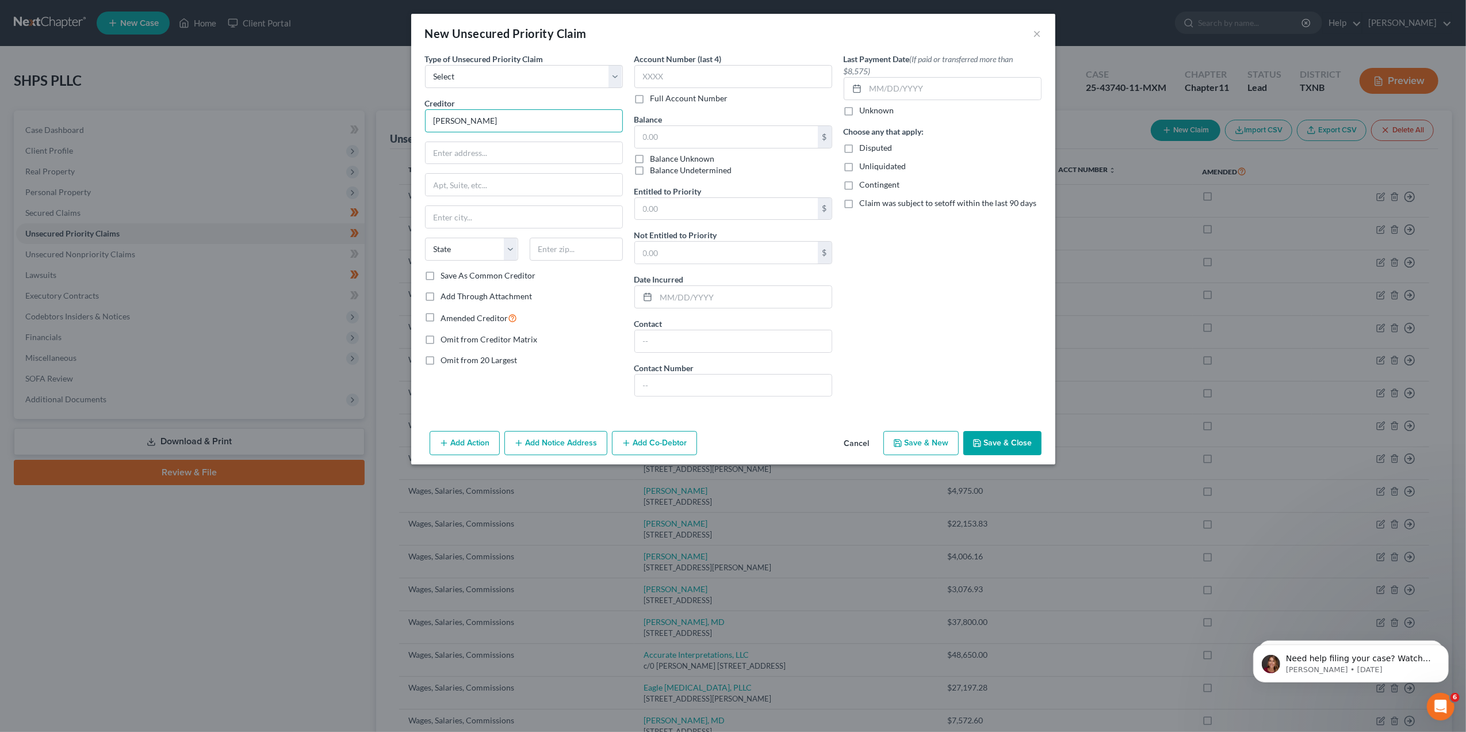
paste input "Atlas [MEDICAL_DATA] Group"
type input "Atlas [MEDICAL_DATA] Group c/o [PERSON_NAME]"
click at [450, 145] on input "text" at bounding box center [524, 153] width 197 height 22
paste input "[STREET_ADDRESS]"
drag, startPoint x: 588, startPoint y: 152, endPoint x: 519, endPoint y: 156, distance: 69.1
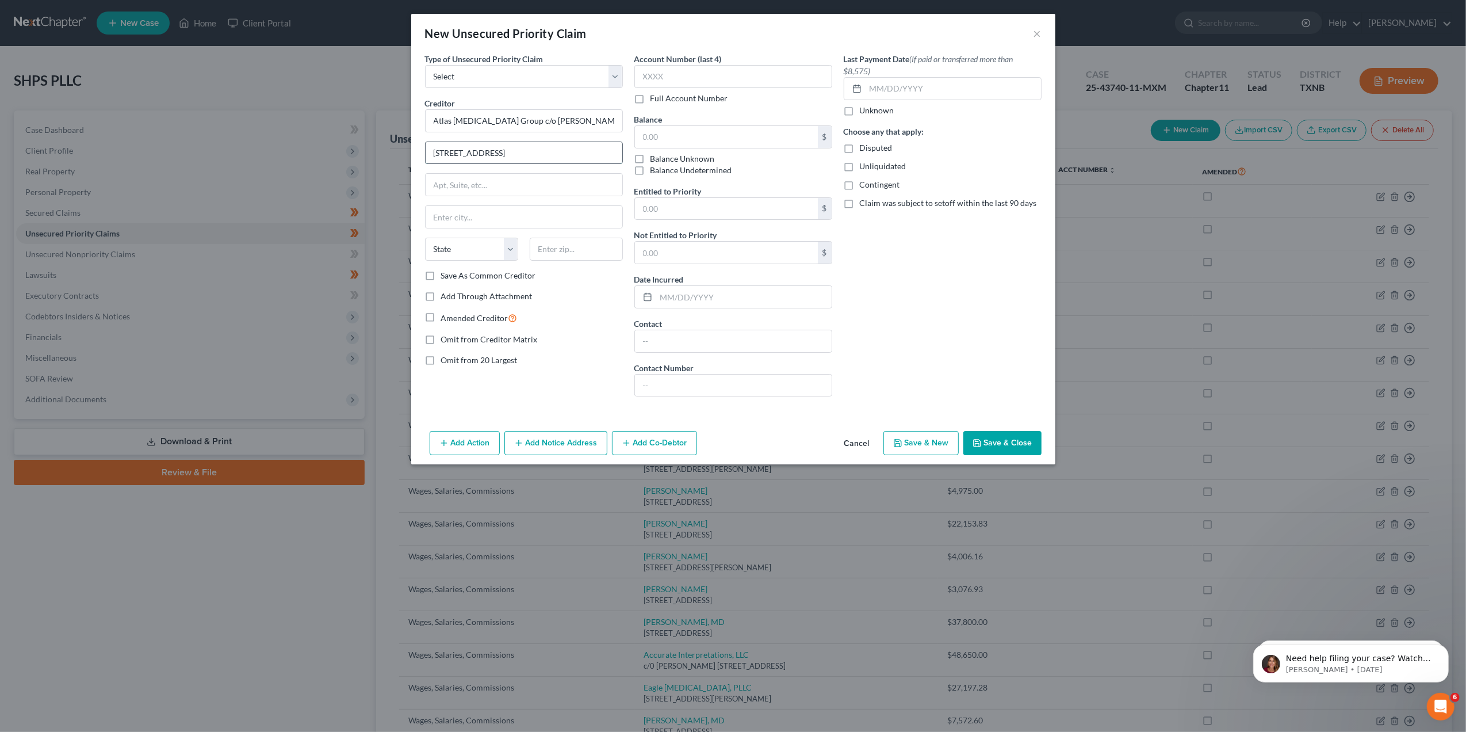
click at [519, 156] on input "[STREET_ADDRESS]" at bounding box center [524, 153] width 197 height 22
type input "[STREET_ADDRESS]"
click at [452, 216] on input "text" at bounding box center [524, 217] width 197 height 22
paste input "[GEOGRAPHIC_DATA], MI 48381"
drag, startPoint x: 518, startPoint y: 215, endPoint x: 477, endPoint y: 219, distance: 41.7
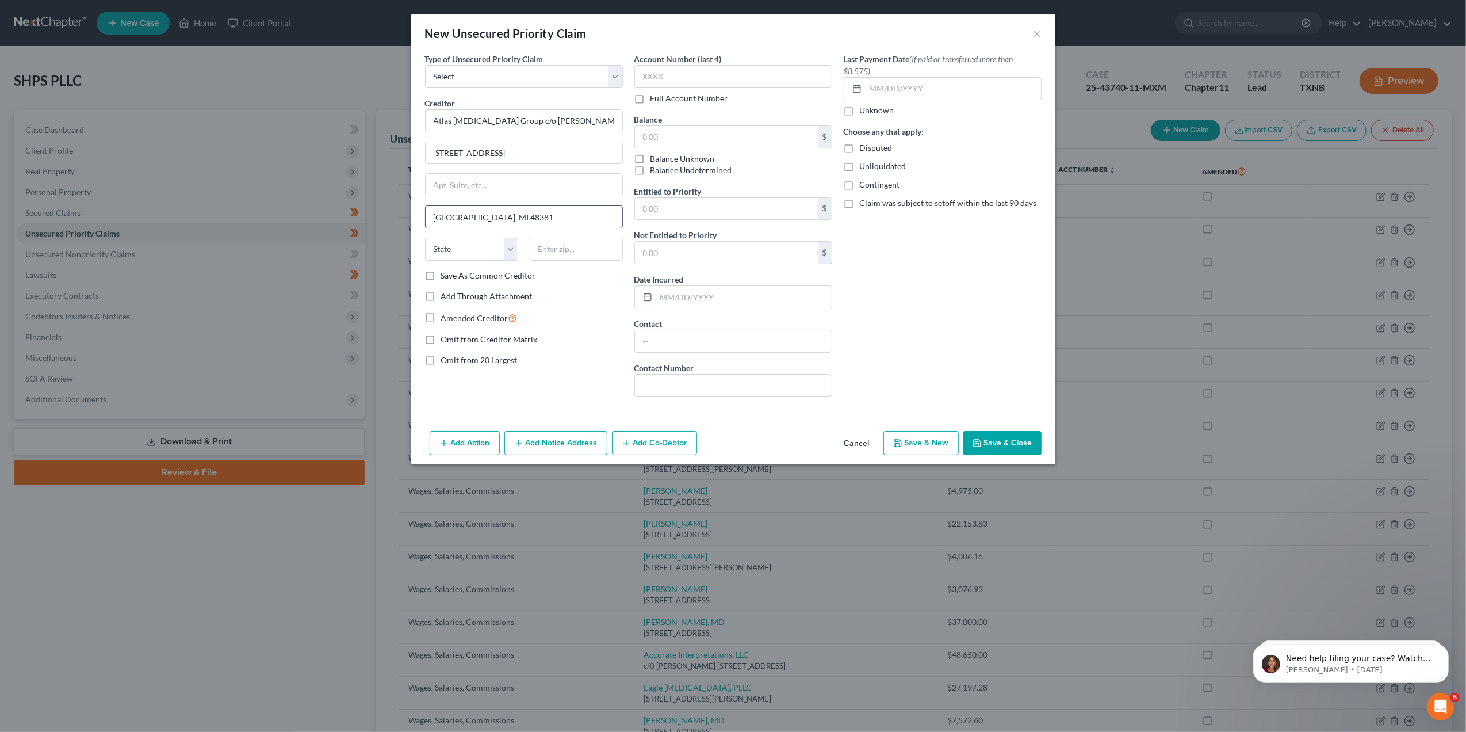
click at [475, 220] on input "[GEOGRAPHIC_DATA], MI 48381" at bounding box center [524, 217] width 197 height 22
type input "[GEOGRAPHIC_DATA], [GEOGRAPHIC_DATA]"
click at [568, 259] on input "text" at bounding box center [576, 249] width 93 height 23
paste input "48381"
type input "48381"
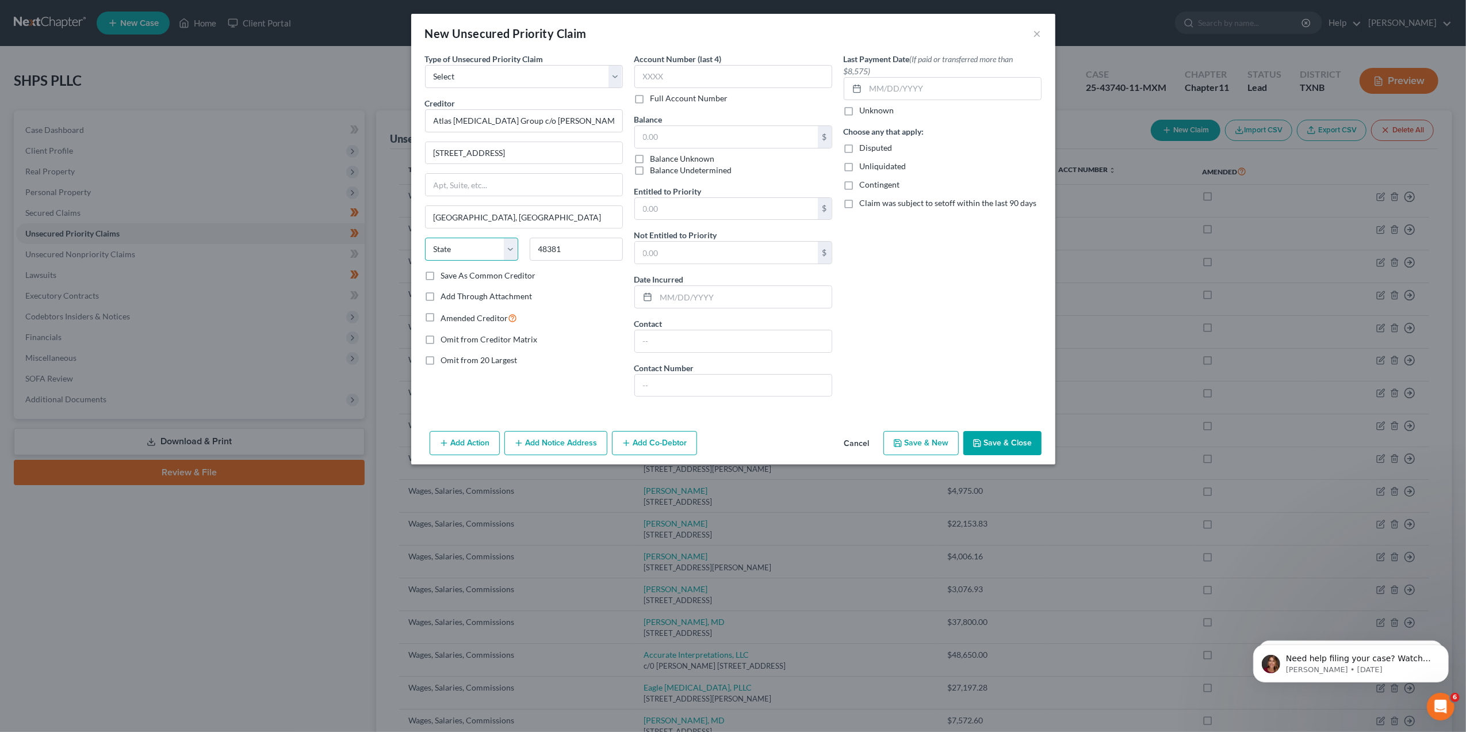
click at [511, 248] on select "State [US_STATE] AK AR AZ CA CO CT DE DC [GEOGRAPHIC_DATA] [GEOGRAPHIC_DATA] GU…" at bounding box center [471, 249] width 93 height 23
type input "Milford"
select select "23"
click at [425, 239] on select "State [US_STATE] AK AR AZ CA CO CT DE DC [GEOGRAPHIC_DATA] [GEOGRAPHIC_DATA] GU…" at bounding box center [471, 249] width 93 height 23
click at [680, 132] on input "text" at bounding box center [726, 137] width 183 height 22
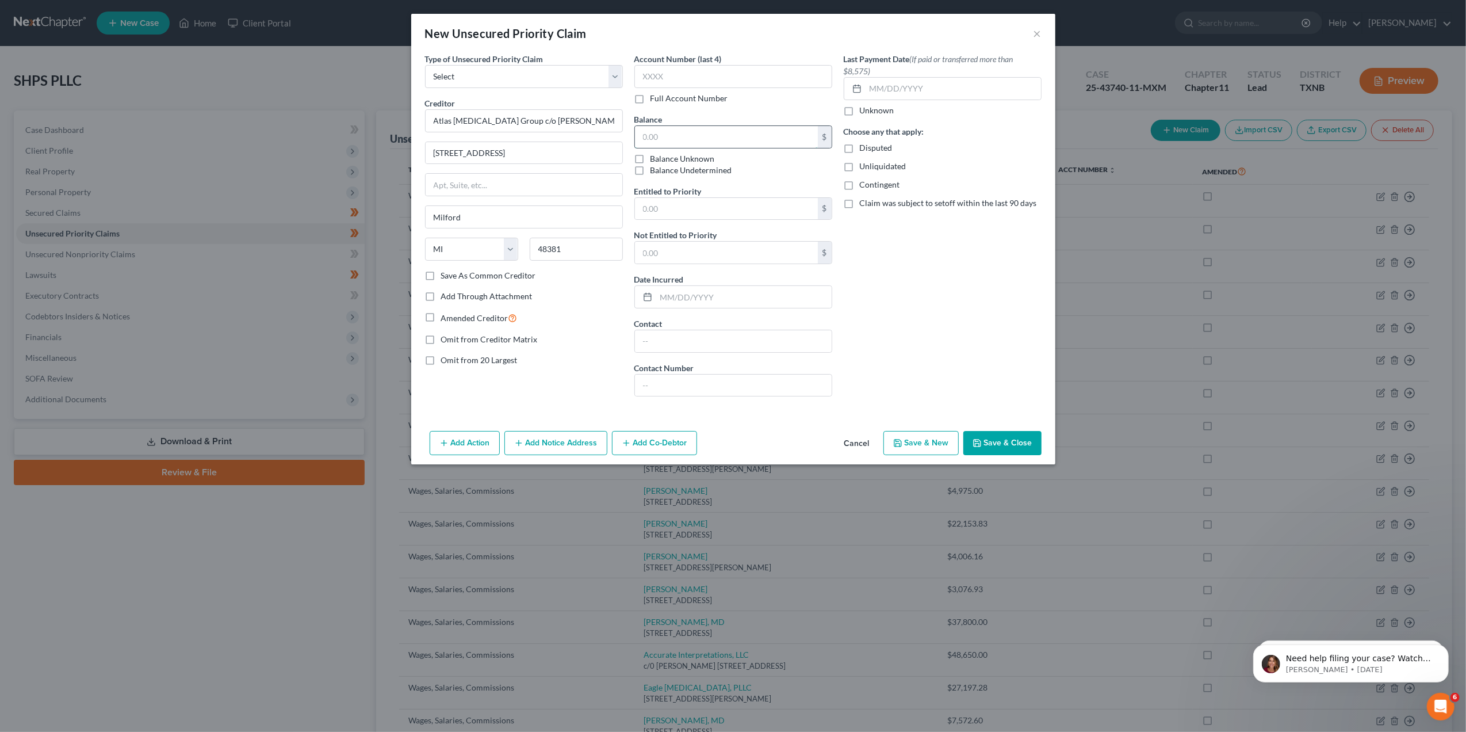
paste input "$1,800"
type input "1,800"
click at [671, 203] on input "text" at bounding box center [726, 209] width 183 height 22
paste input "$1,800"
type input "1,800"
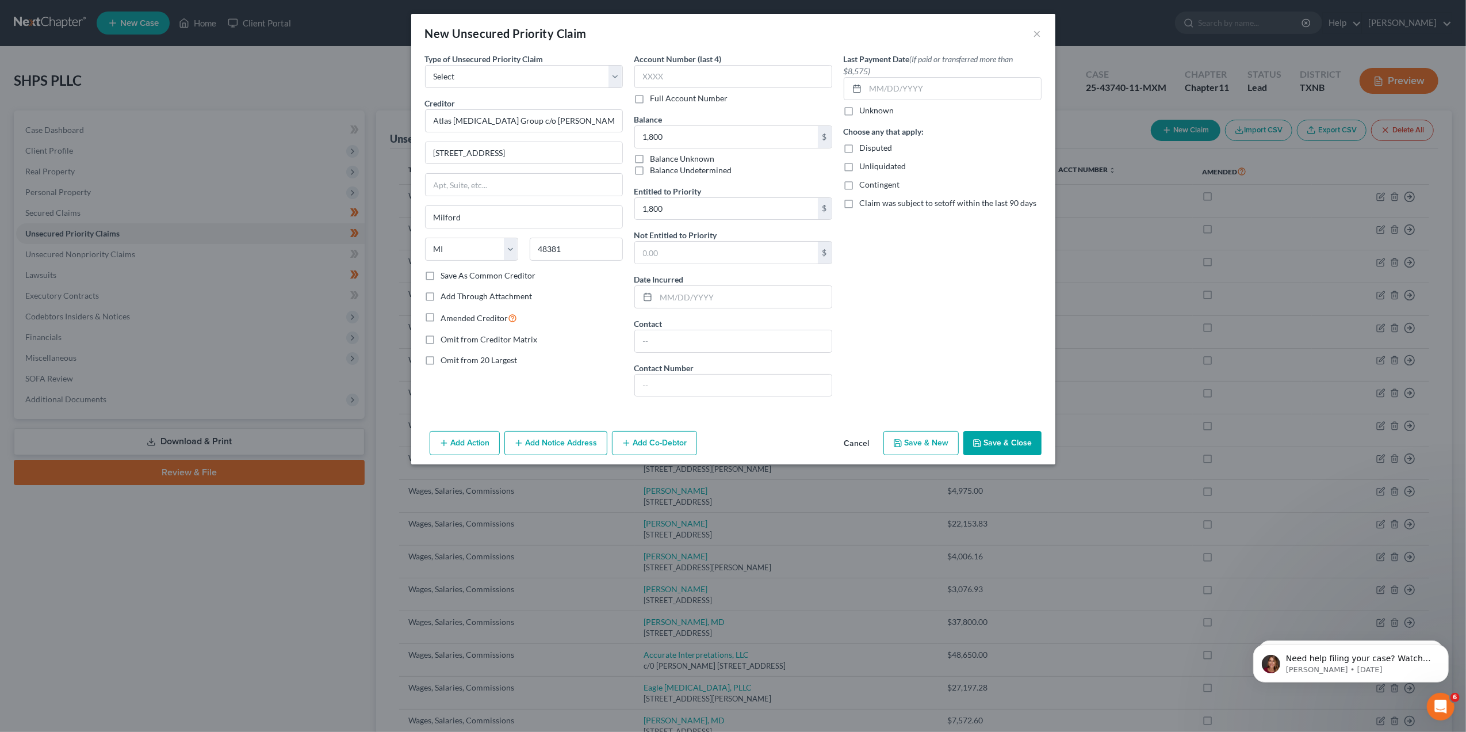
click at [978, 311] on div "Last Payment Date (If paid or transferred more than $8,575) Unknown Choose any …" at bounding box center [942, 229] width 209 height 353
click at [1008, 446] on button "Save & Close" at bounding box center [1002, 443] width 78 height 24
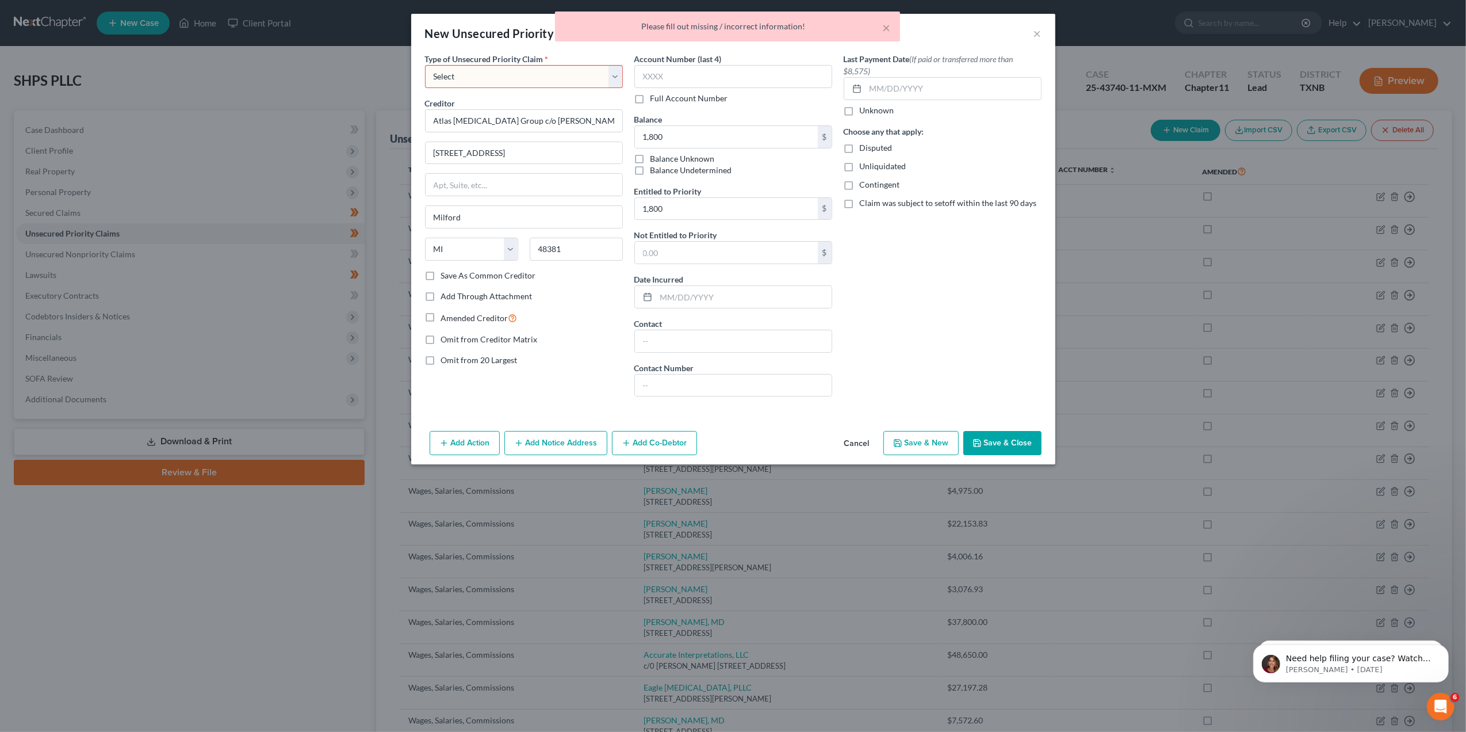
click at [617, 77] on select "Select Taxes & Other Government Units Domestic Support Obligations Extensions o…" at bounding box center [524, 76] width 198 height 23
select select "3"
click at [425, 65] on select "Select Taxes & Other Government Units Domestic Support Obligations Extensions o…" at bounding box center [524, 76] width 198 height 23
select select "23"
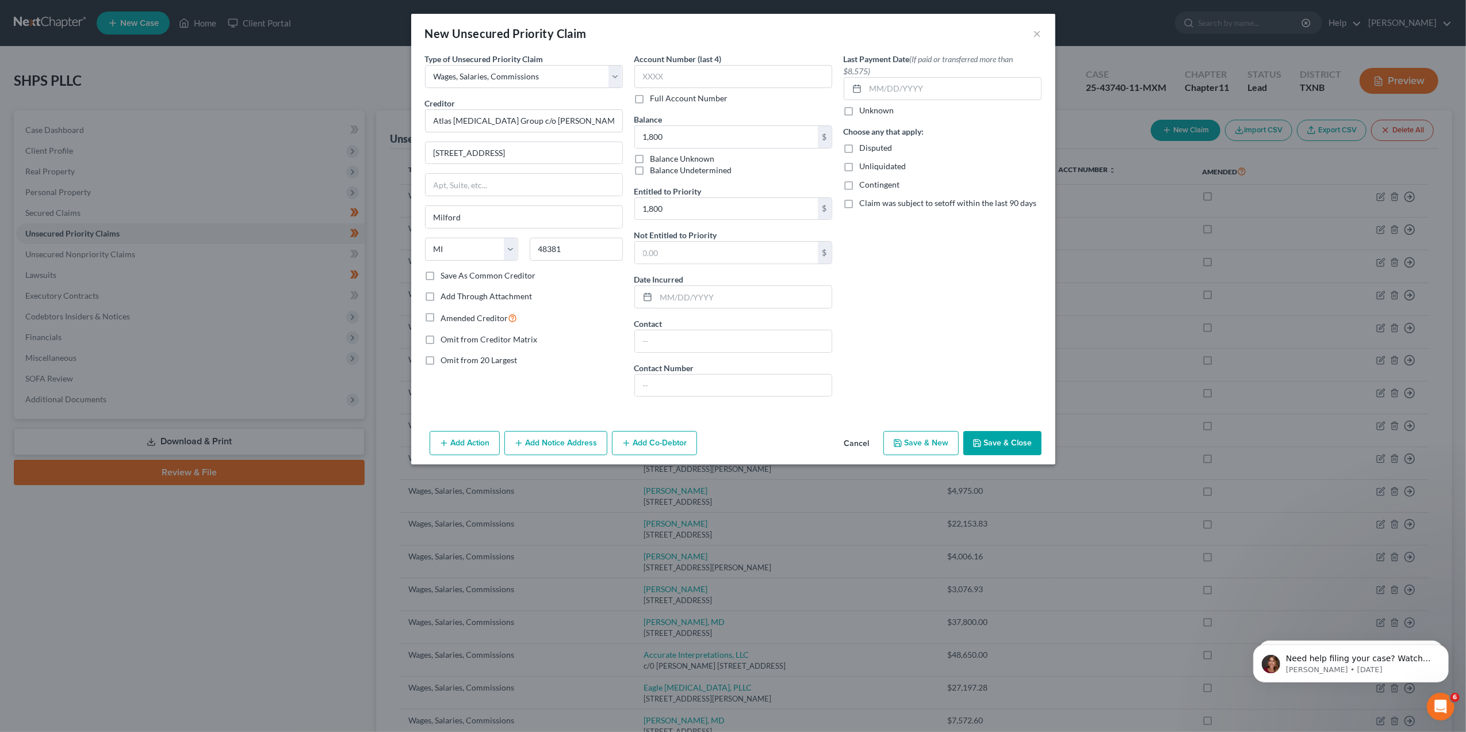
click at [1027, 443] on button "Save & Close" at bounding box center [1002, 443] width 78 height 24
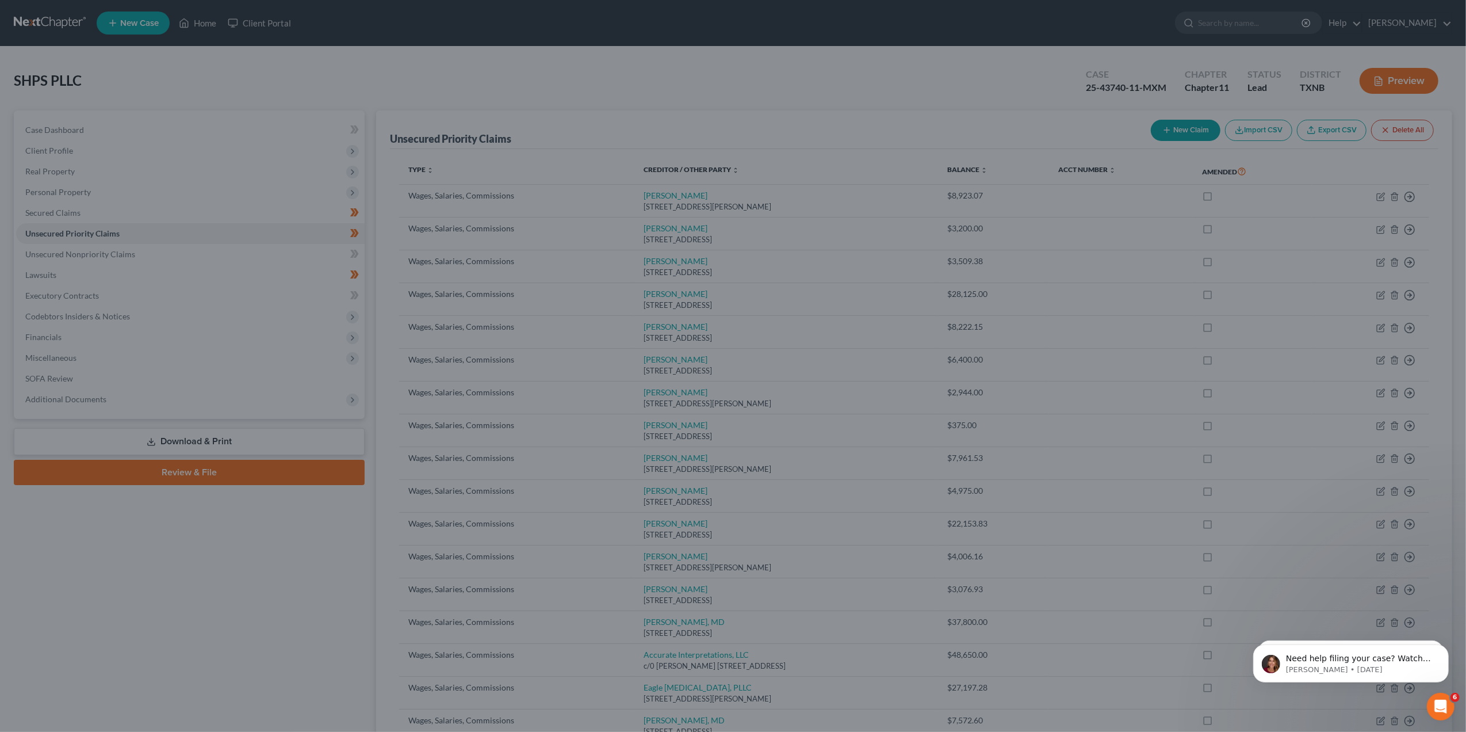
type input "1,800.00"
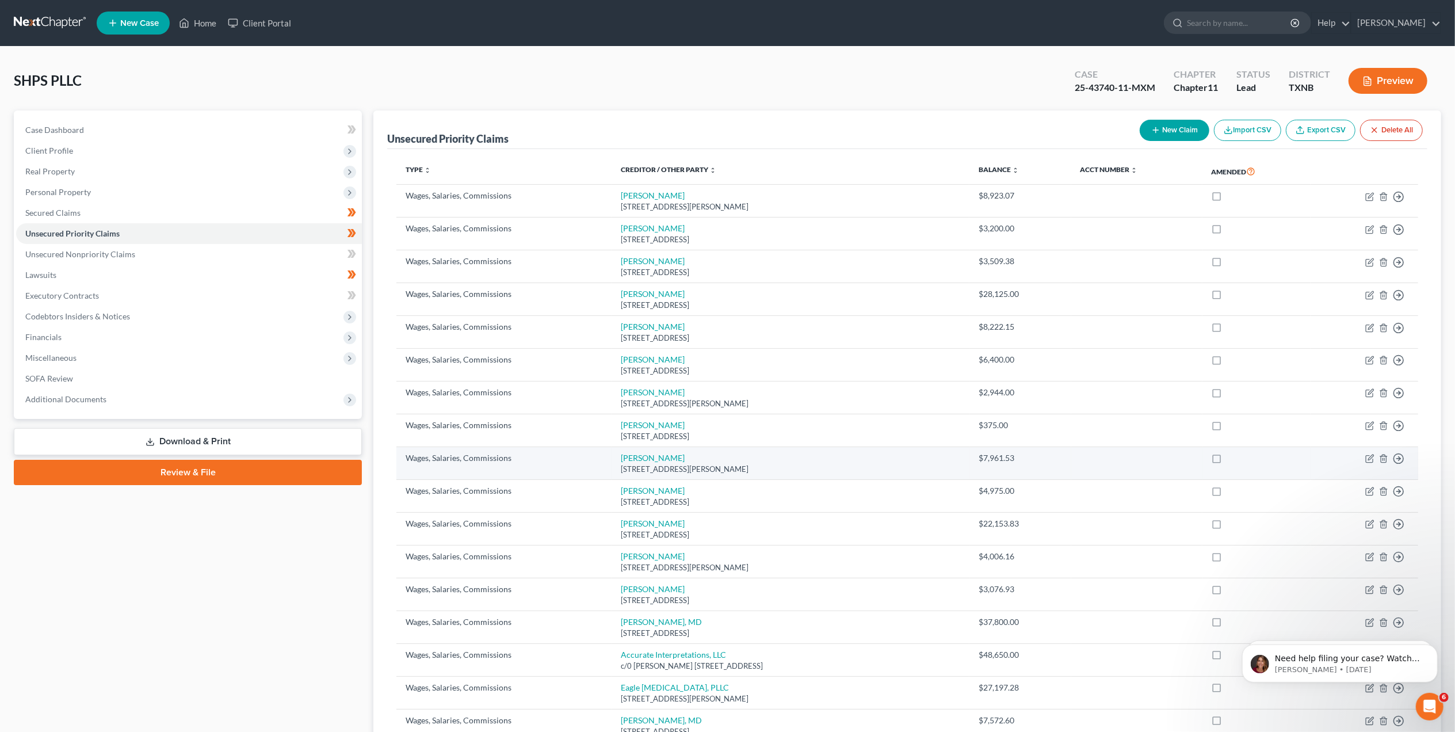
scroll to position [153, 0]
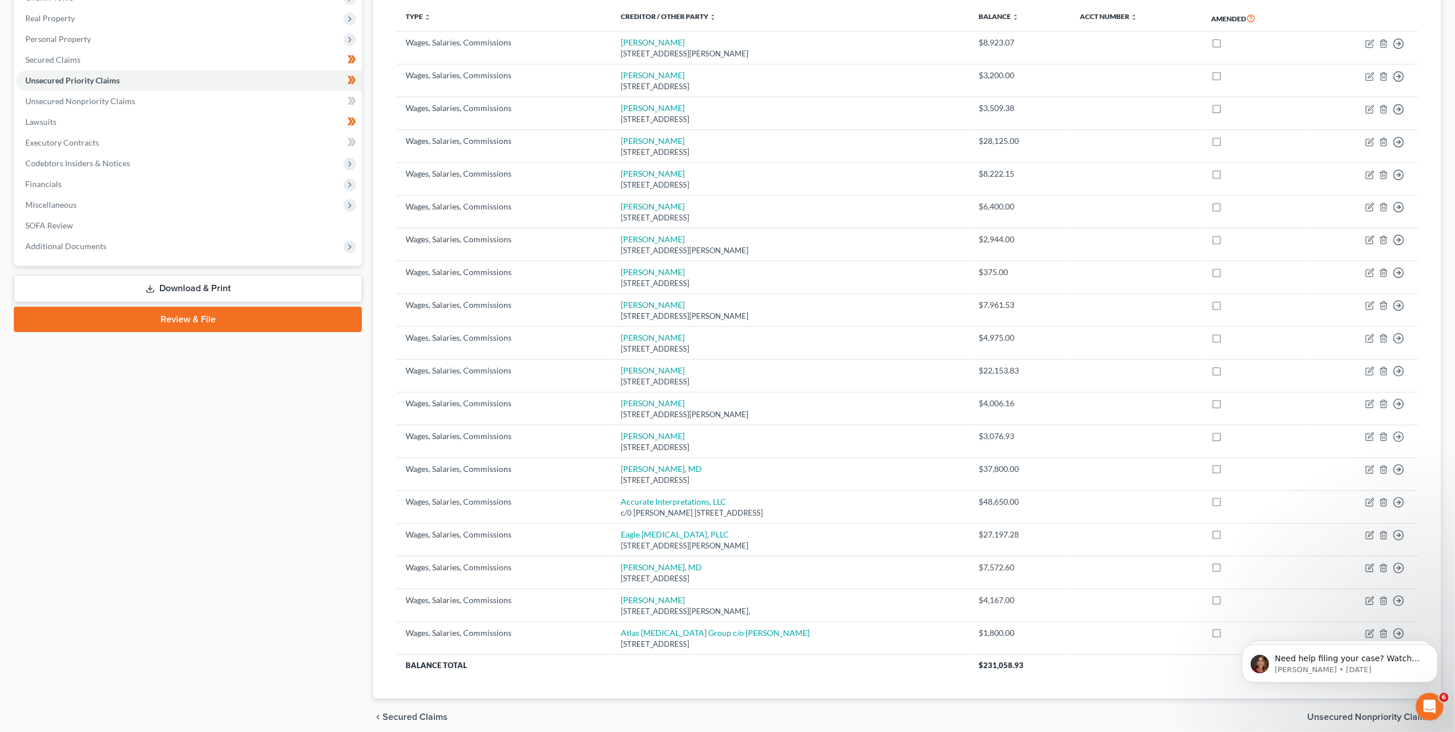
click at [279, 525] on div "Case Dashboard Payments Invoices Payments Payments Credit Report Client Profile" at bounding box center [187, 346] width 359 height 778
click at [158, 459] on div "Case Dashboard Payments Invoices Payments Payments Credit Report Client Profile" at bounding box center [187, 346] width 359 height 778
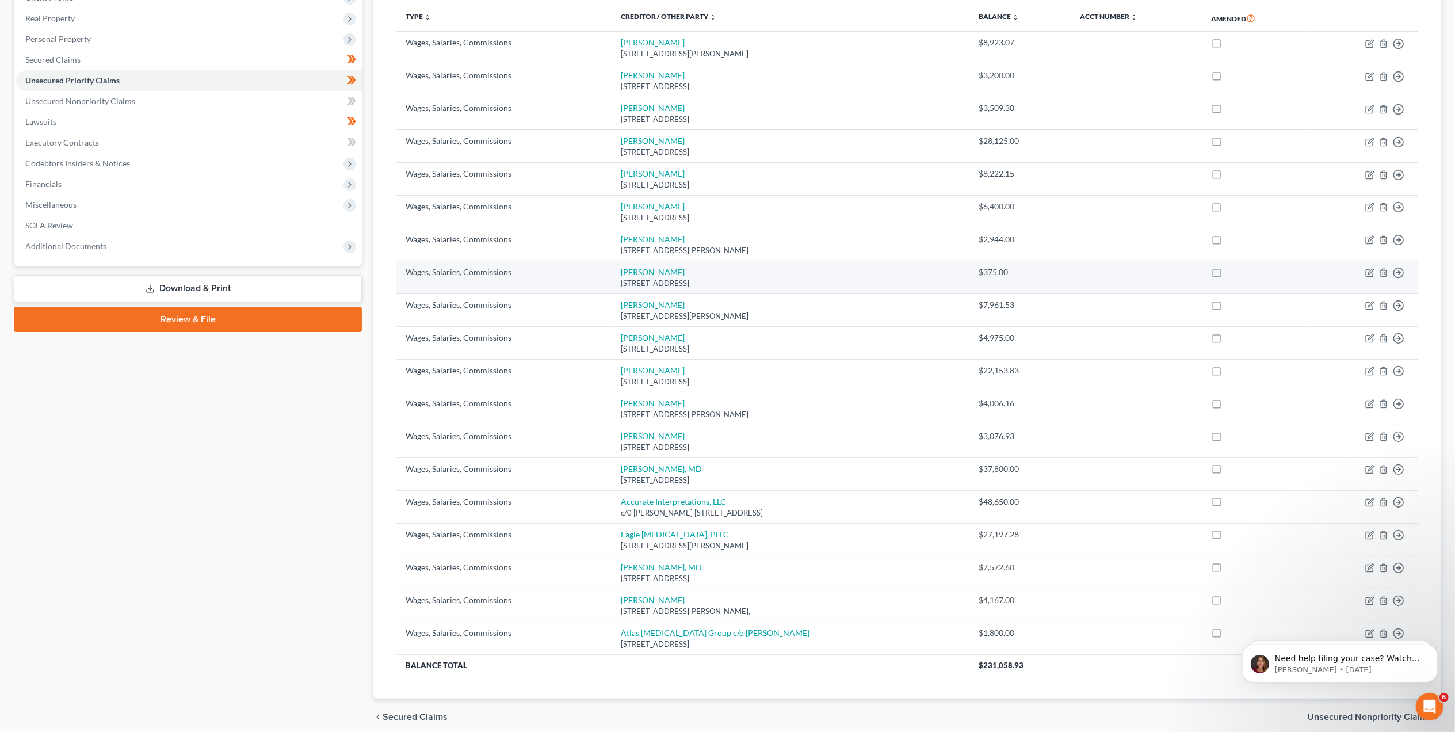
scroll to position [0, 0]
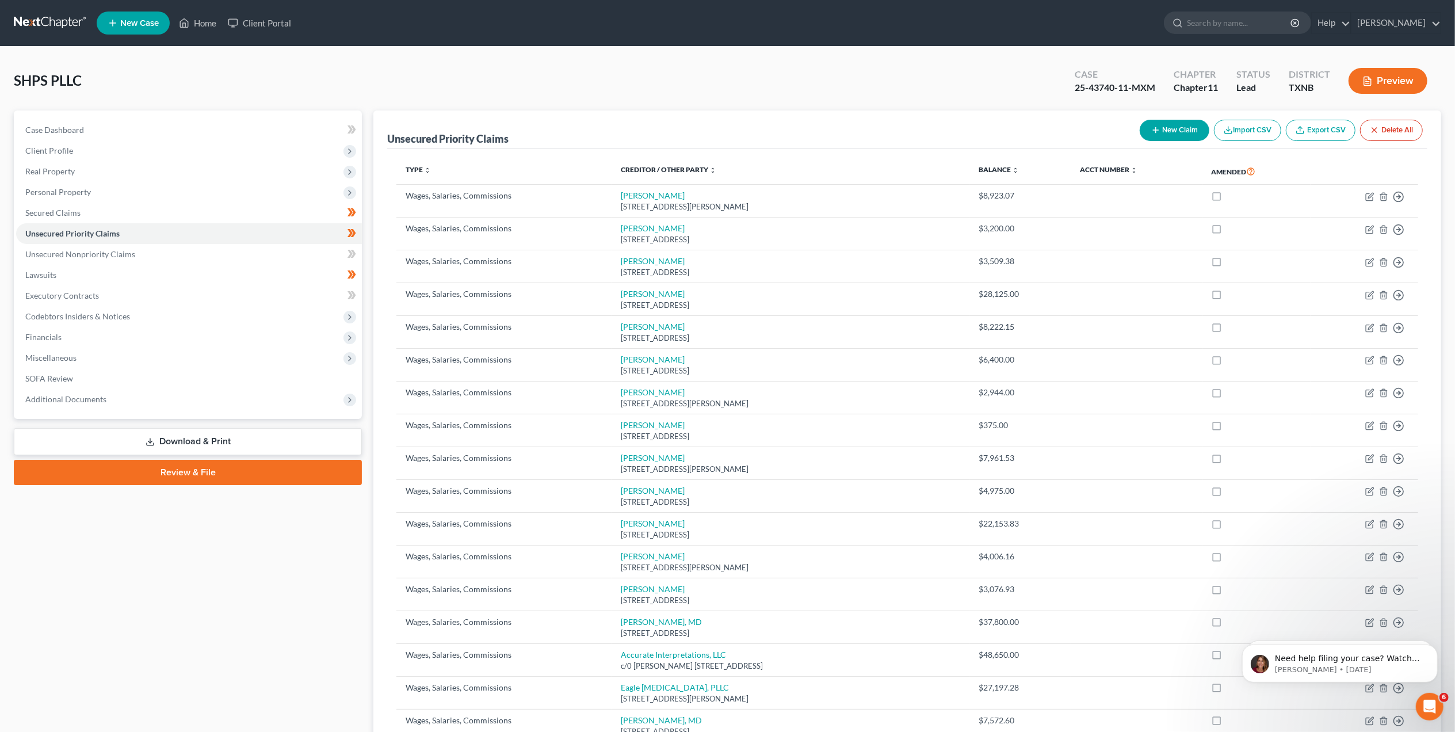
click at [1169, 131] on button "New Claim" at bounding box center [1174, 130] width 70 height 21
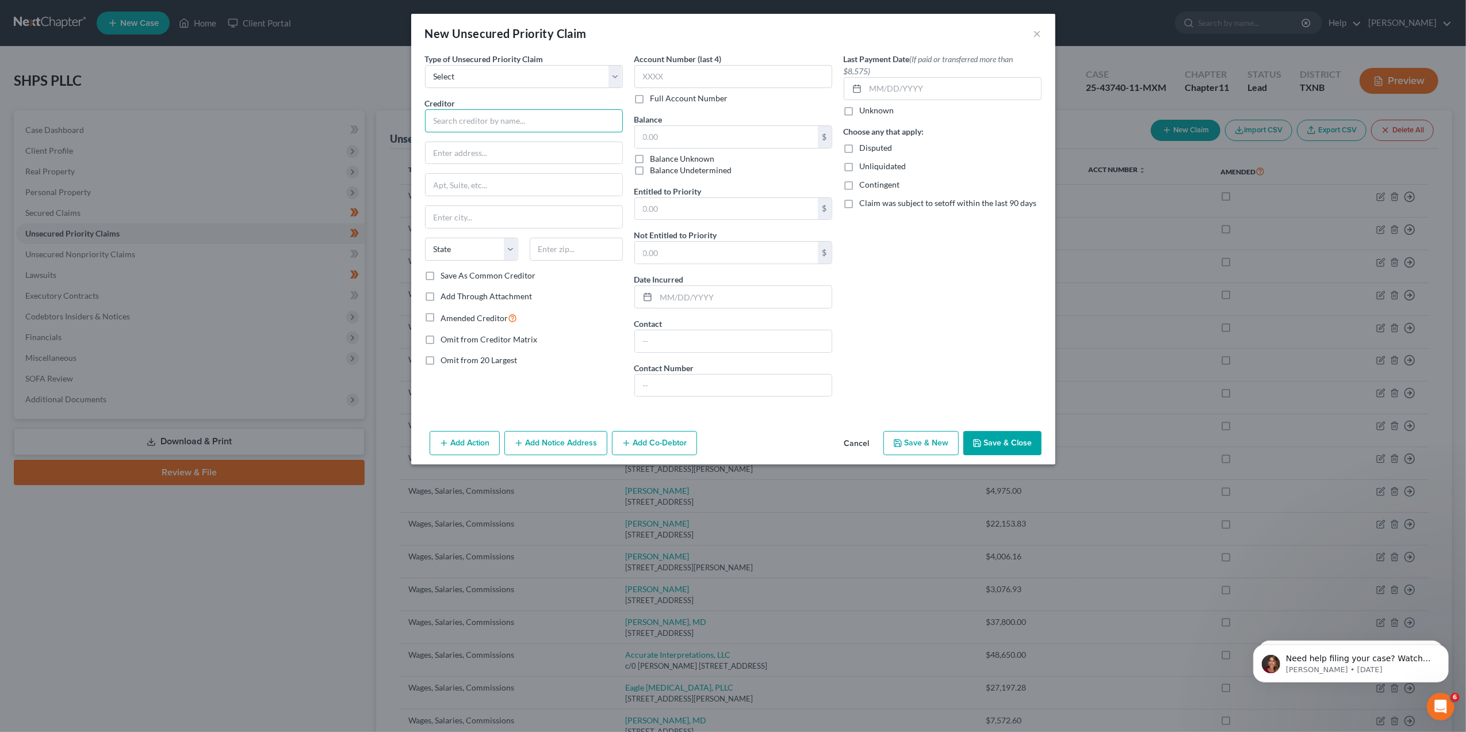
click at [497, 121] on input "text" at bounding box center [524, 120] width 198 height 23
paste input "[PERSON_NAME]"
type input "[PERSON_NAME]"
click at [610, 68] on select "Select Taxes & Other Government Units Domestic Support Obligations Extensions o…" at bounding box center [524, 76] width 198 height 23
select select "3"
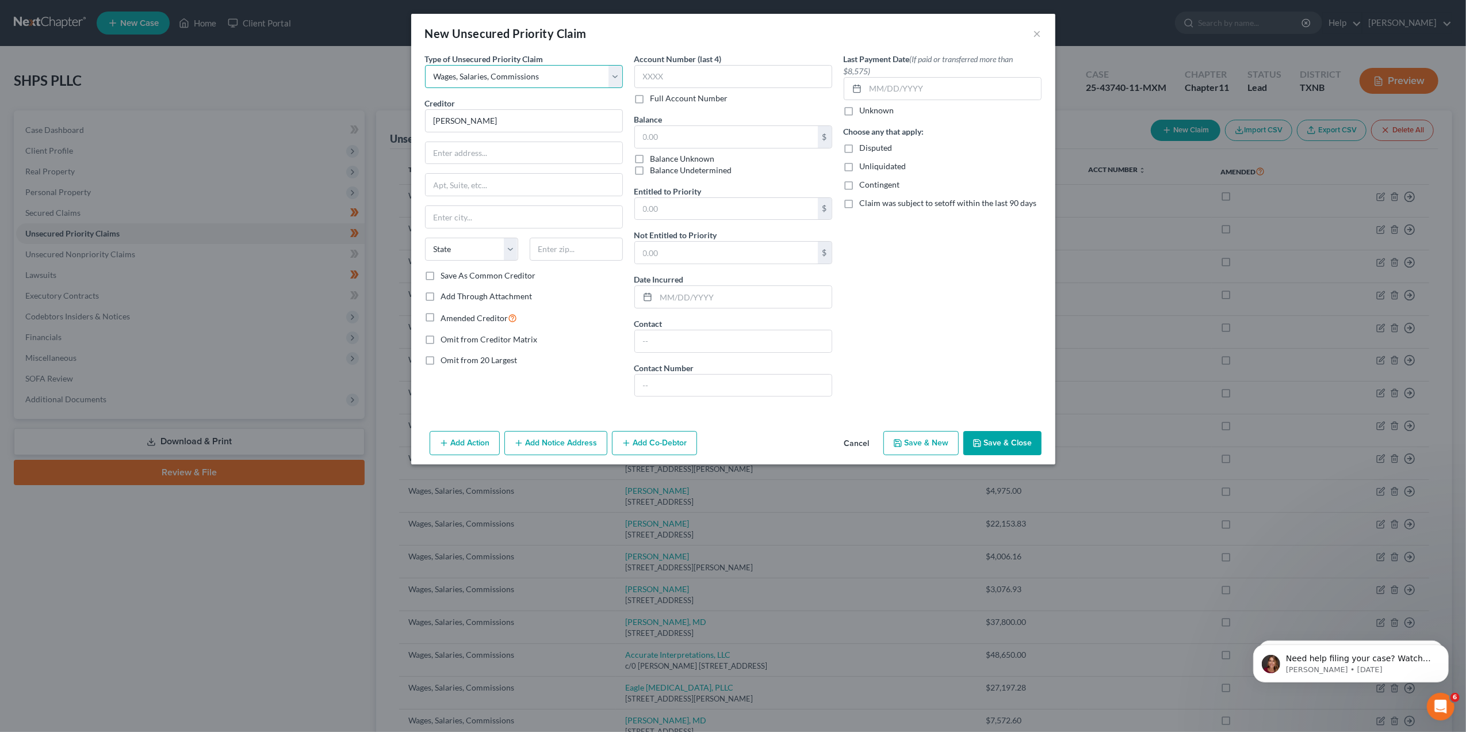
click at [425, 65] on select "Select Taxes & Other Government Units Domestic Support Obligations Extensions o…" at bounding box center [524, 76] width 198 height 23
click at [537, 151] on input "text" at bounding box center [524, 153] width 197 height 22
paste input "[STREET_ADDRESS][PERSON_NAME]"
drag, startPoint x: 587, startPoint y: 150, endPoint x: 517, endPoint y: 156, distance: 71.0
click at [517, 156] on input "[STREET_ADDRESS][PERSON_NAME]" at bounding box center [524, 153] width 197 height 22
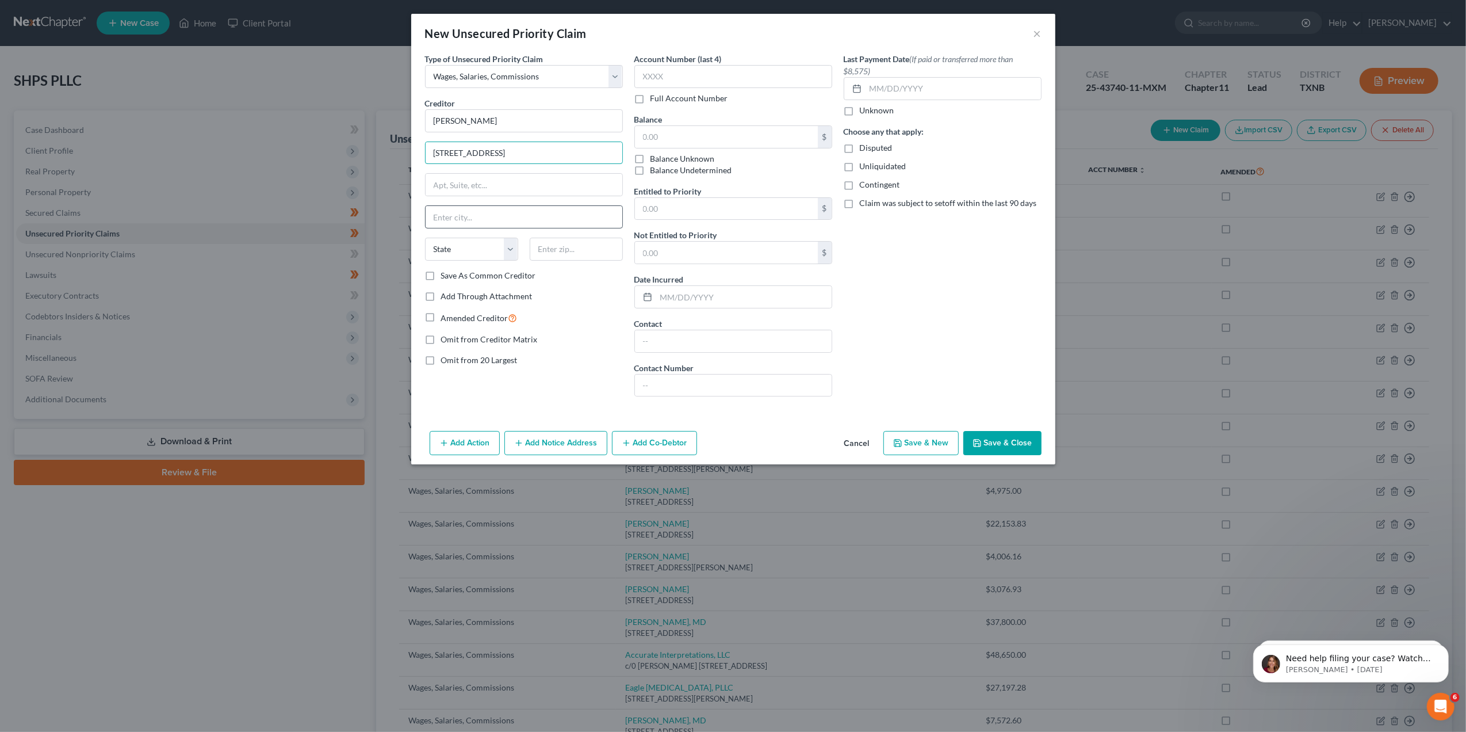
type input "[STREET_ADDRESS]"
click at [475, 220] on input "text" at bounding box center [524, 217] width 197 height 22
paste input "Gilbert, AZ 85296"
drag, startPoint x: 525, startPoint y: 215, endPoint x: 463, endPoint y: 217, distance: 61.6
click at [463, 217] on input "Gilbert, AZ 85296" at bounding box center [524, 217] width 197 height 22
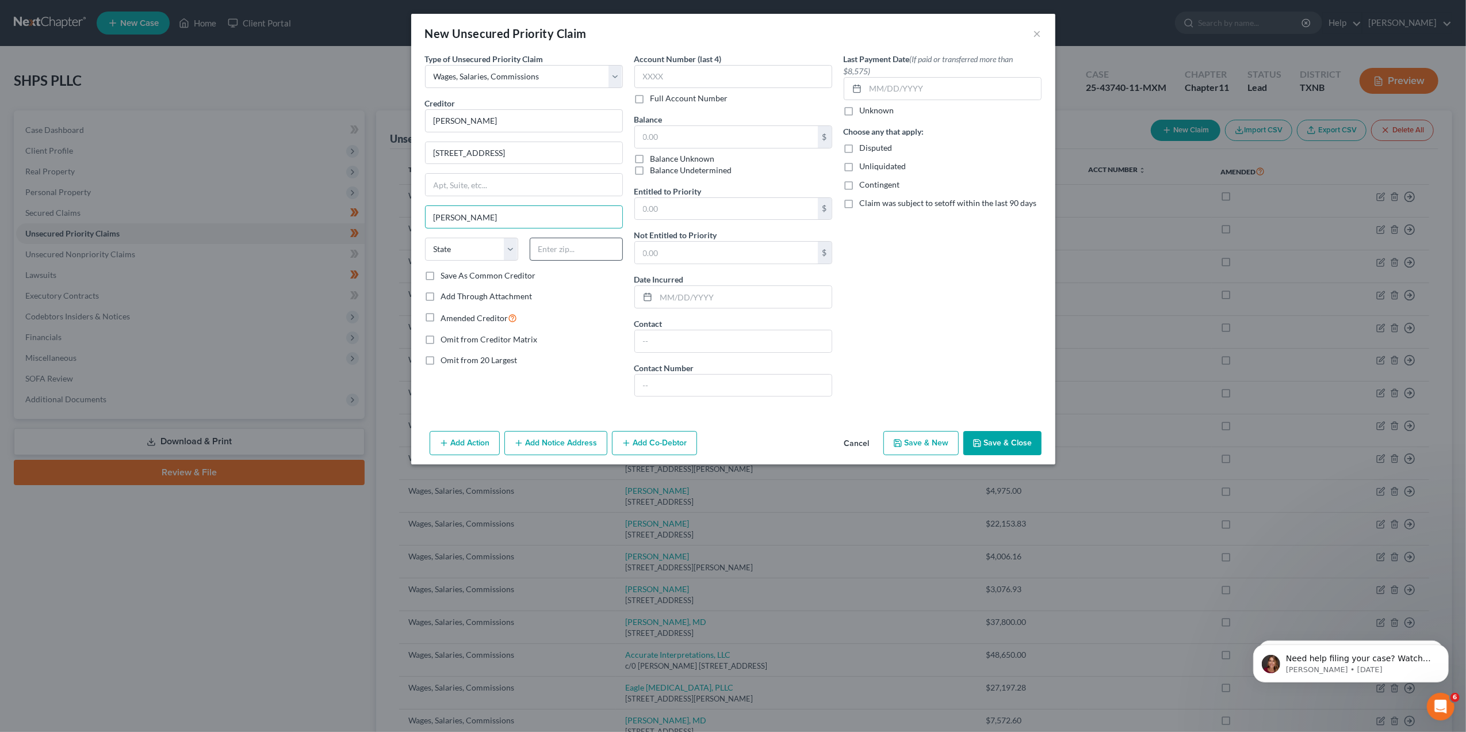
type input "[PERSON_NAME]"
click at [565, 251] on input "text" at bounding box center [576, 249] width 93 height 23
paste input "AZ 85296"
click at [552, 251] on input "AZ 85296" at bounding box center [576, 249] width 93 height 23
type input "85296"
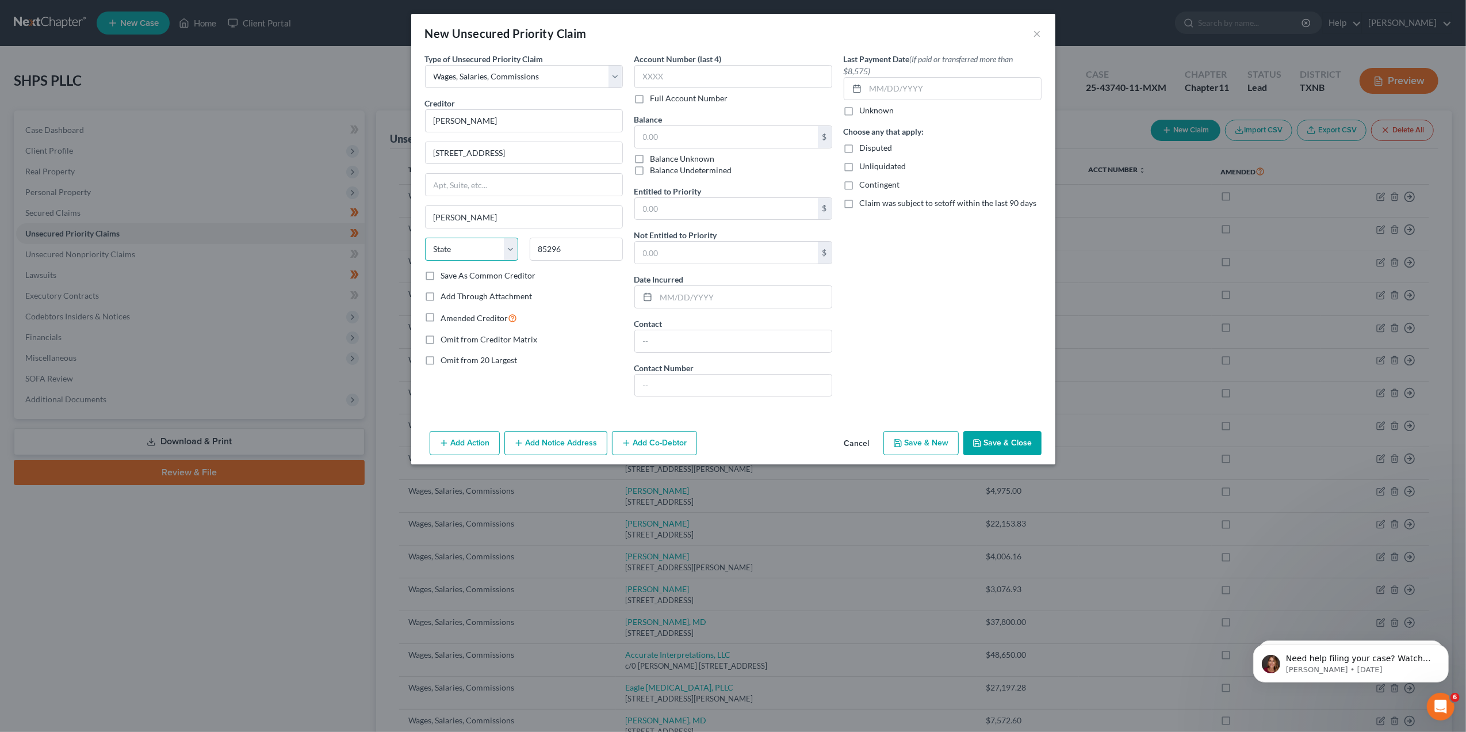
click at [509, 249] on select "State [US_STATE] AK AR AZ CA CO CT DE DC [GEOGRAPHIC_DATA] [GEOGRAPHIC_DATA] GU…" at bounding box center [471, 249] width 93 height 23
select select "3"
click at [425, 239] on select "State [US_STATE] AK AR AZ CA CO CT DE DC [GEOGRAPHIC_DATA] [GEOGRAPHIC_DATA] GU…" at bounding box center [471, 249] width 93 height 23
click at [728, 129] on input "text" at bounding box center [726, 137] width 183 height 22
paste input "$1,800"
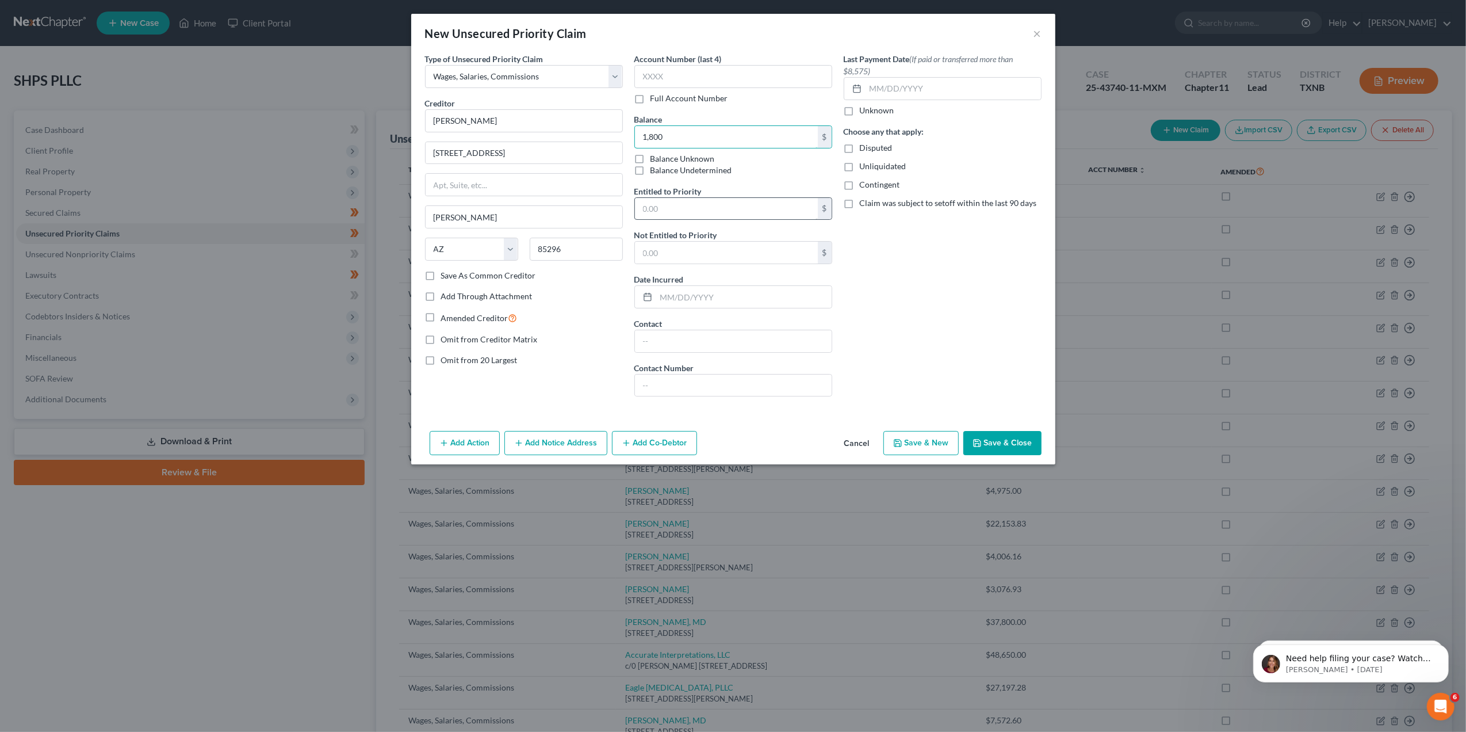
type input "1,800"
click at [683, 211] on input "text" at bounding box center [726, 209] width 183 height 22
paste input "$1,800"
type input "1,800"
click at [992, 455] on button "Save & Close" at bounding box center [1002, 443] width 78 height 24
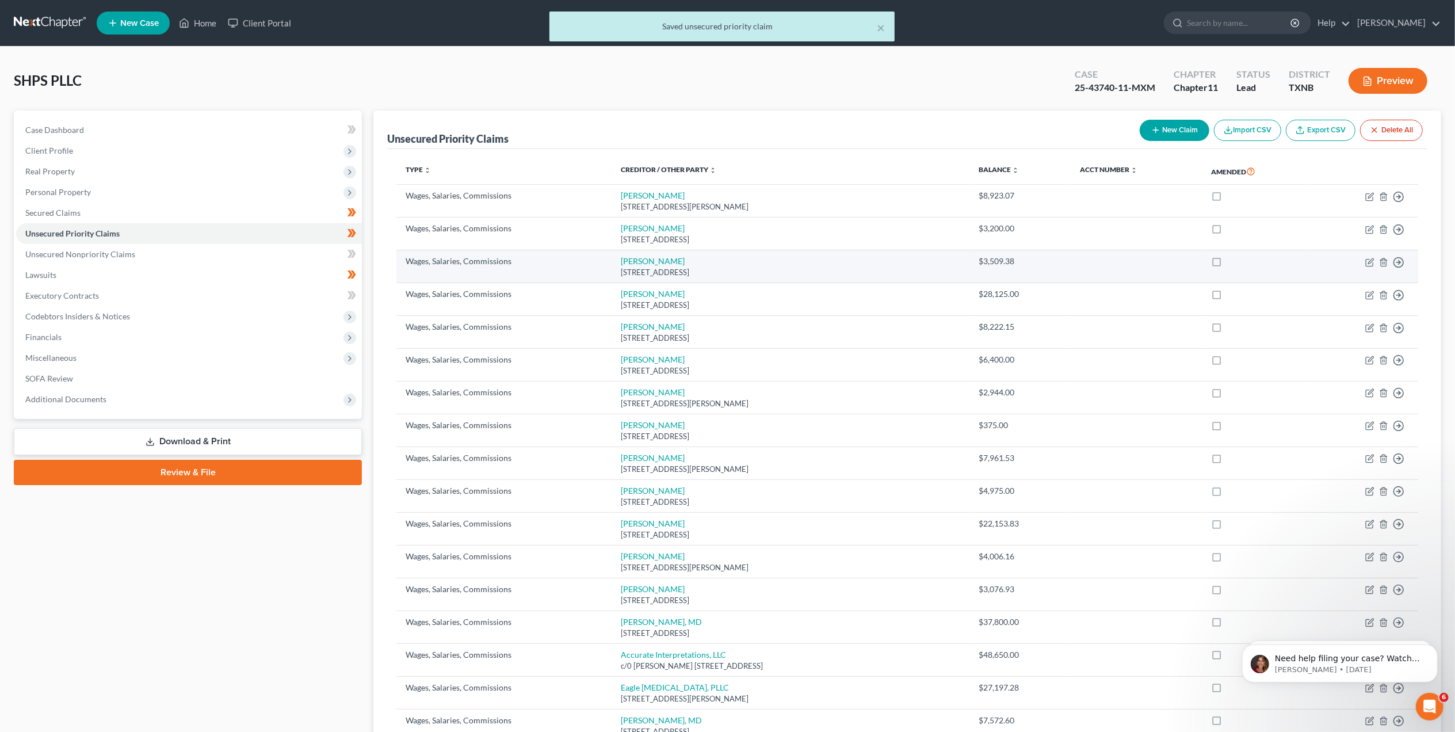
scroll to position [237, 0]
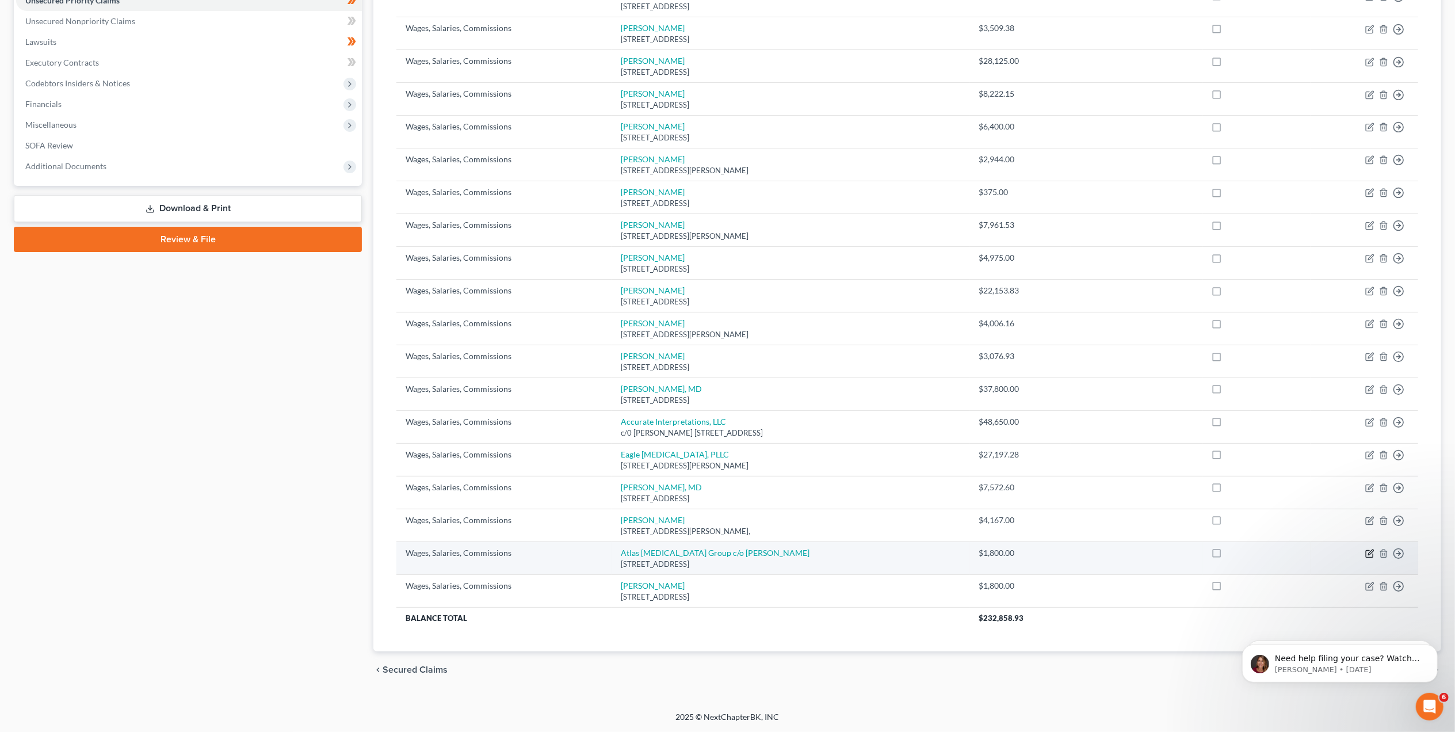
click at [1372, 555] on icon "button" at bounding box center [1369, 553] width 9 height 9
select select "23"
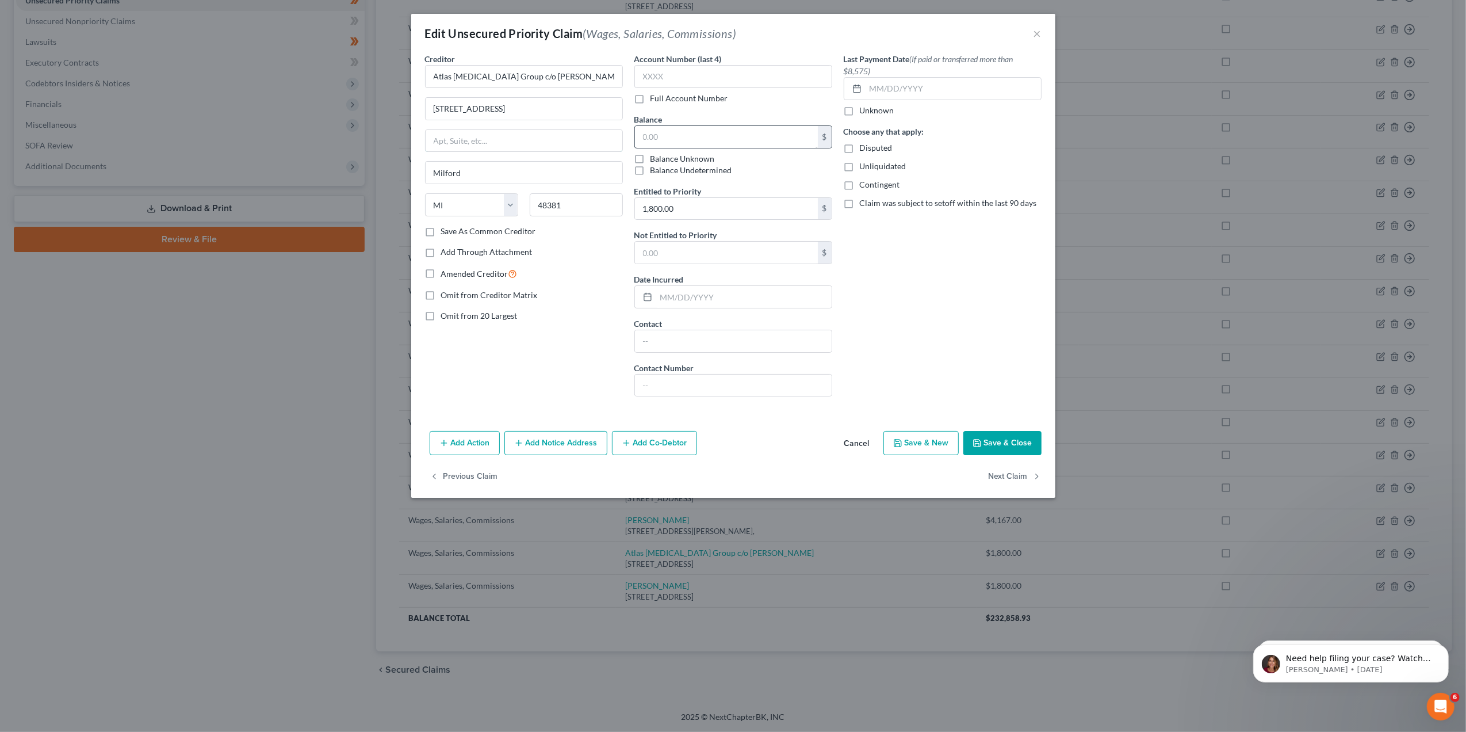
type input "1,800.00"
type input "015,000"
type input "1,500"
click at [693, 205] on input "1,800.00" at bounding box center [726, 209] width 183 height 22
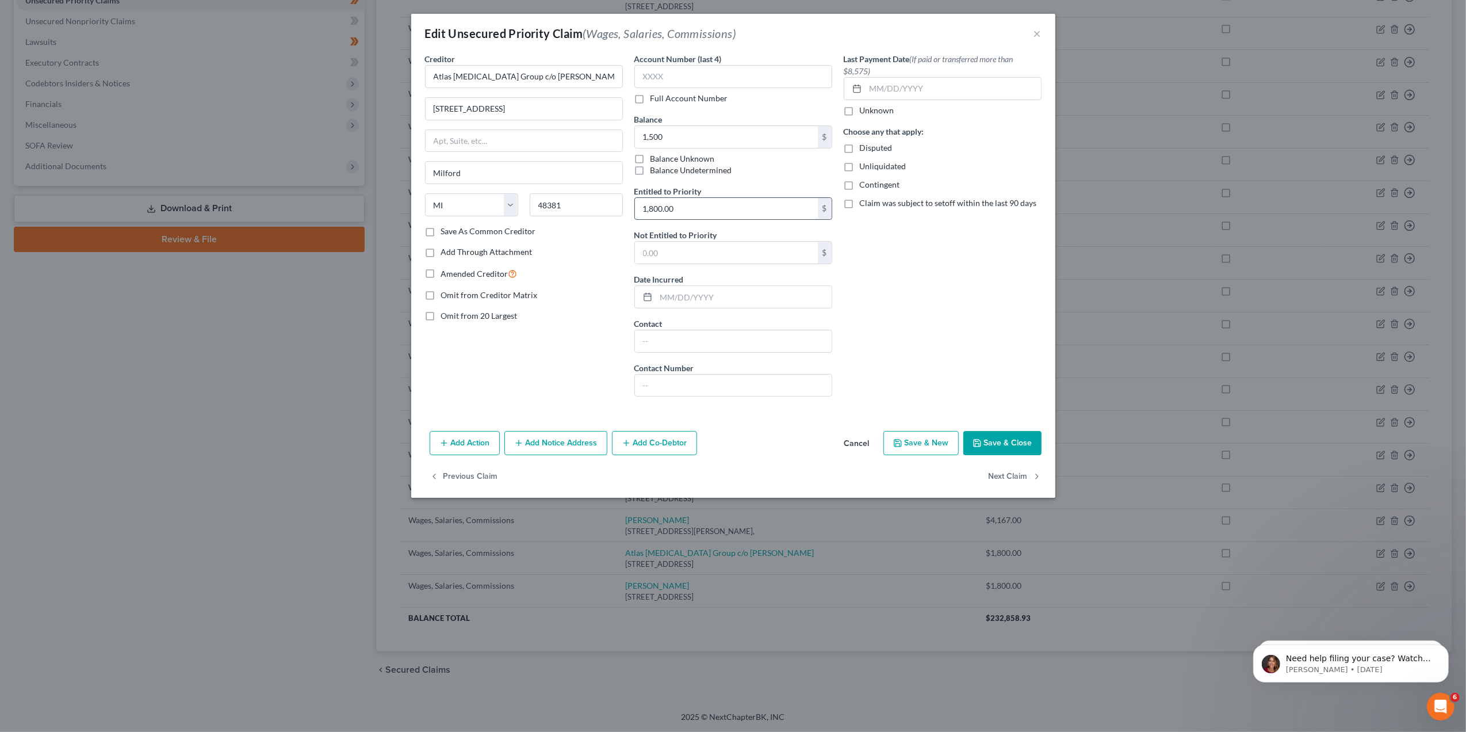
paste input "5"
type input "1,500"
click at [987, 442] on button "Save & Close" at bounding box center [1002, 443] width 78 height 24
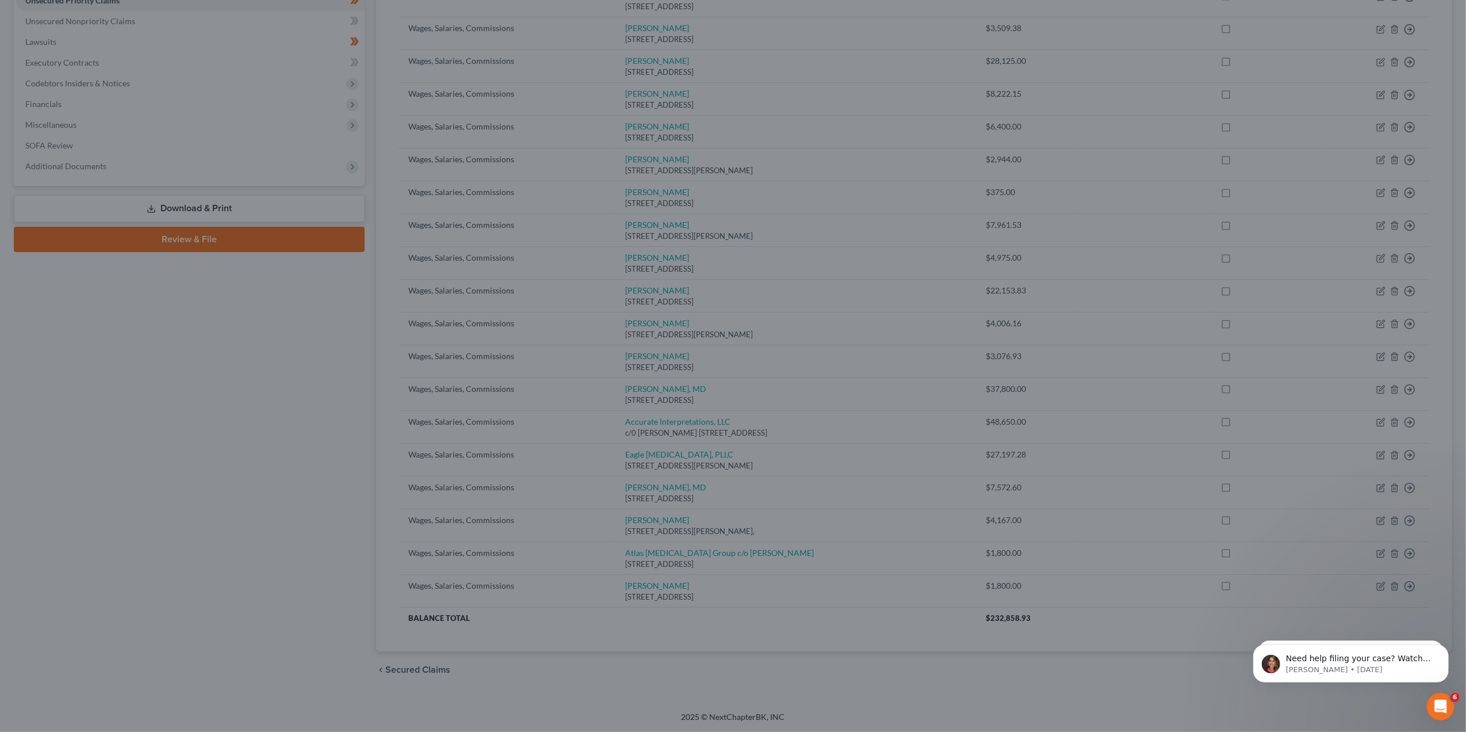
type input "1,500.00"
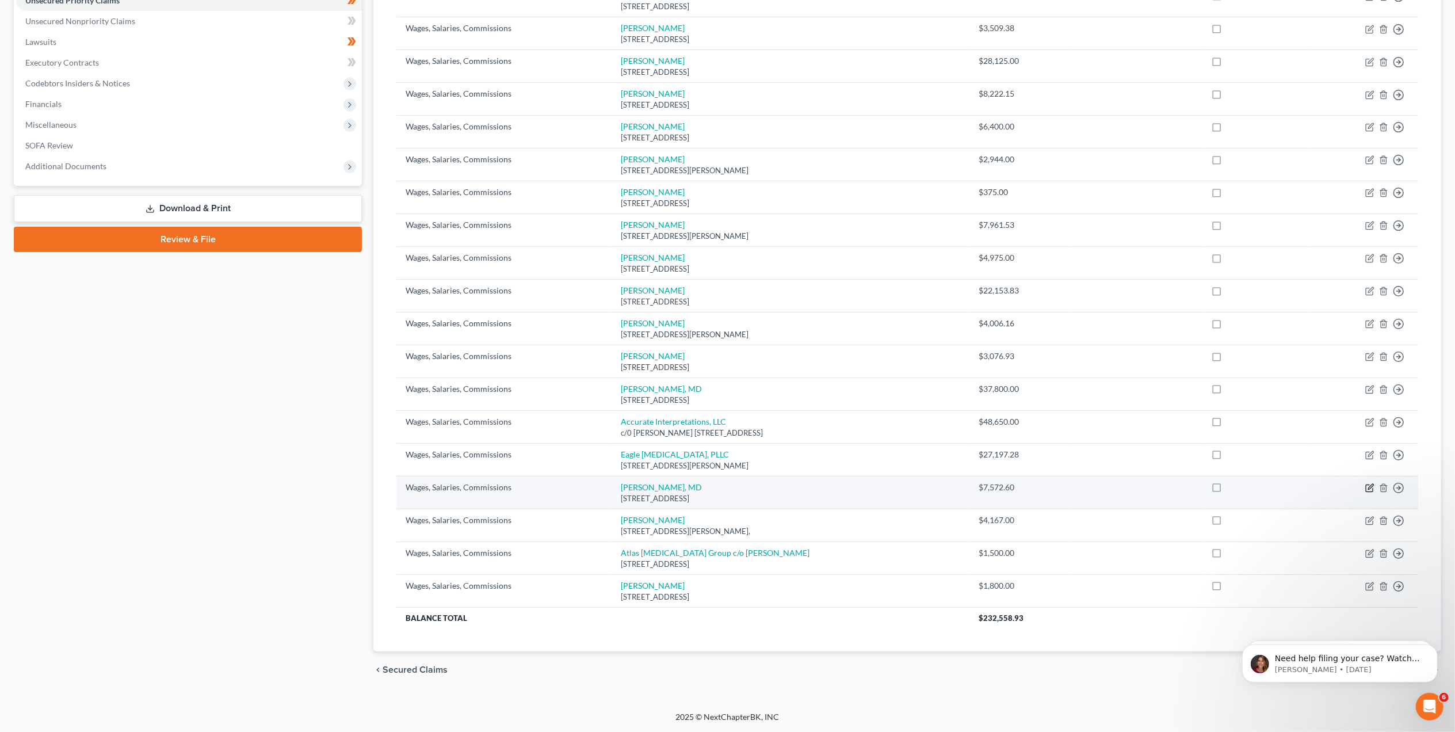
click at [1372, 486] on icon "button" at bounding box center [1369, 487] width 9 height 9
select select "3"
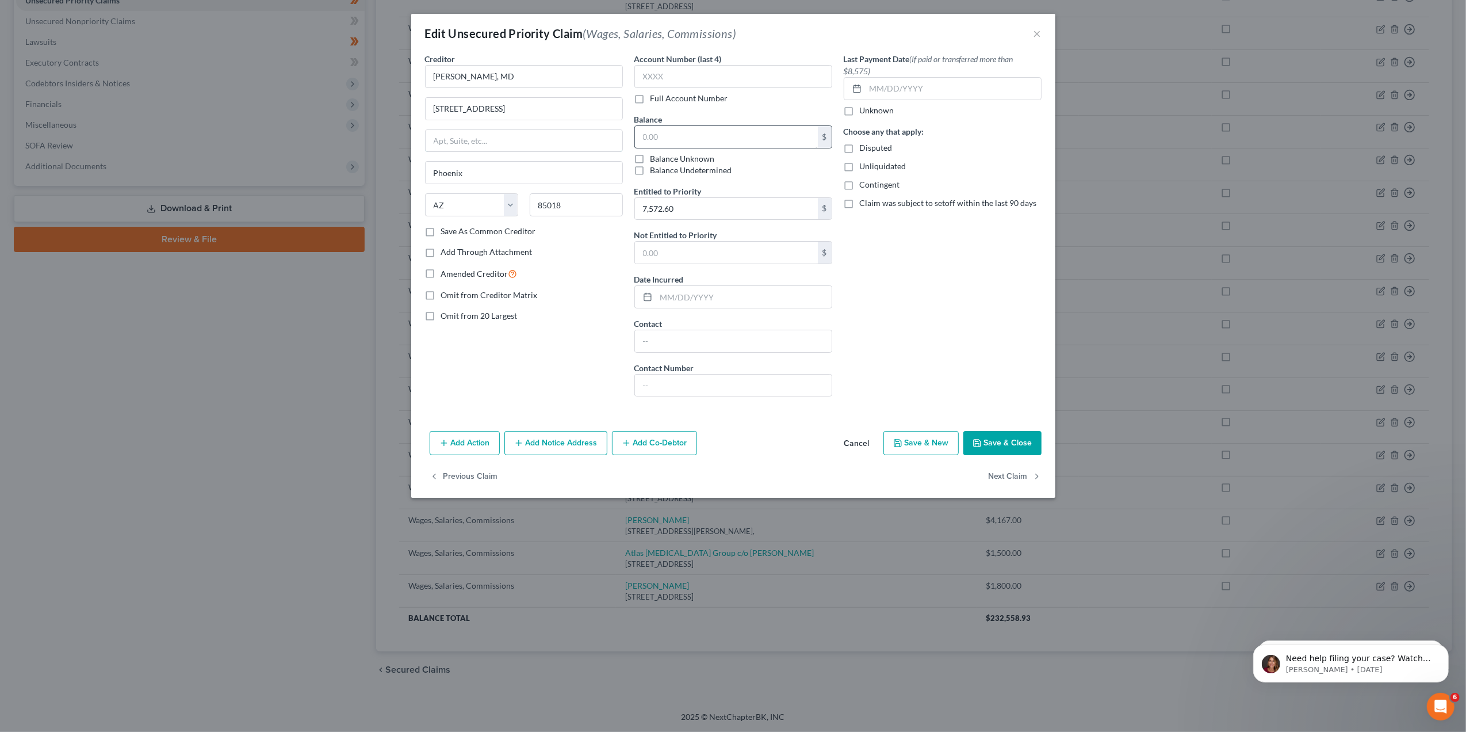
type input "7,572.60"
paste input "10,955.70"
type input "10,955.70"
click at [679, 208] on input "7,572.60" at bounding box center [726, 209] width 183 height 22
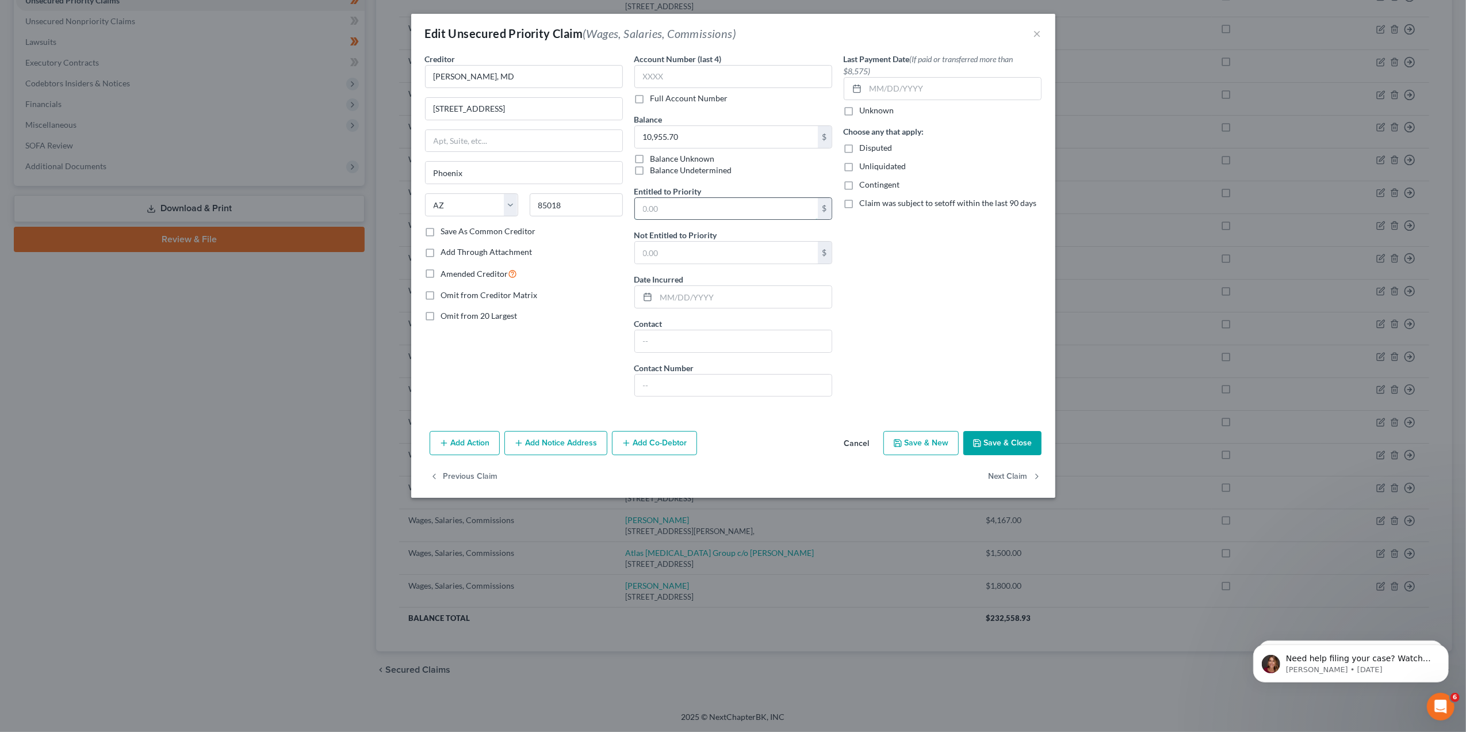
paste input "10,955.70"
type input "10,955.70"
click at [1017, 452] on button "Save & Close" at bounding box center [1002, 443] width 78 height 24
